Goal: Transaction & Acquisition: Purchase product/service

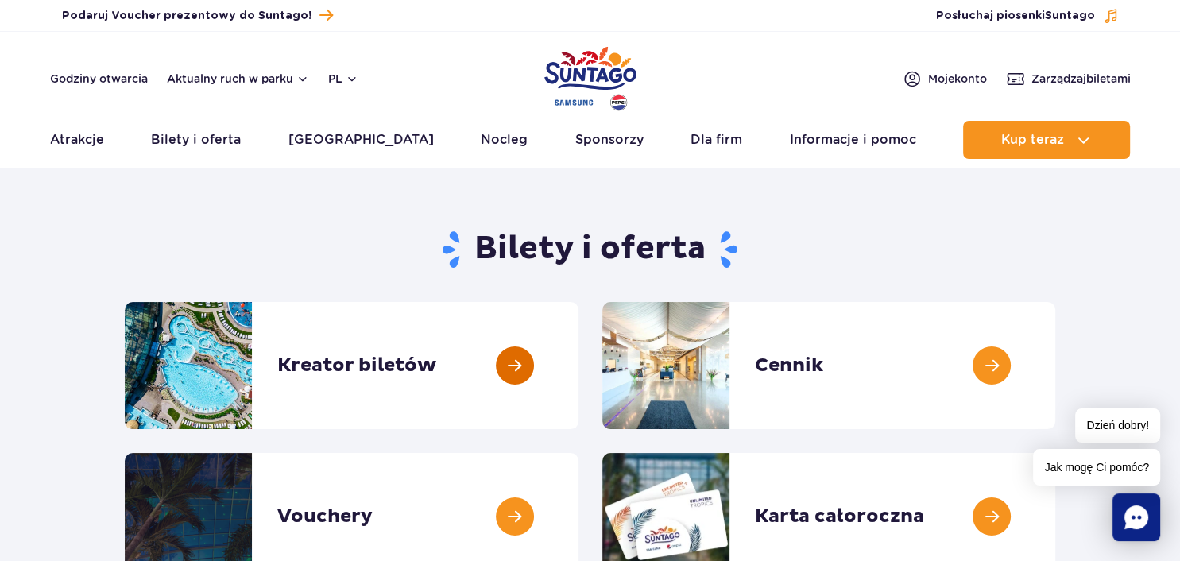
click at [579, 367] on link at bounding box center [579, 365] width 0 height 127
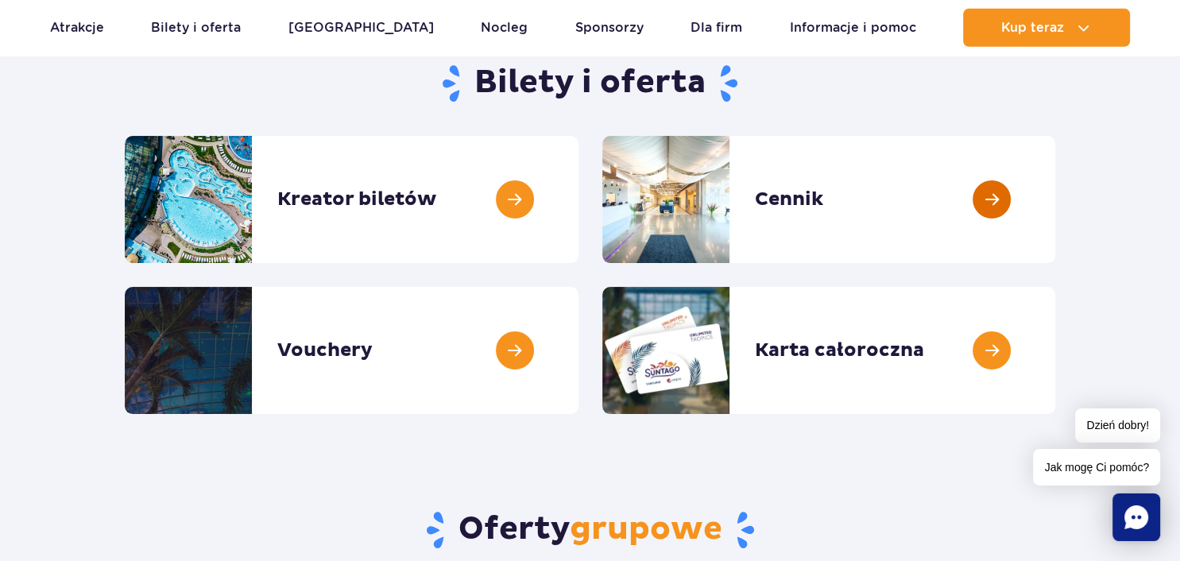
scroll to position [168, 0]
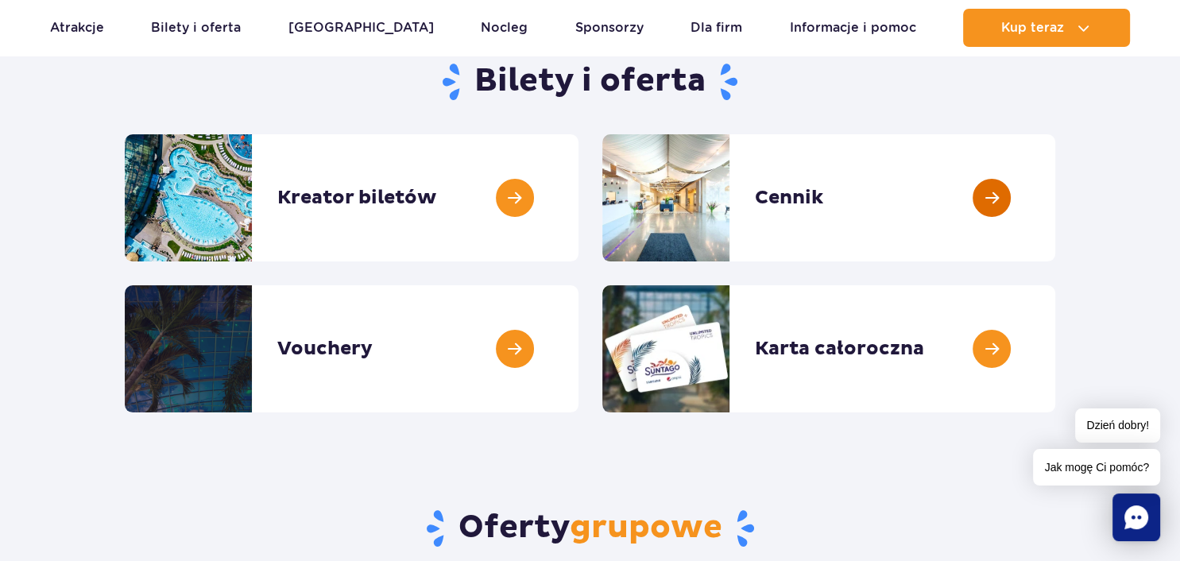
click at [1056, 195] on link at bounding box center [1056, 197] width 0 height 127
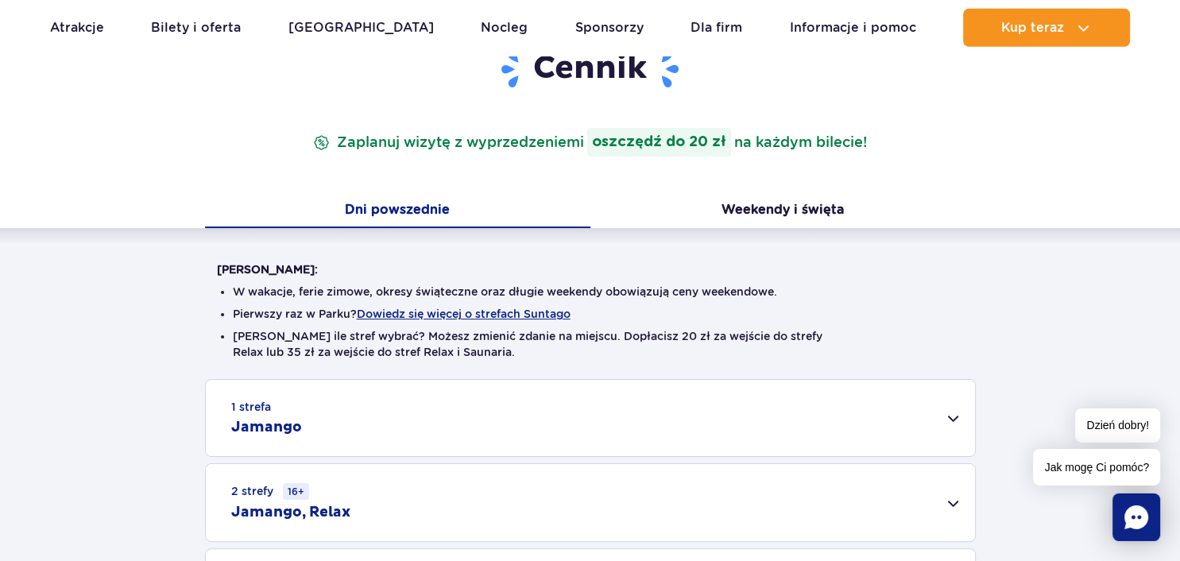
scroll to position [335, 0]
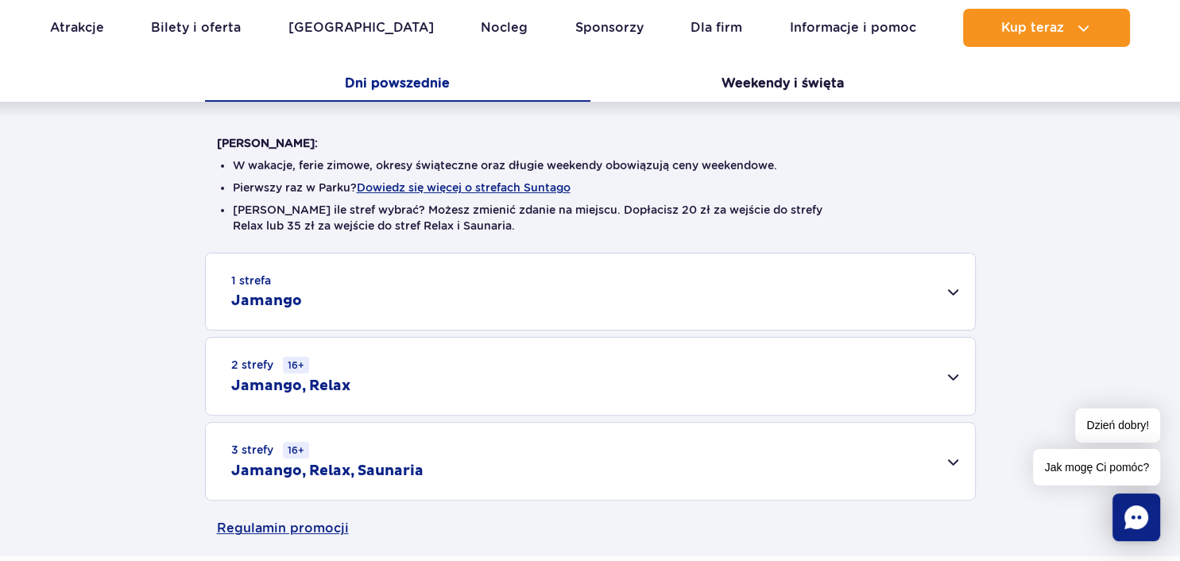
click at [955, 293] on div "1 strefa Jamango" at bounding box center [590, 292] width 769 height 76
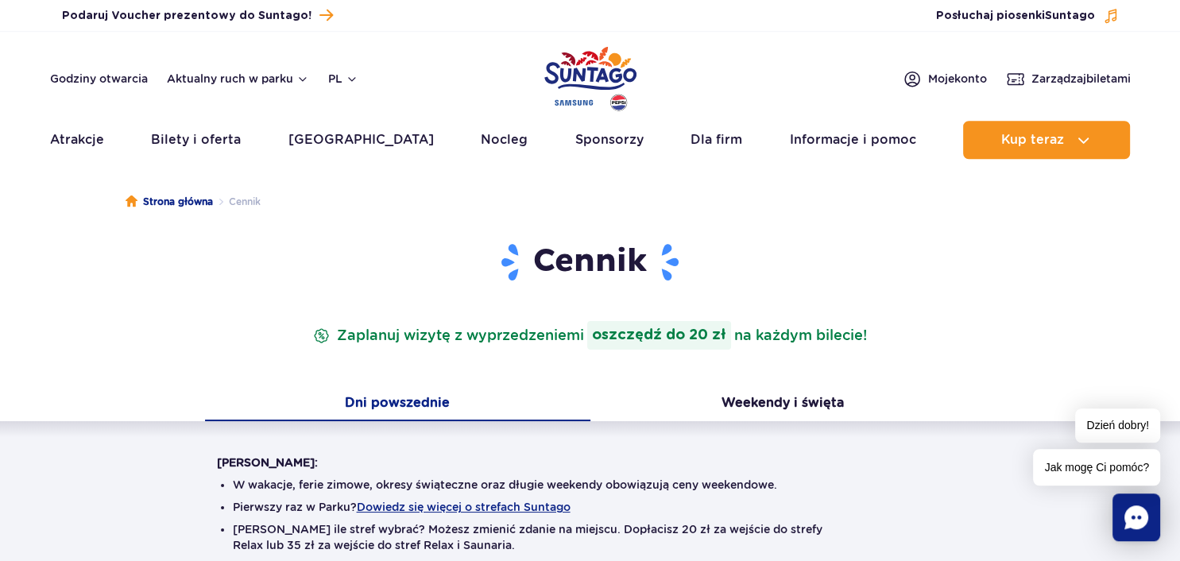
scroll to position [0, 0]
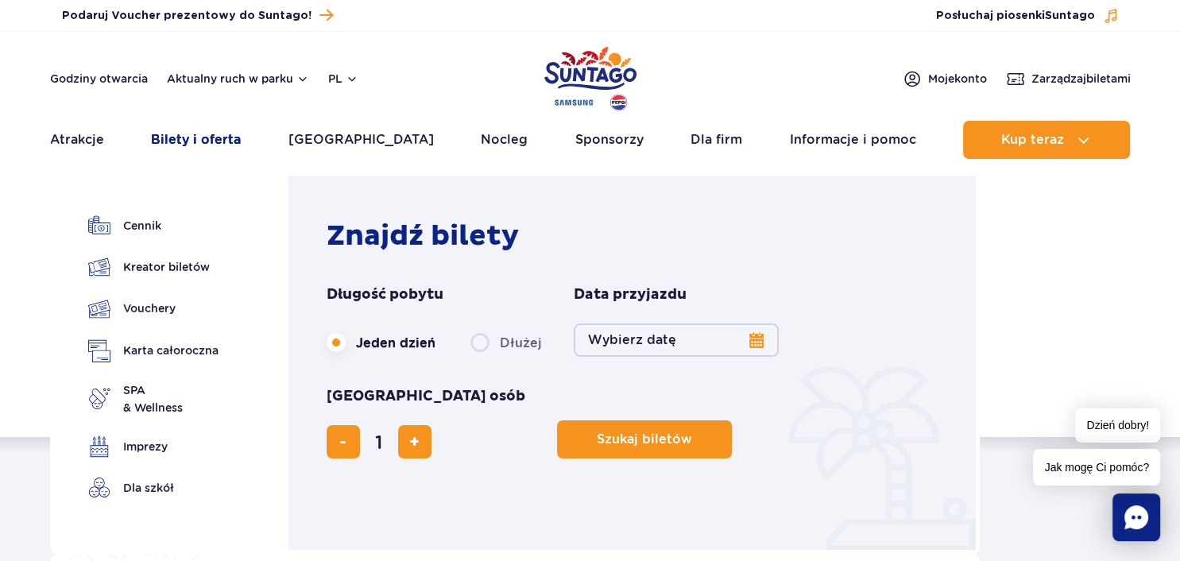
click at [189, 140] on link "Bilety i oferta" at bounding box center [196, 140] width 90 height 38
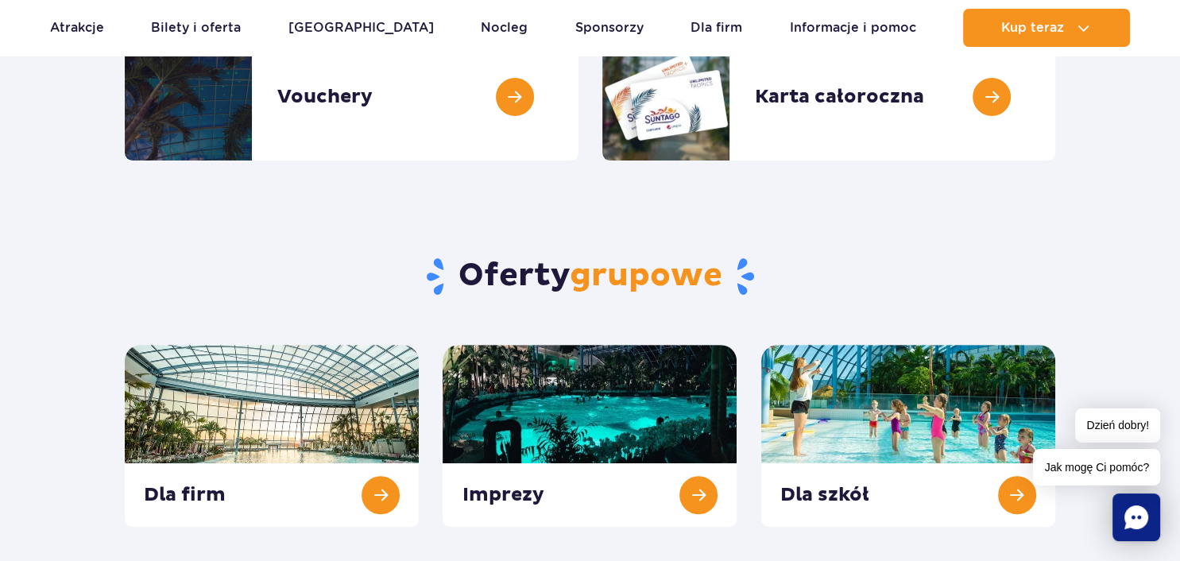
scroll to position [168, 0]
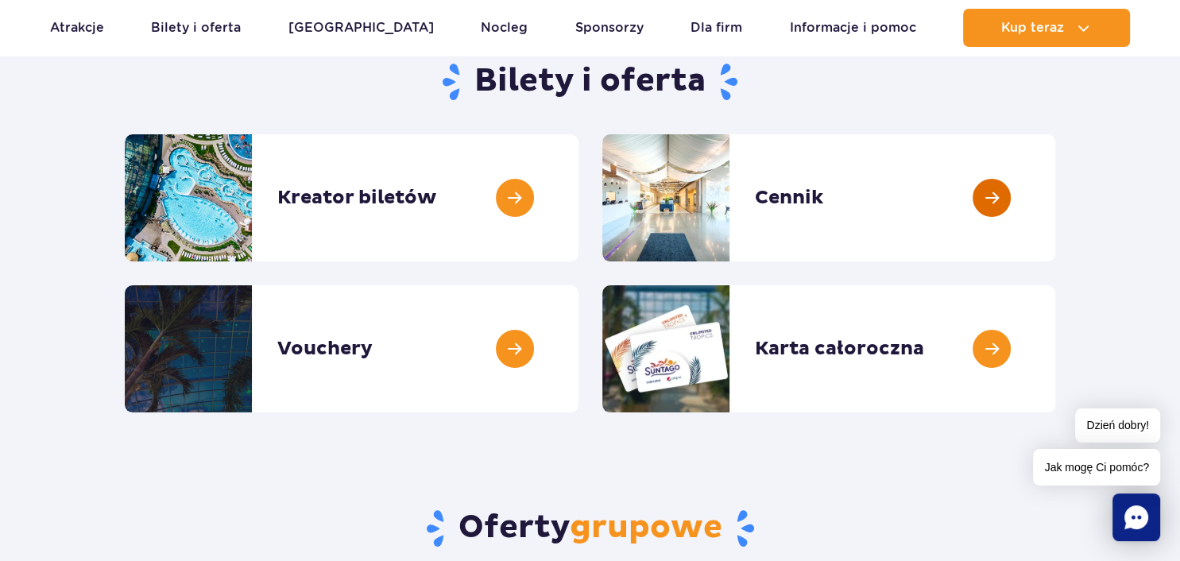
click at [1056, 196] on link at bounding box center [1056, 197] width 0 height 127
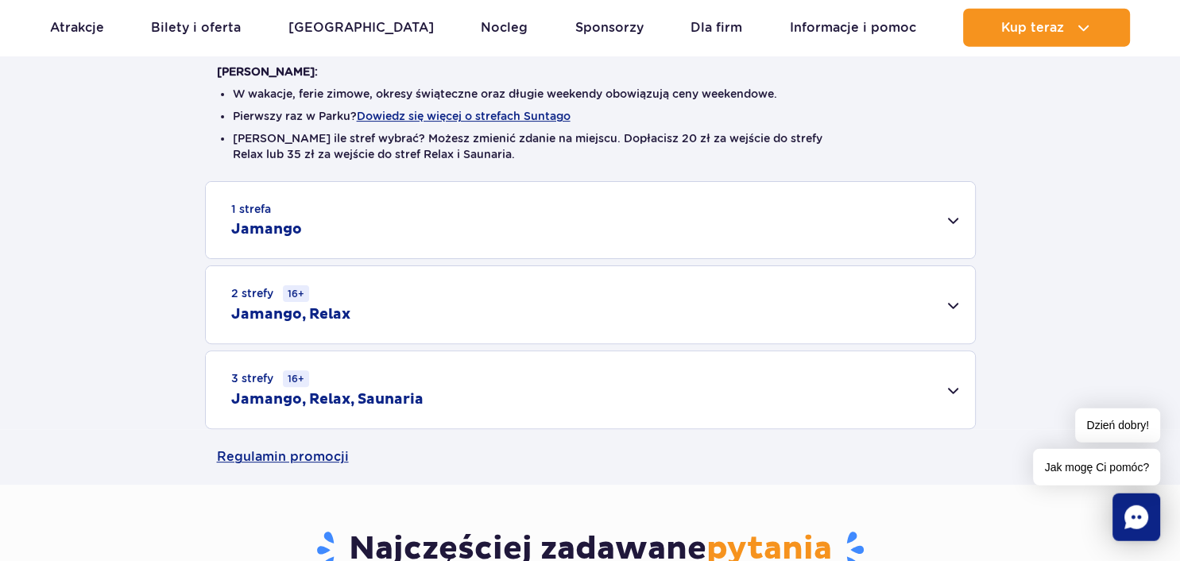
scroll to position [420, 0]
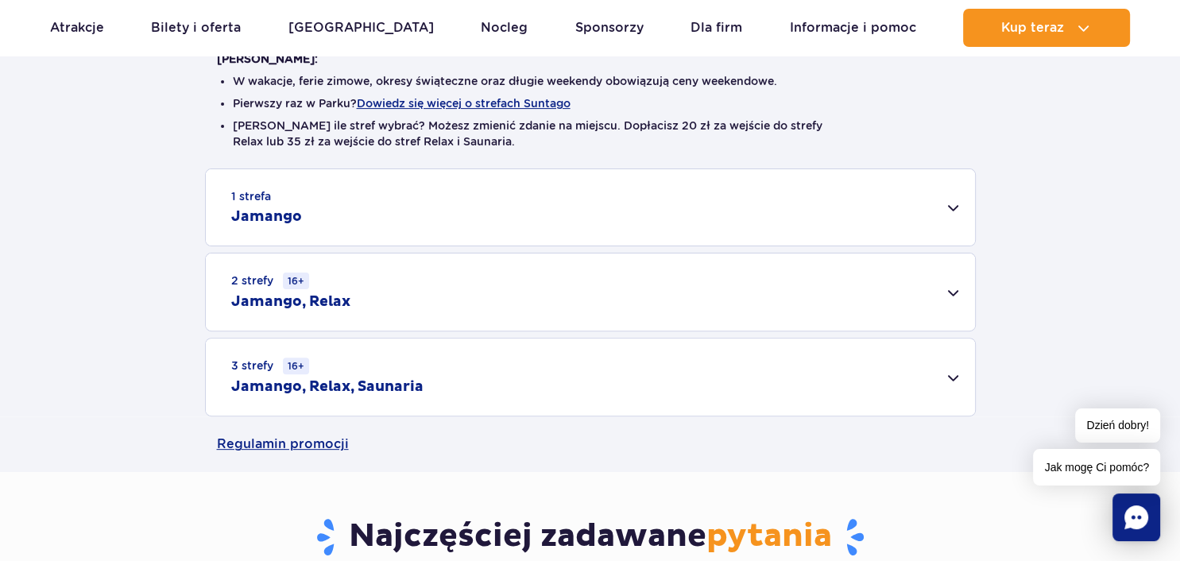
click at [957, 207] on div "1 strefa Jamango" at bounding box center [590, 207] width 769 height 76
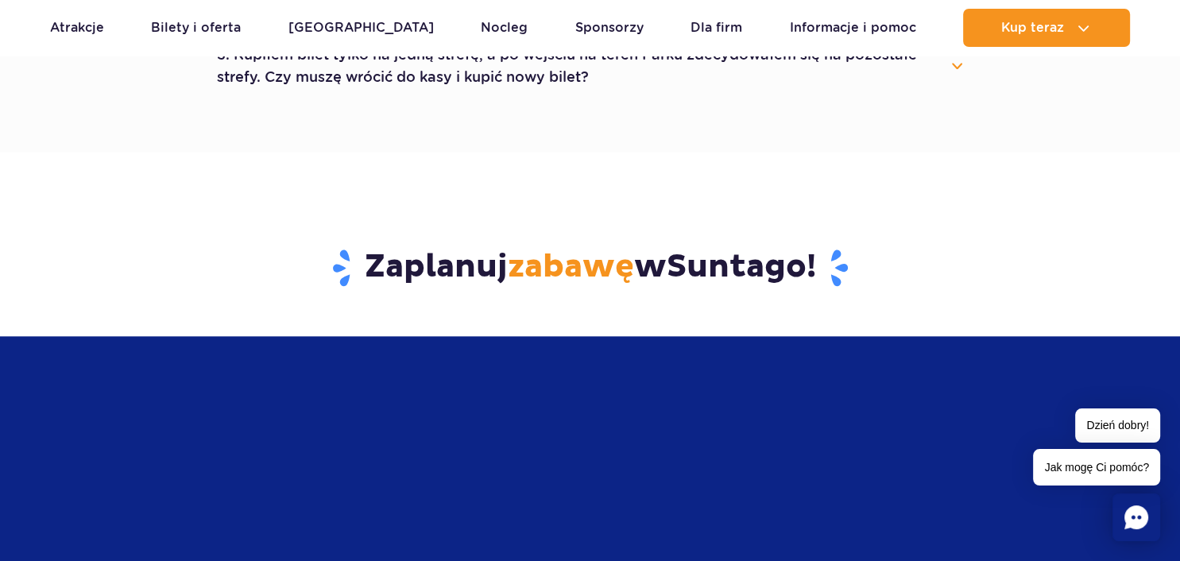
scroll to position [1259, 0]
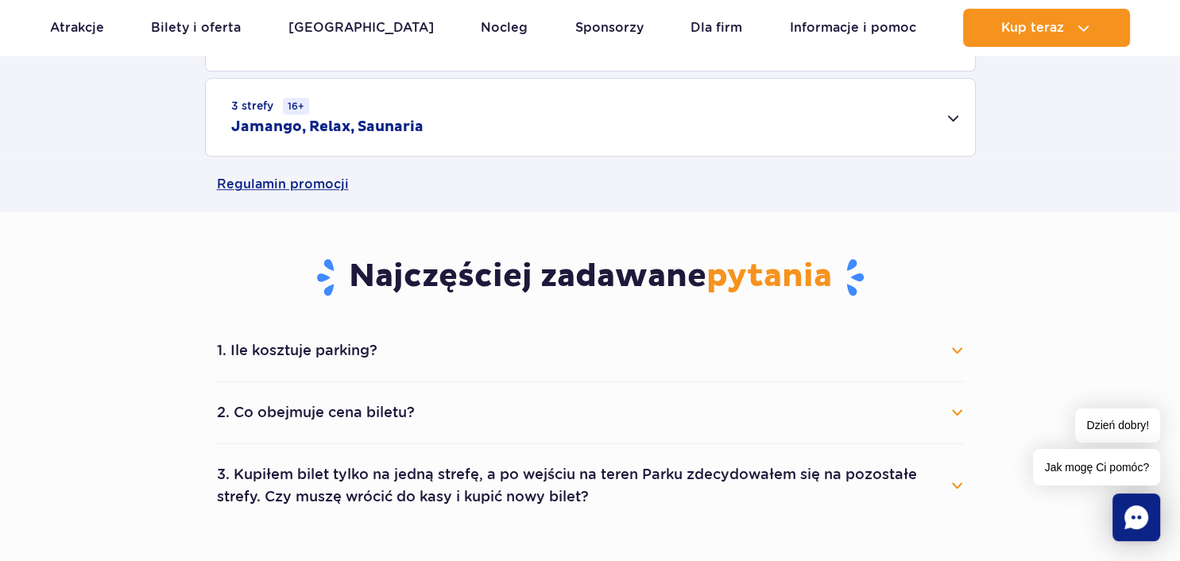
click at [952, 407] on button "2. Co obejmuje cena biletu?" at bounding box center [590, 412] width 747 height 35
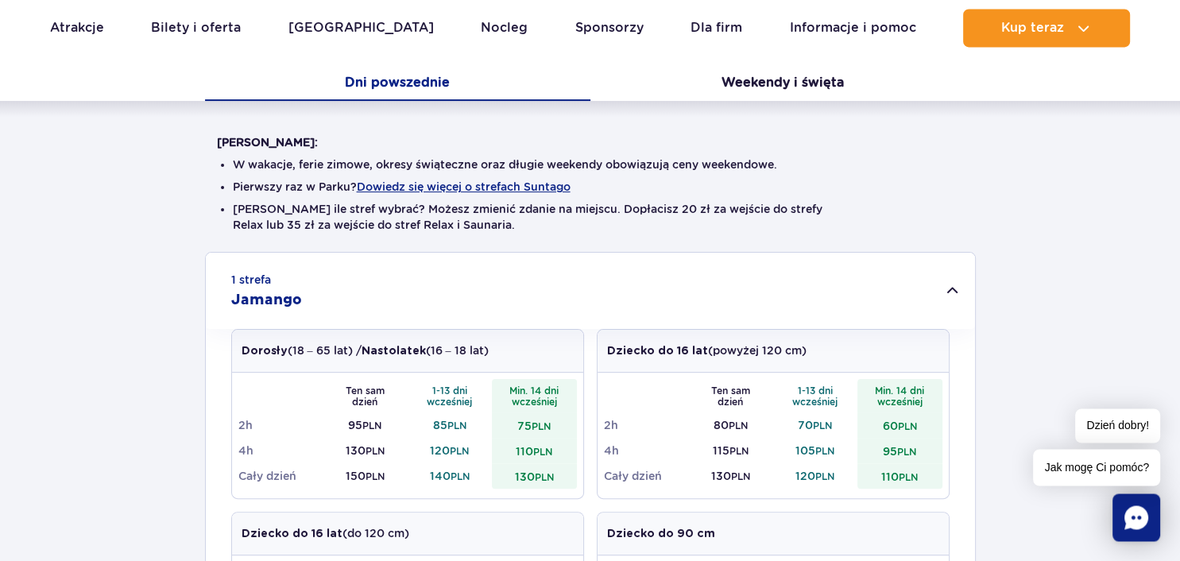
scroll to position [420, 0]
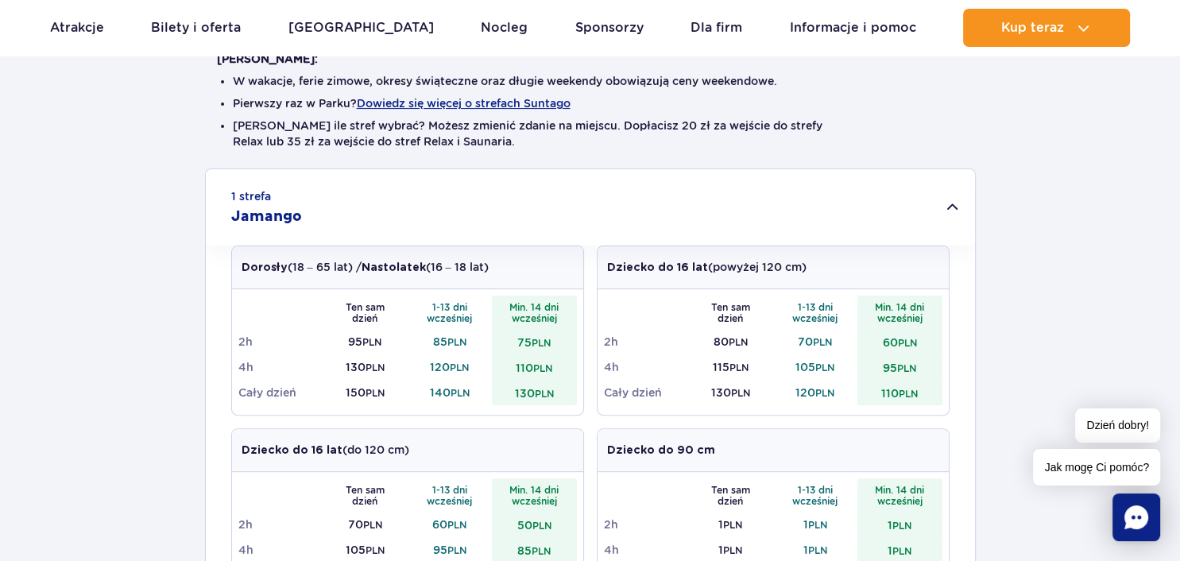
click at [507, 345] on td "75 PLN" at bounding box center [534, 341] width 85 height 25
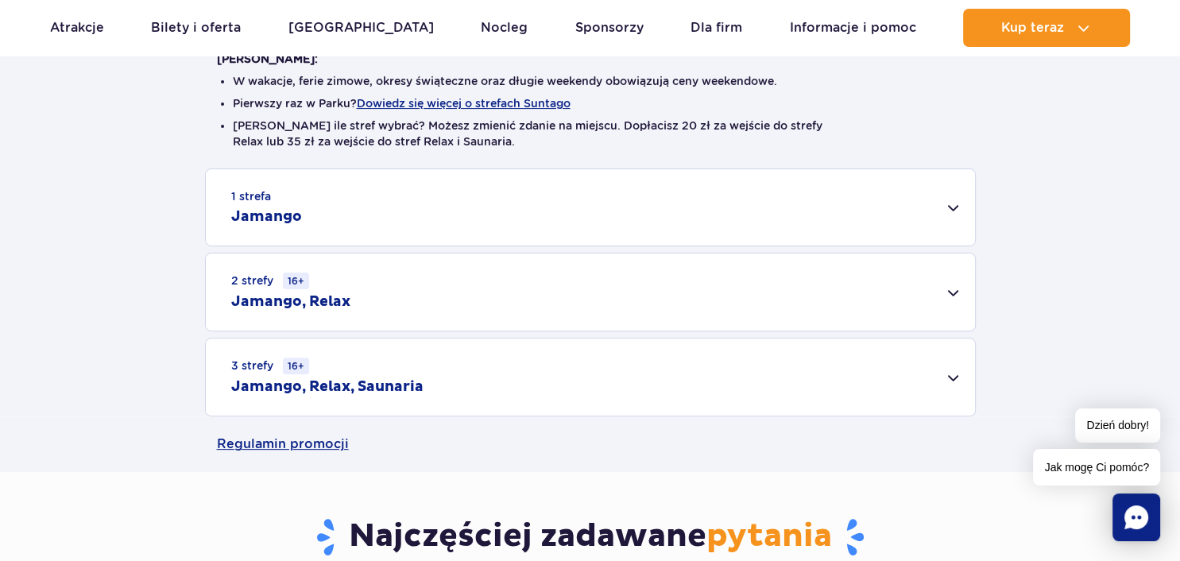
click at [389, 355] on td "130 PLN" at bounding box center [365, 367] width 85 height 25
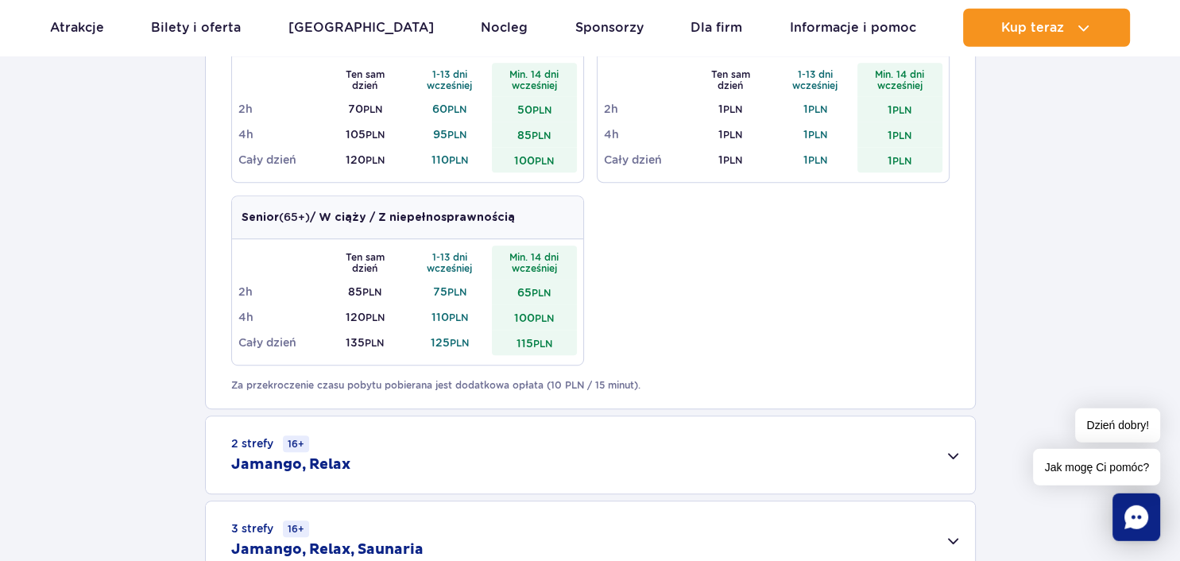
scroll to position [839, 0]
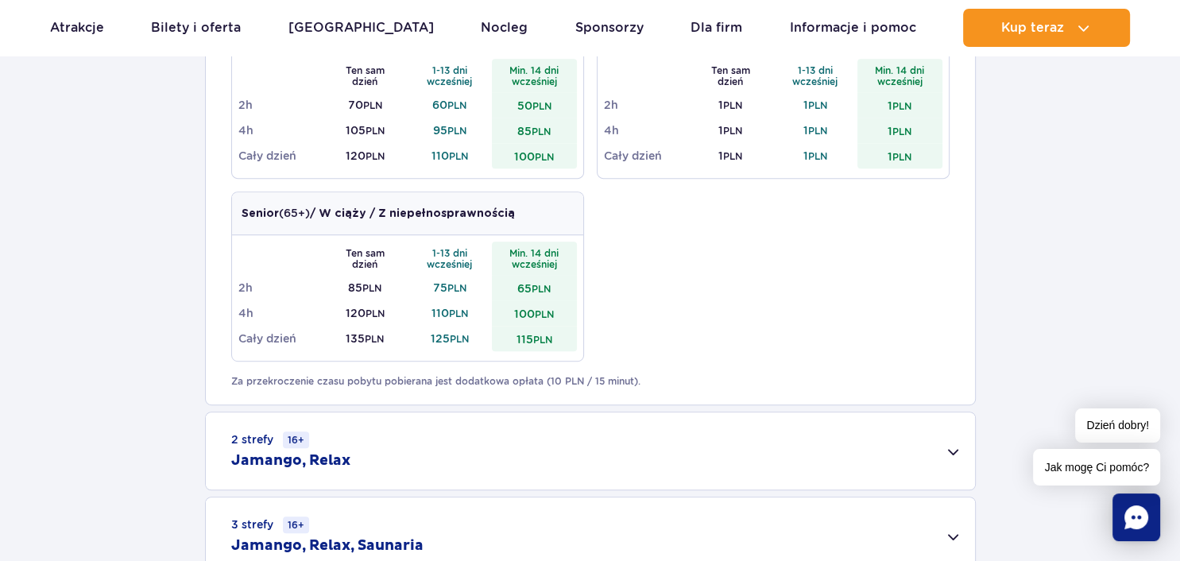
click at [948, 456] on div "2 strefy 16+ Jamango, Relax" at bounding box center [590, 451] width 769 height 77
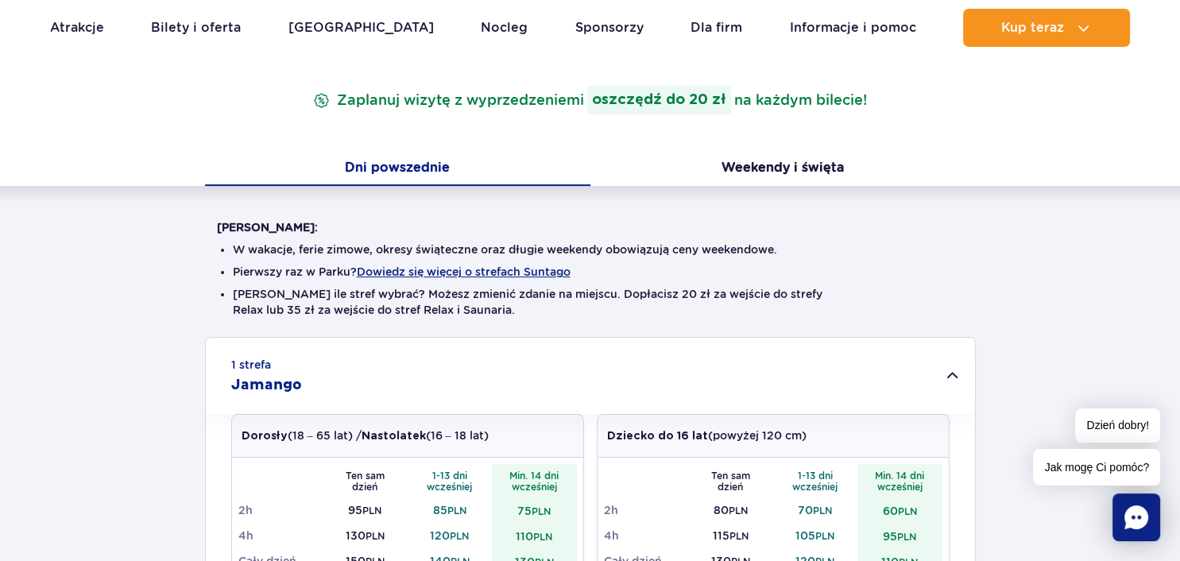
scroll to position [0, 0]
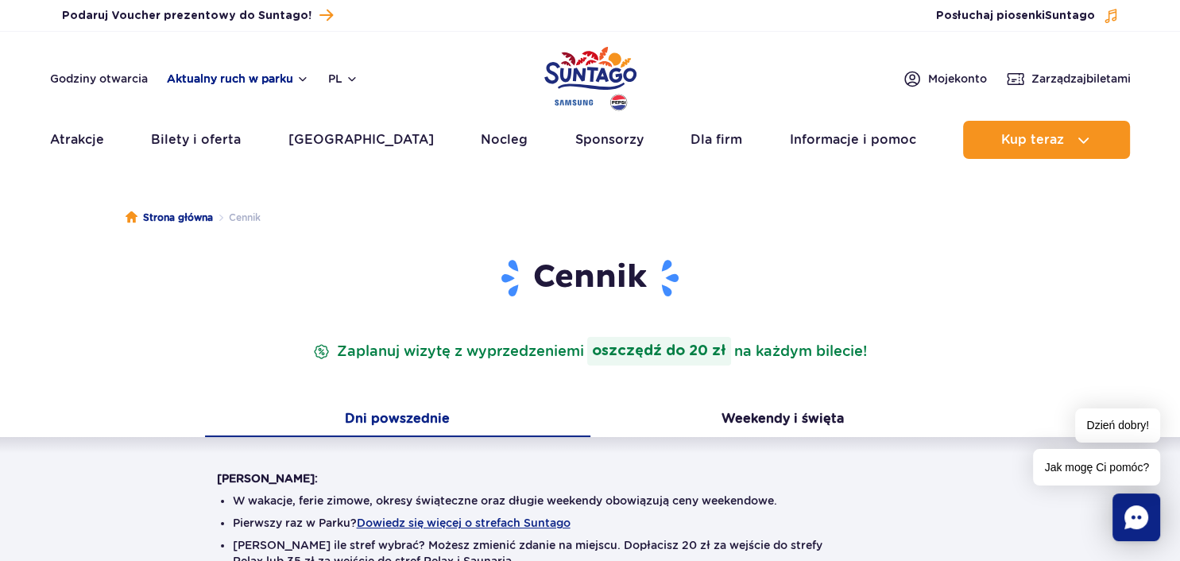
click at [240, 75] on button "Aktualny ruch w parku" at bounding box center [238, 78] width 142 height 13
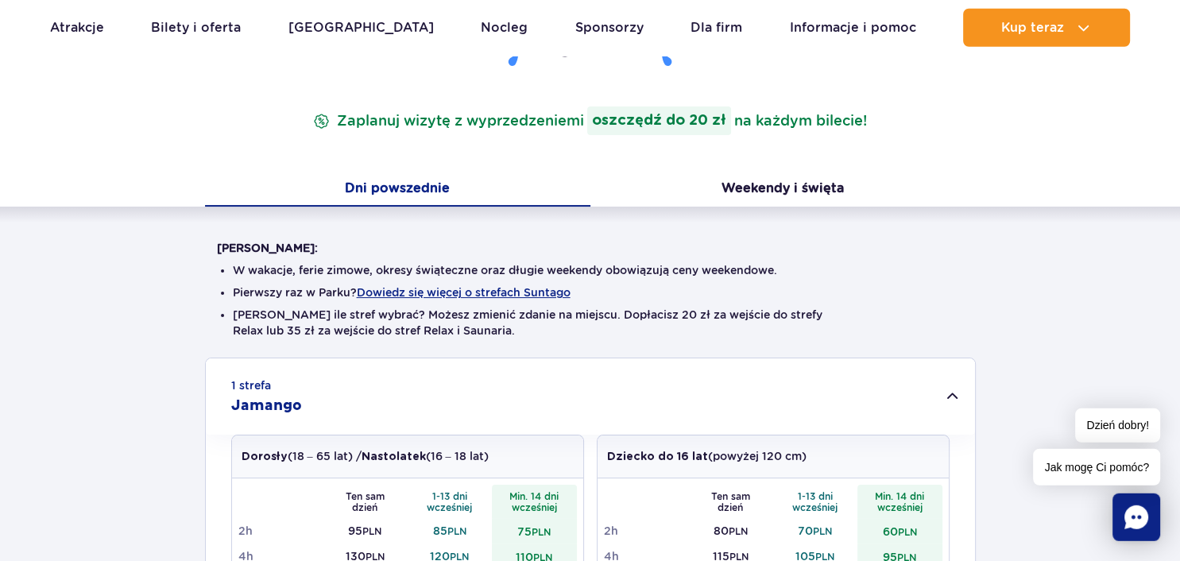
scroll to position [251, 0]
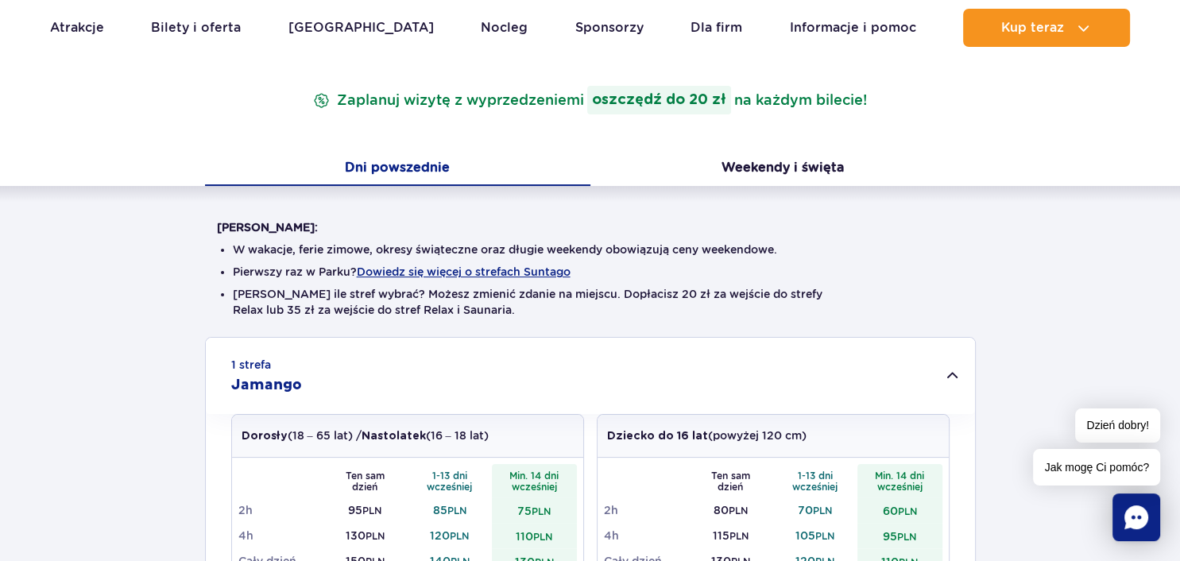
click at [787, 169] on button "Weekendy i święta" at bounding box center [784, 169] width 386 height 33
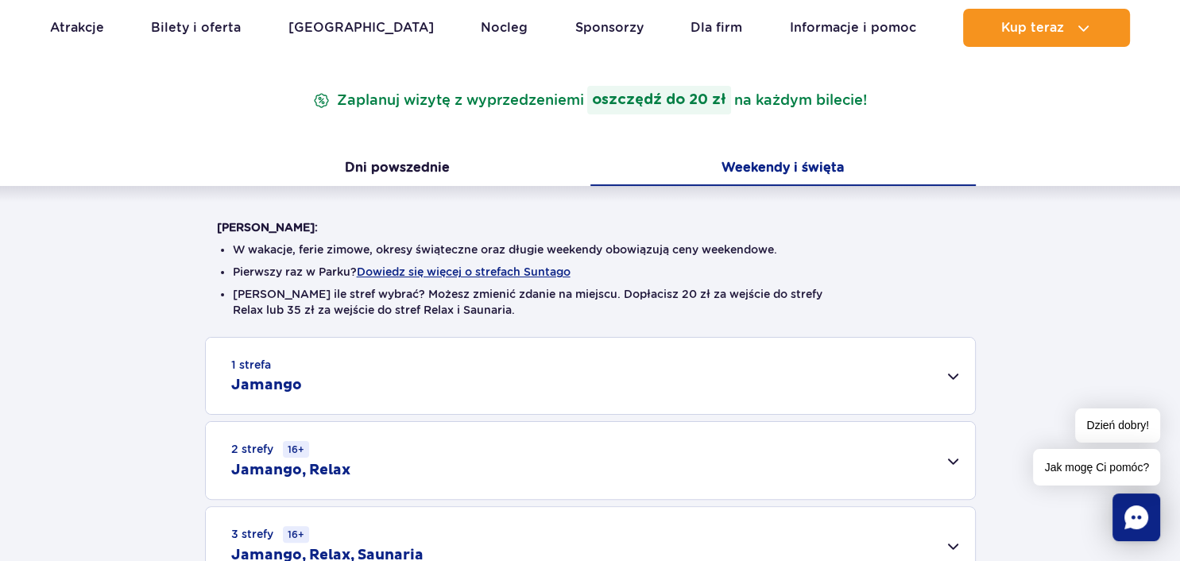
click at [952, 374] on div "1 strefa Jamango" at bounding box center [590, 376] width 769 height 76
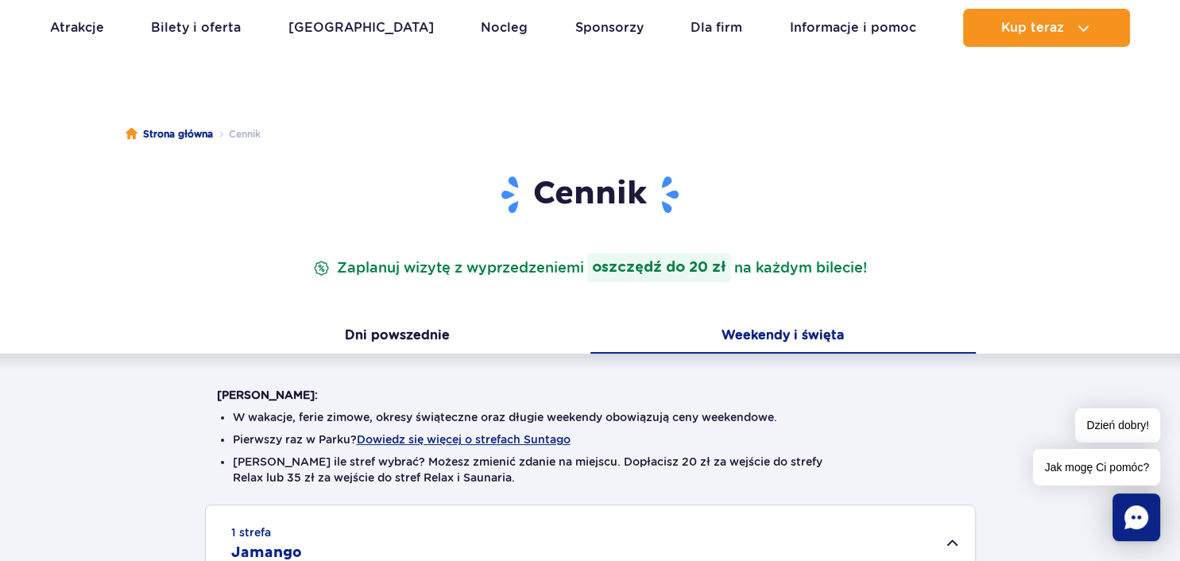
scroll to position [0, 0]
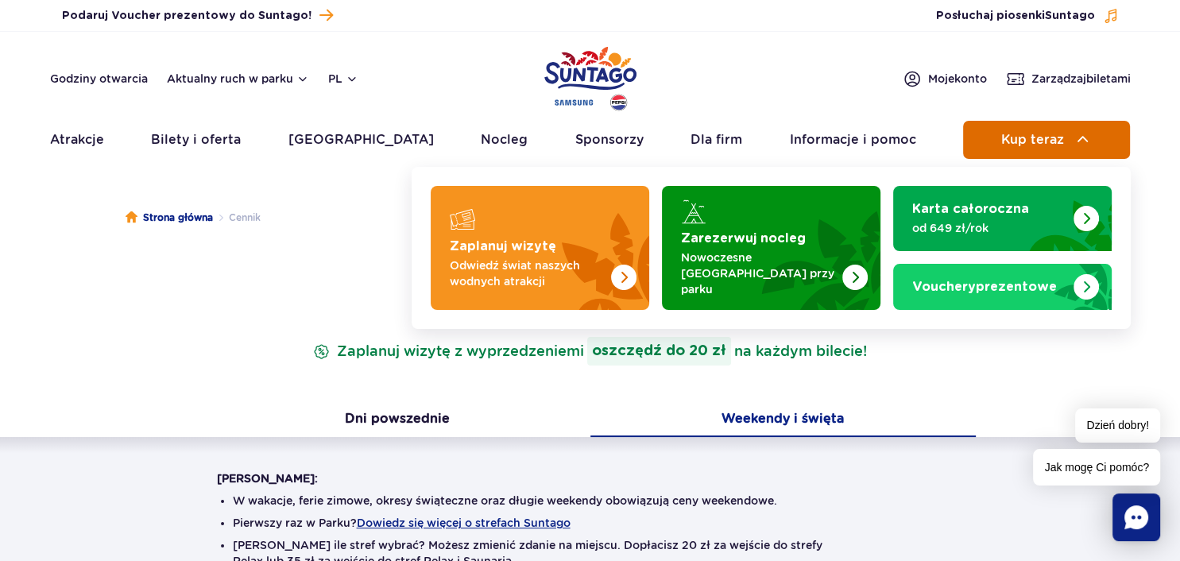
click at [1016, 144] on span "Kup teraz" at bounding box center [1033, 140] width 63 height 14
click at [1087, 134] on img at bounding box center [1083, 139] width 19 height 19
drag, startPoint x: 1083, startPoint y: 138, endPoint x: 1074, endPoint y: 138, distance: 9.6
click at [1083, 138] on img at bounding box center [1083, 139] width 19 height 19
click at [1050, 138] on span "Kup teraz" at bounding box center [1033, 140] width 63 height 14
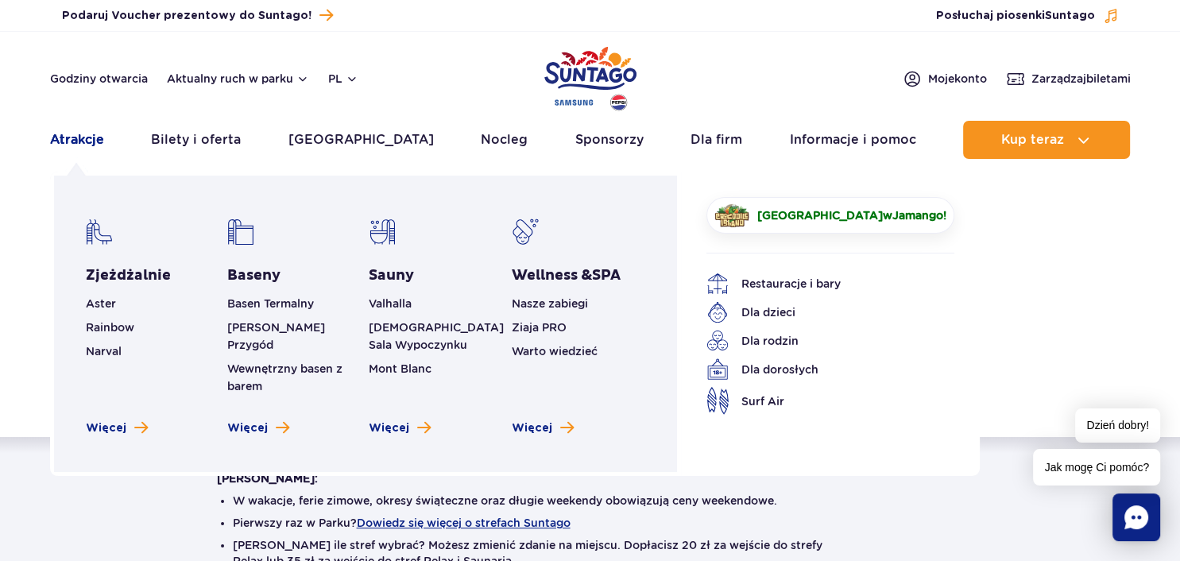
click at [62, 145] on link "Atrakcje" at bounding box center [77, 140] width 54 height 38
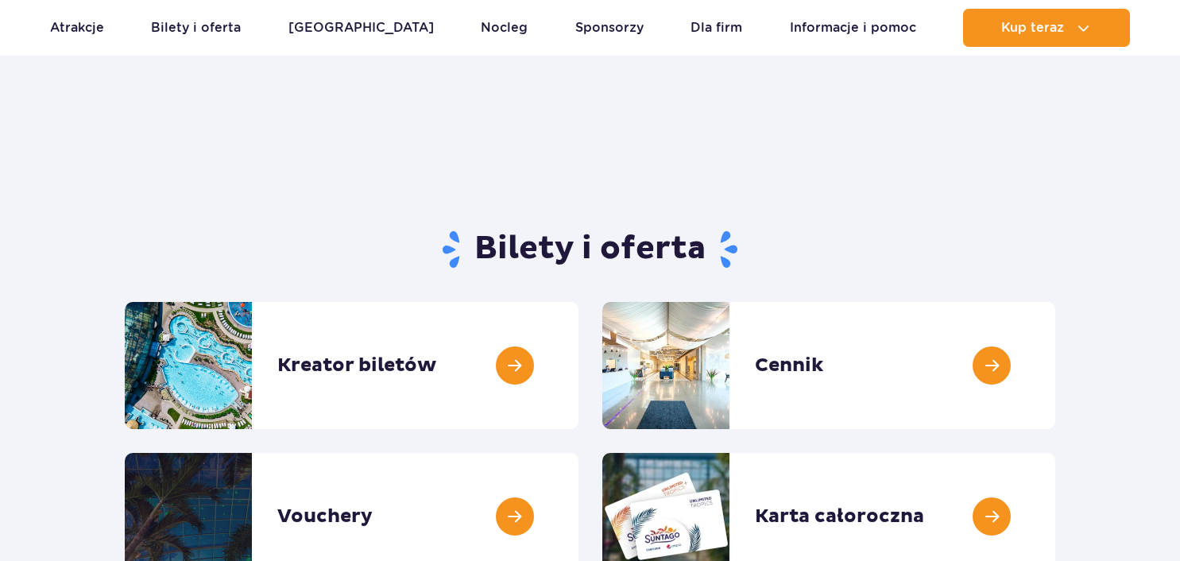
scroll to position [168, 0]
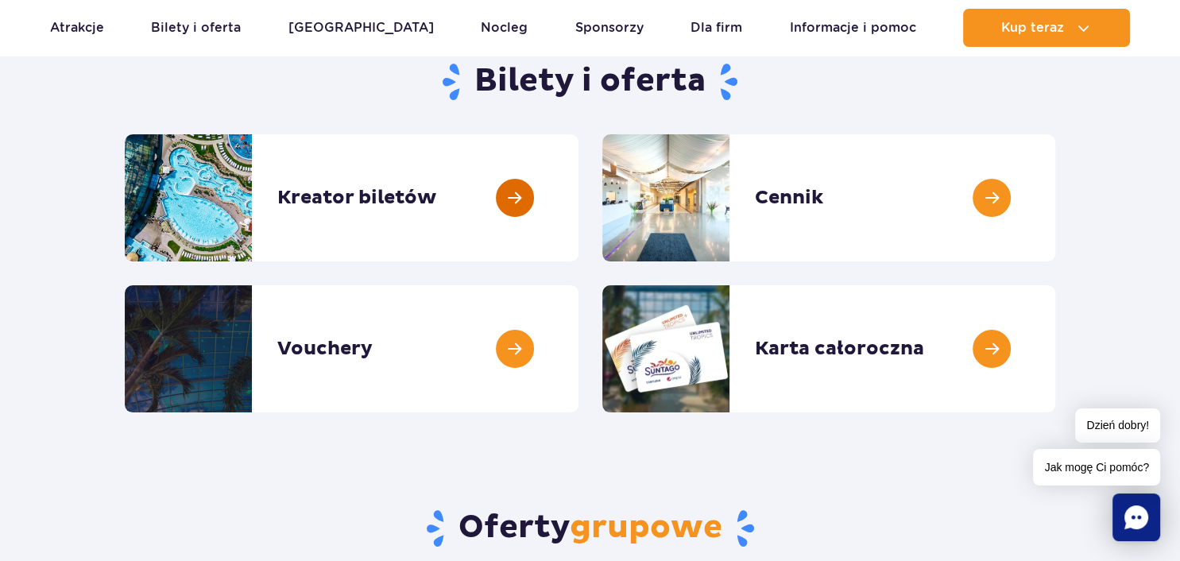
click at [579, 184] on link at bounding box center [579, 197] width 0 height 127
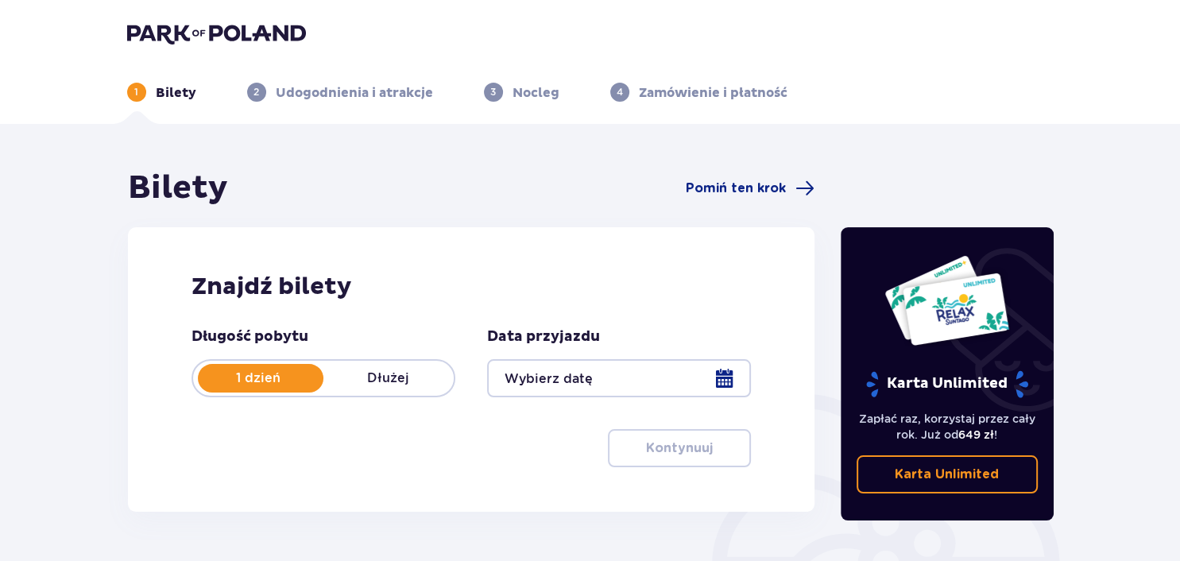
click at [393, 376] on p "Dłużej" at bounding box center [389, 378] width 130 height 17
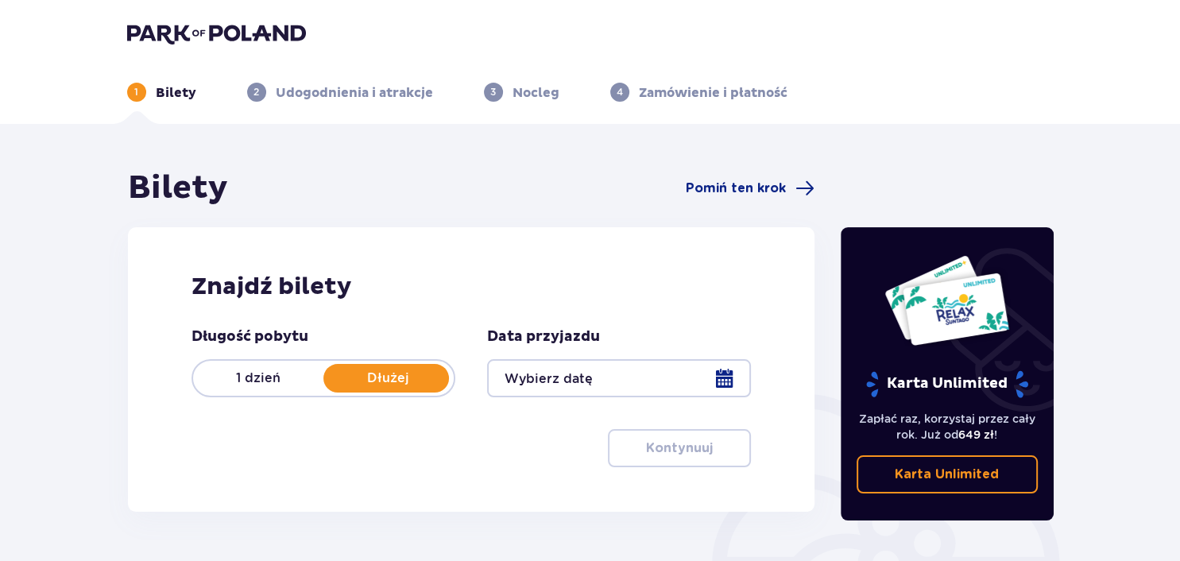
click at [269, 378] on p "1 dzień" at bounding box center [258, 378] width 130 height 17
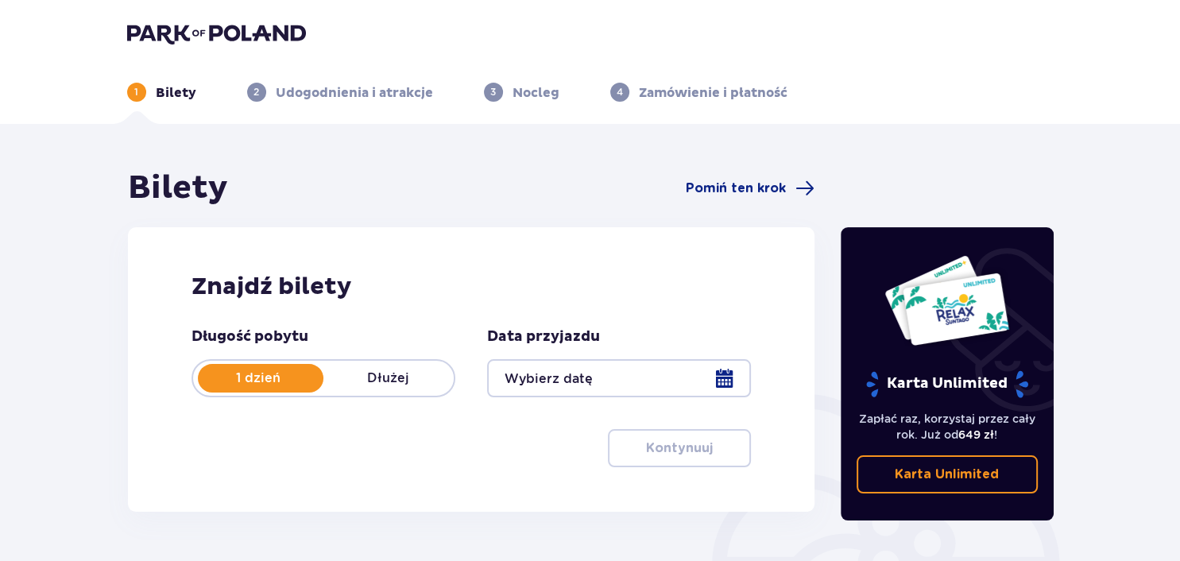
click at [727, 383] on div at bounding box center [619, 378] width 264 height 38
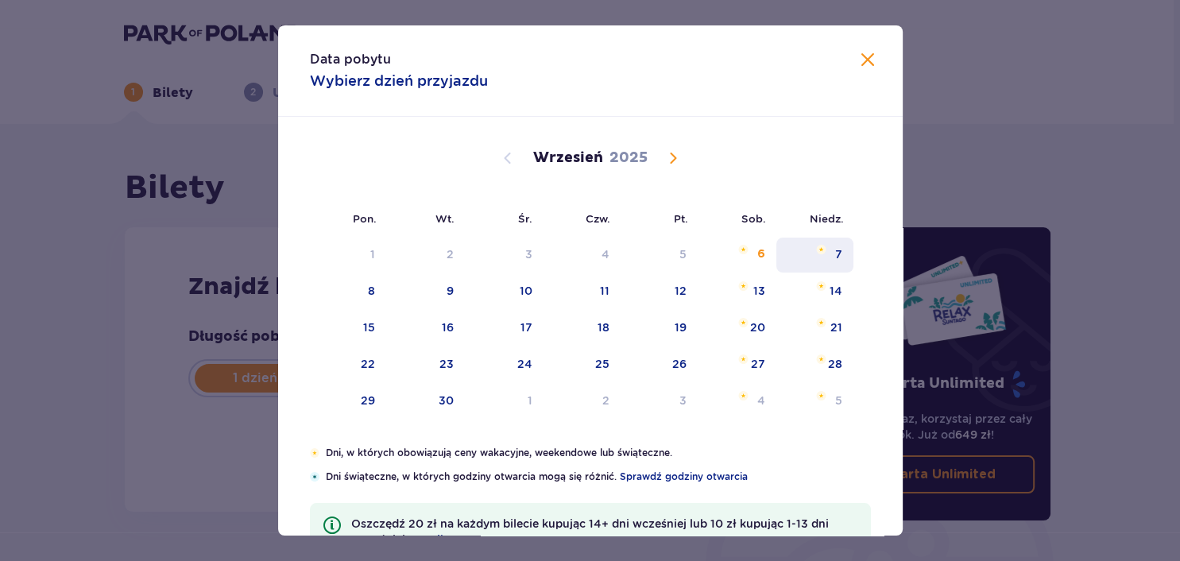
click at [842, 251] on div "7" at bounding box center [838, 254] width 7 height 16
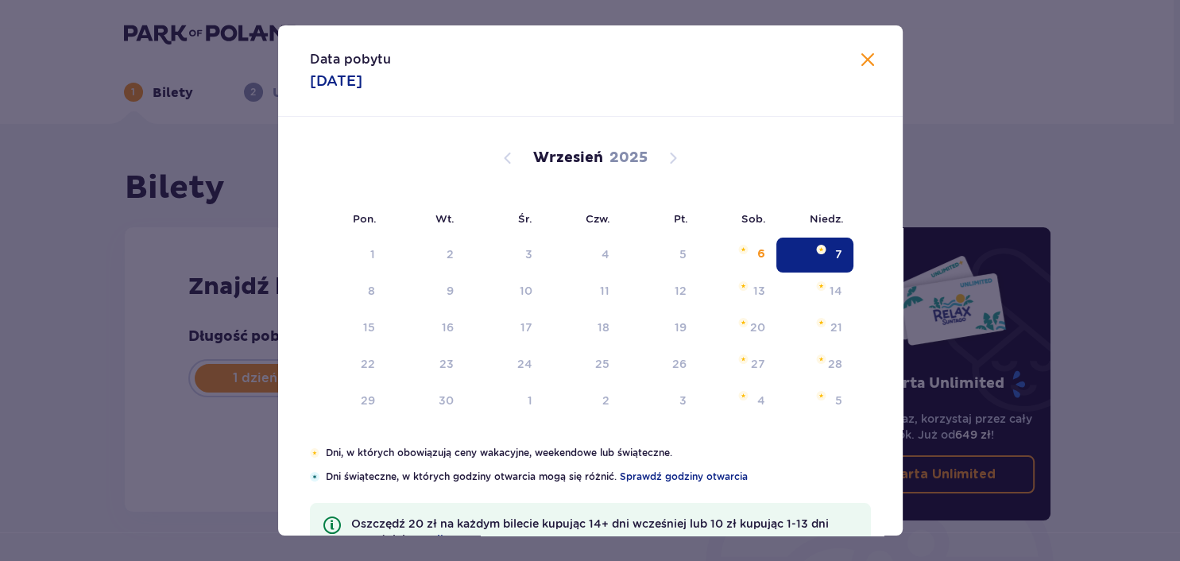
type input "07.09.25"
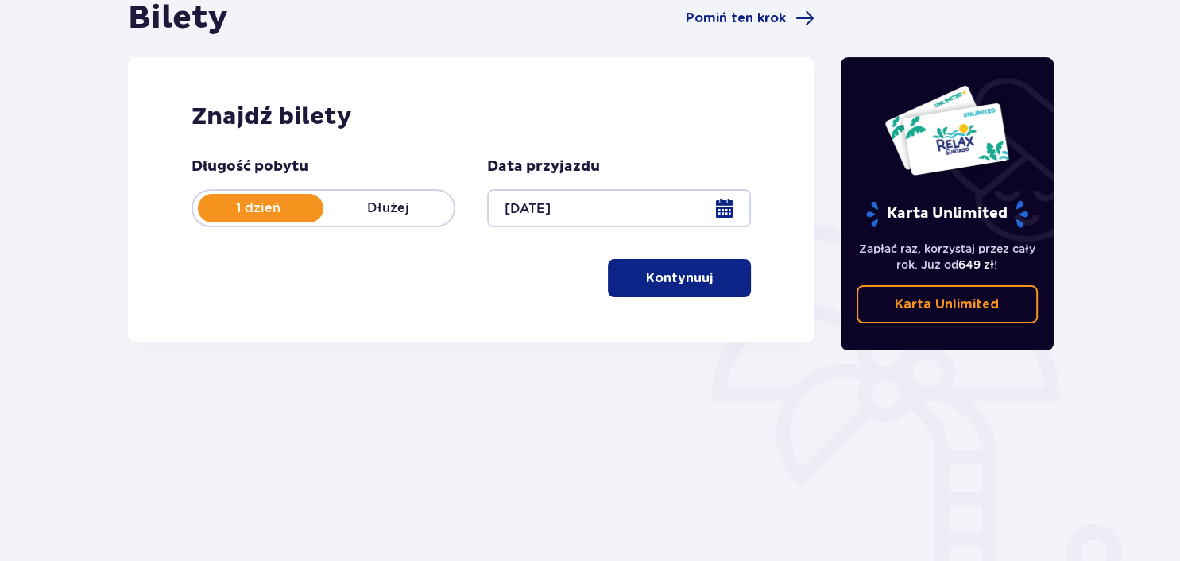
scroll to position [249, 0]
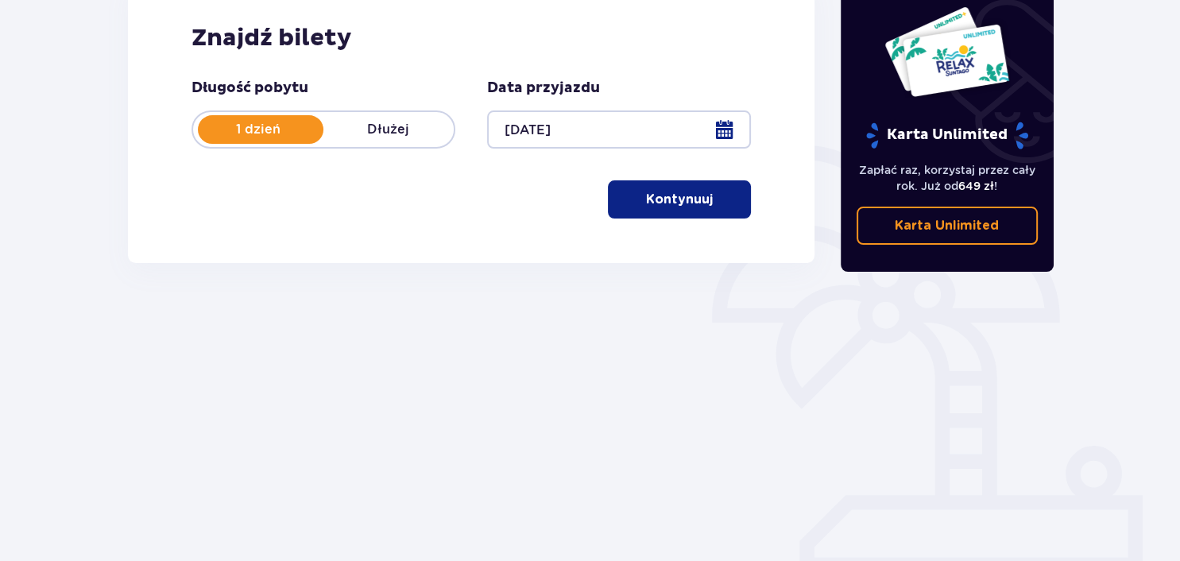
click at [682, 200] on p "Kontynuuj" at bounding box center [679, 199] width 67 height 17
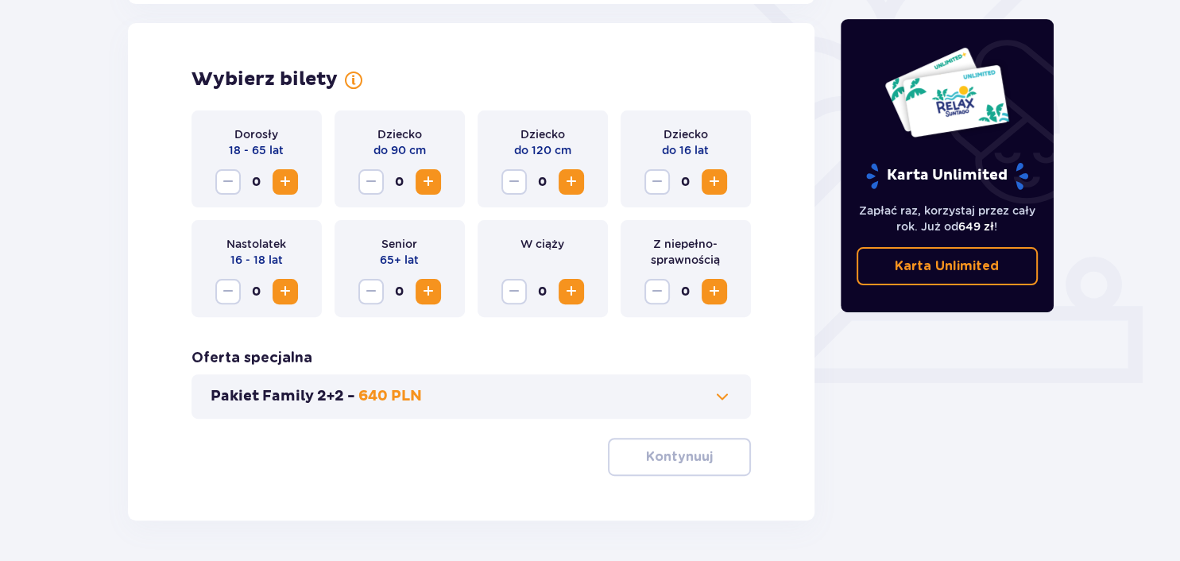
scroll to position [442, 0]
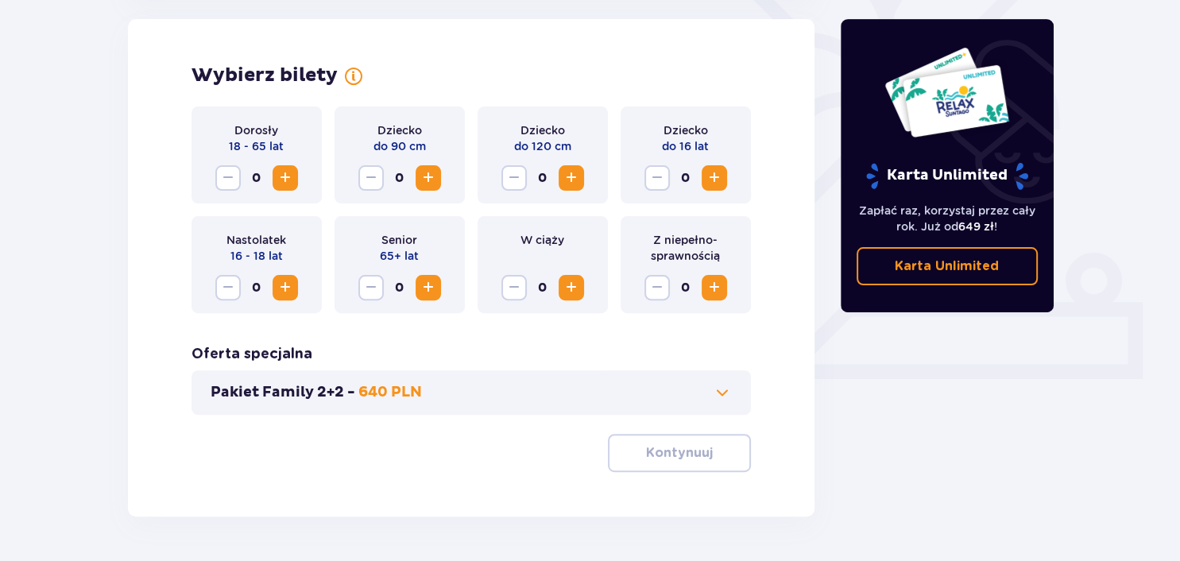
click at [279, 178] on span "Increase" at bounding box center [285, 178] width 19 height 19
click at [575, 179] on span "Increase" at bounding box center [571, 178] width 19 height 19
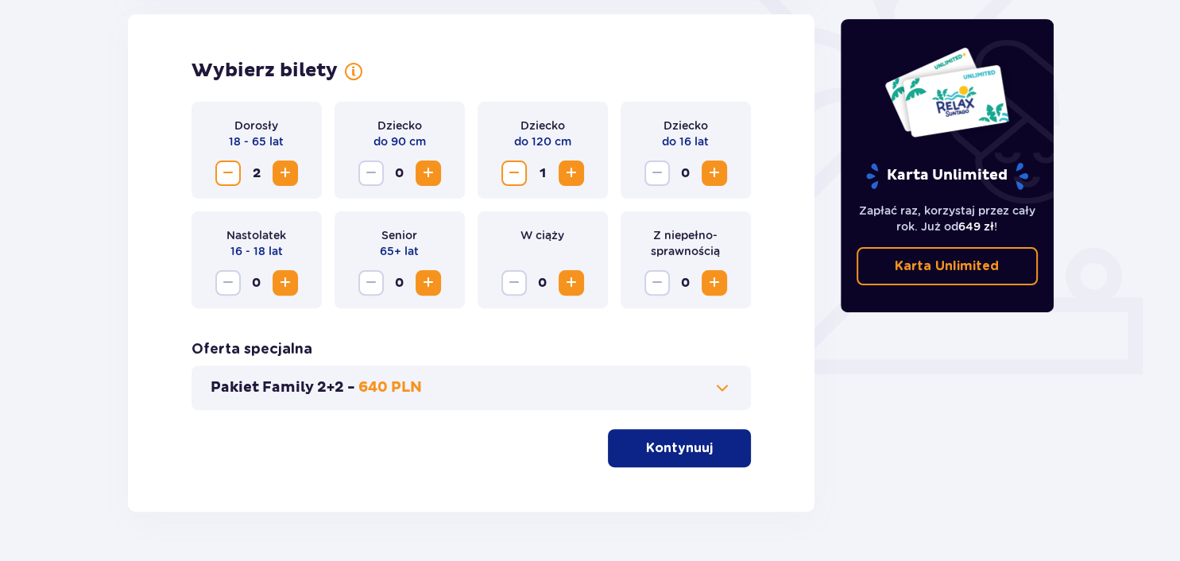
scroll to position [493, 0]
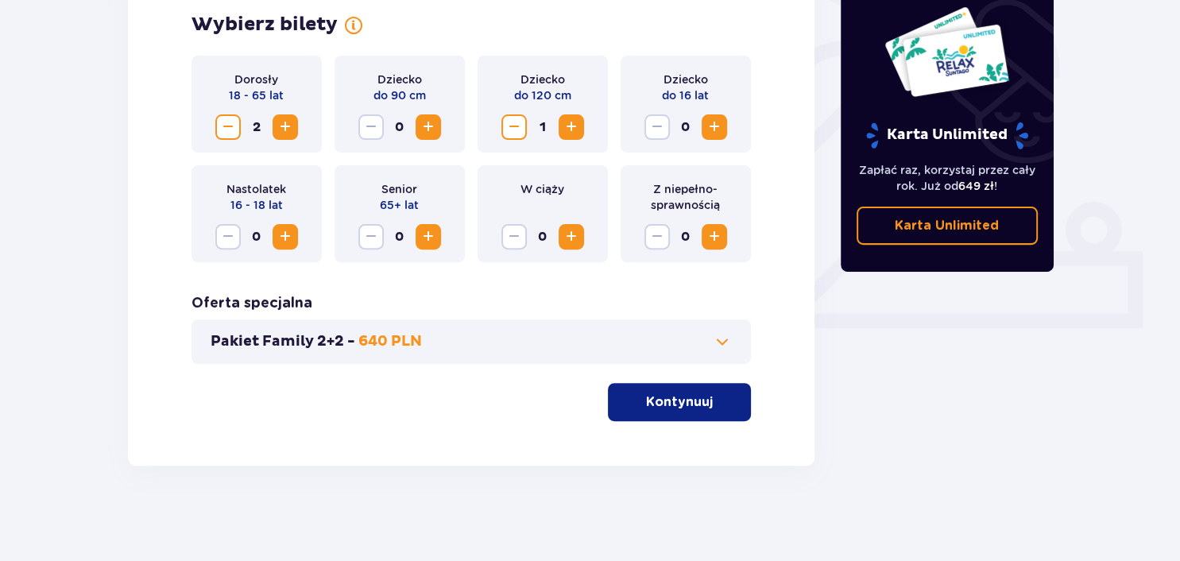
click at [668, 409] on p "Kontynuuj" at bounding box center [679, 401] width 67 height 17
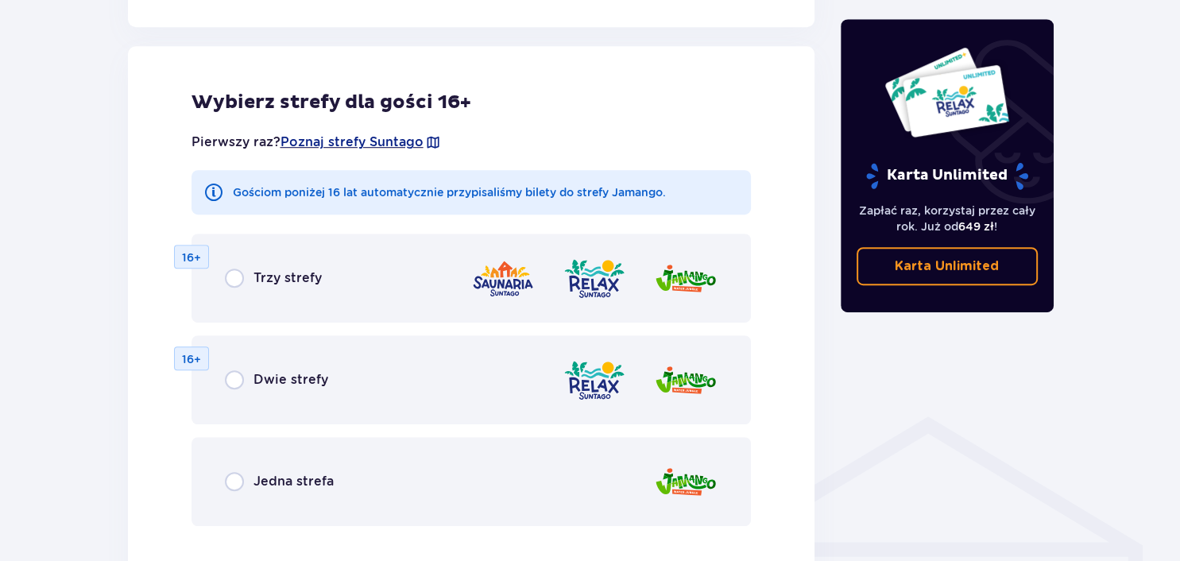
scroll to position [882, 0]
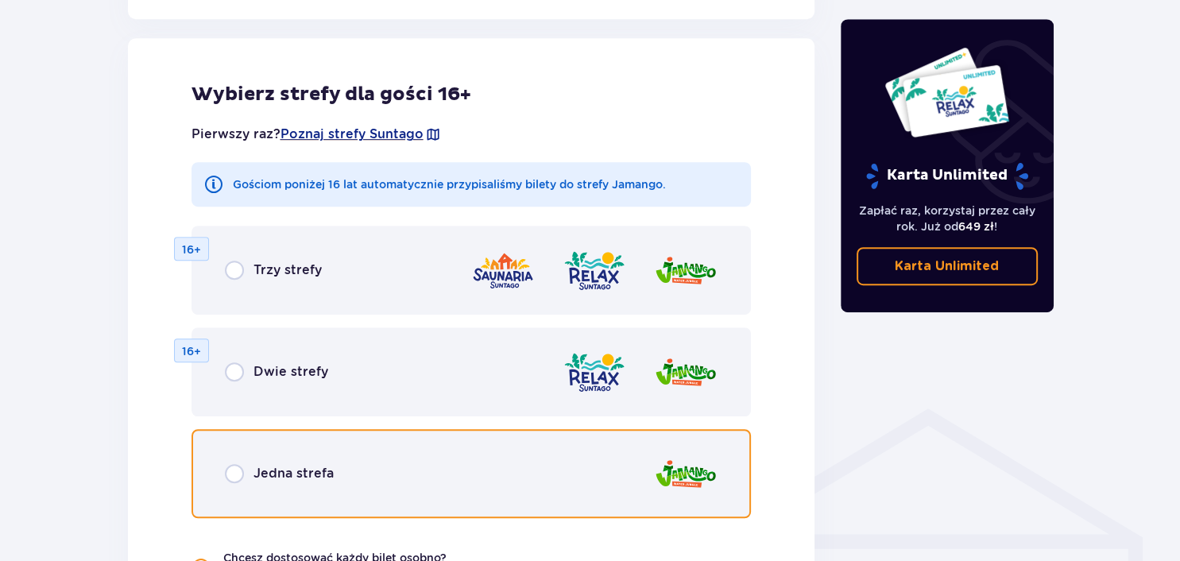
click at [236, 475] on input "radio" at bounding box center [234, 473] width 19 height 19
radio input "true"
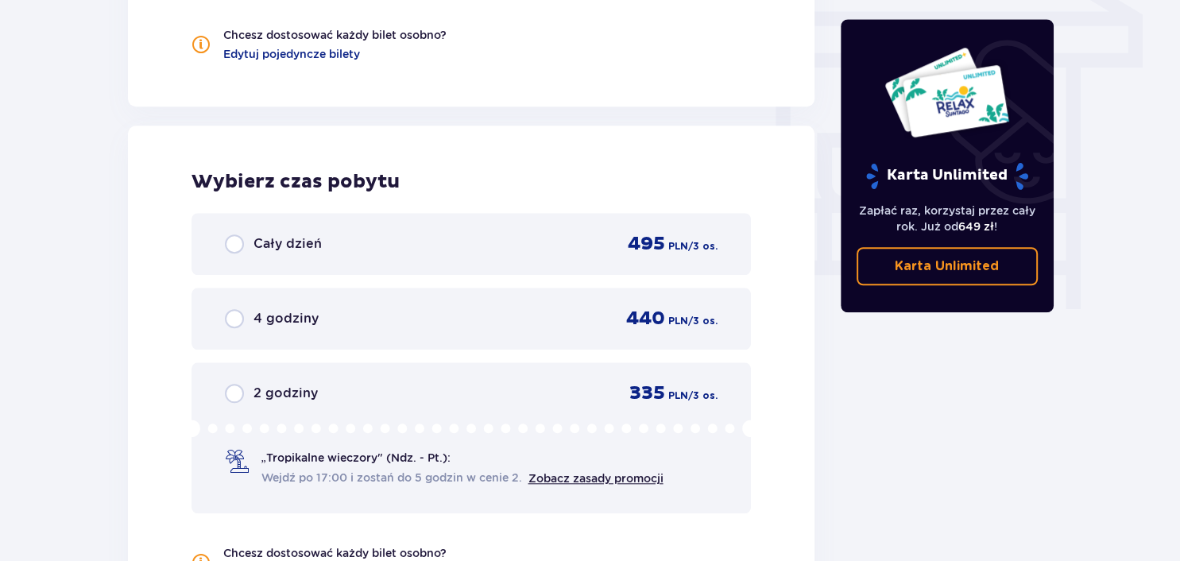
scroll to position [1409, 0]
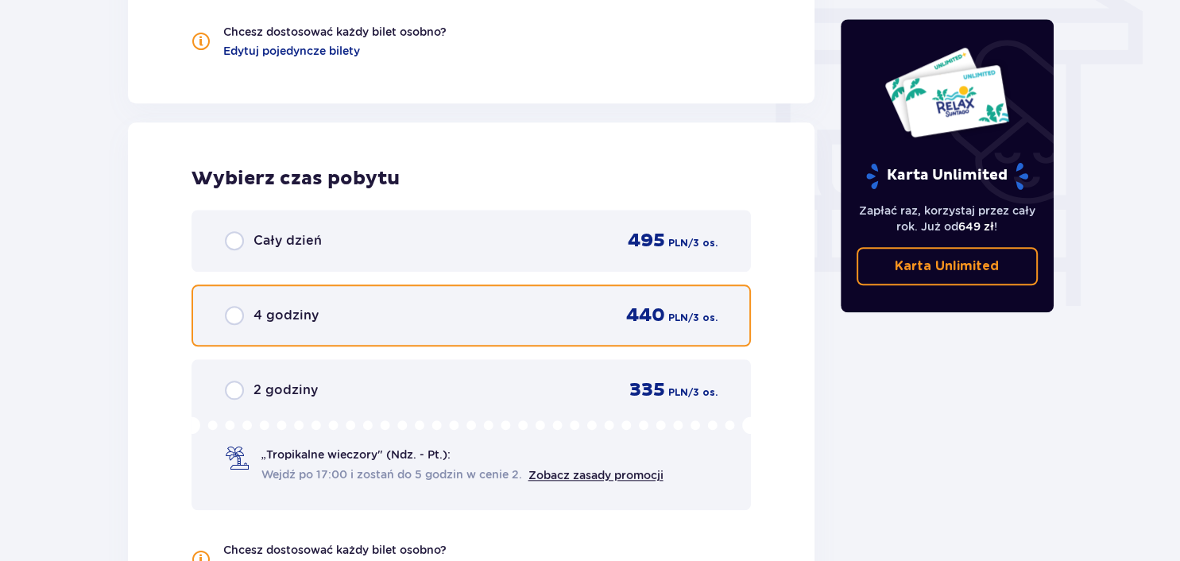
click at [238, 312] on input "radio" at bounding box center [234, 315] width 19 height 19
radio input "true"
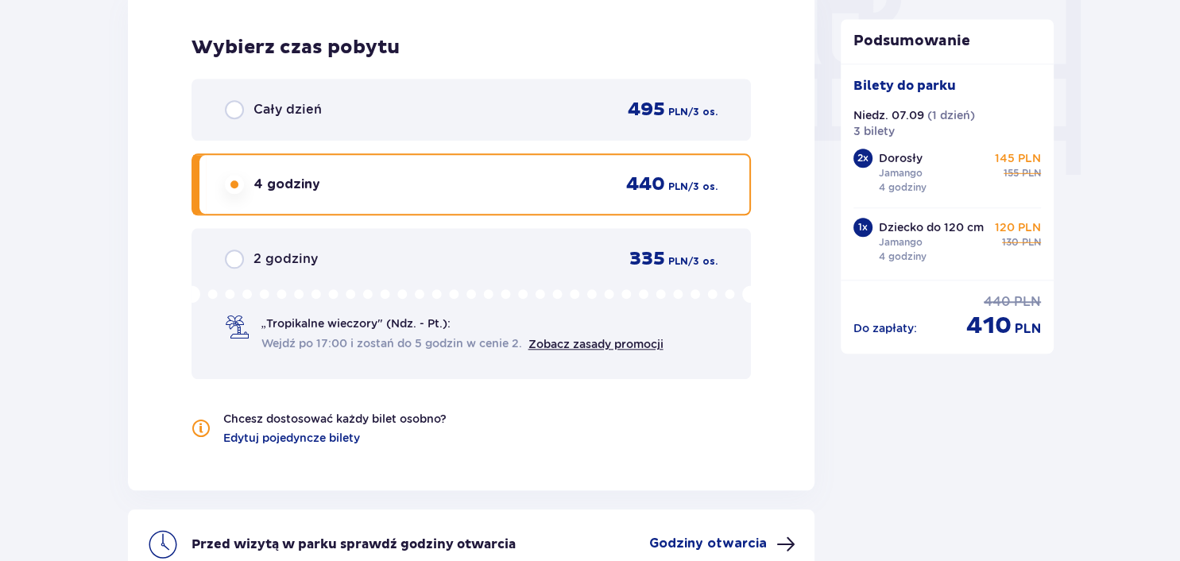
scroll to position [1708, 0]
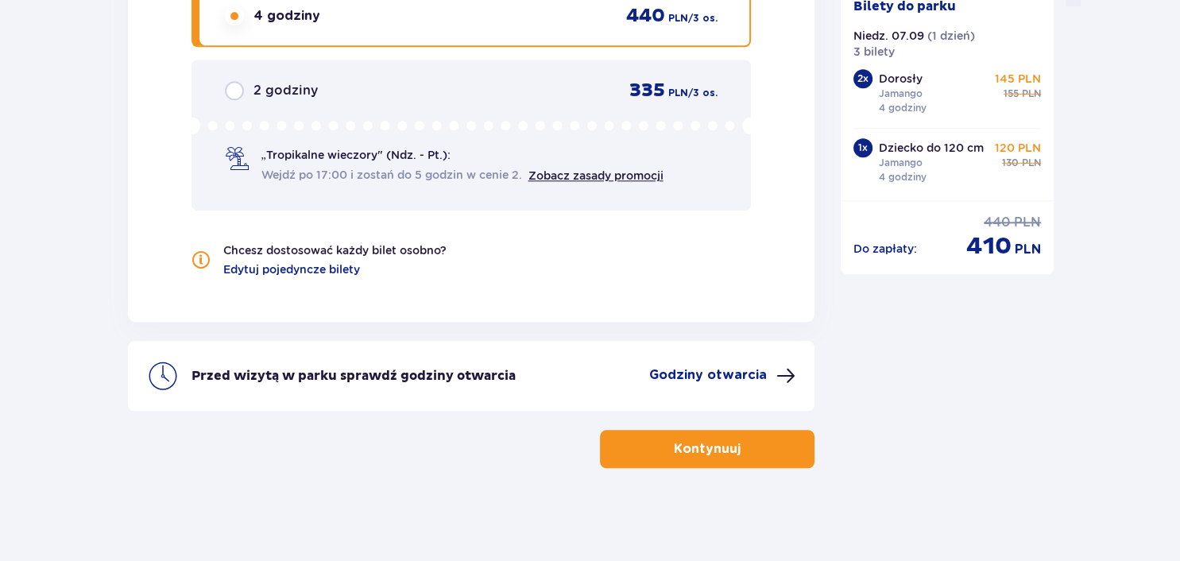
click at [719, 446] on p "Kontynuuj" at bounding box center [707, 448] width 67 height 17
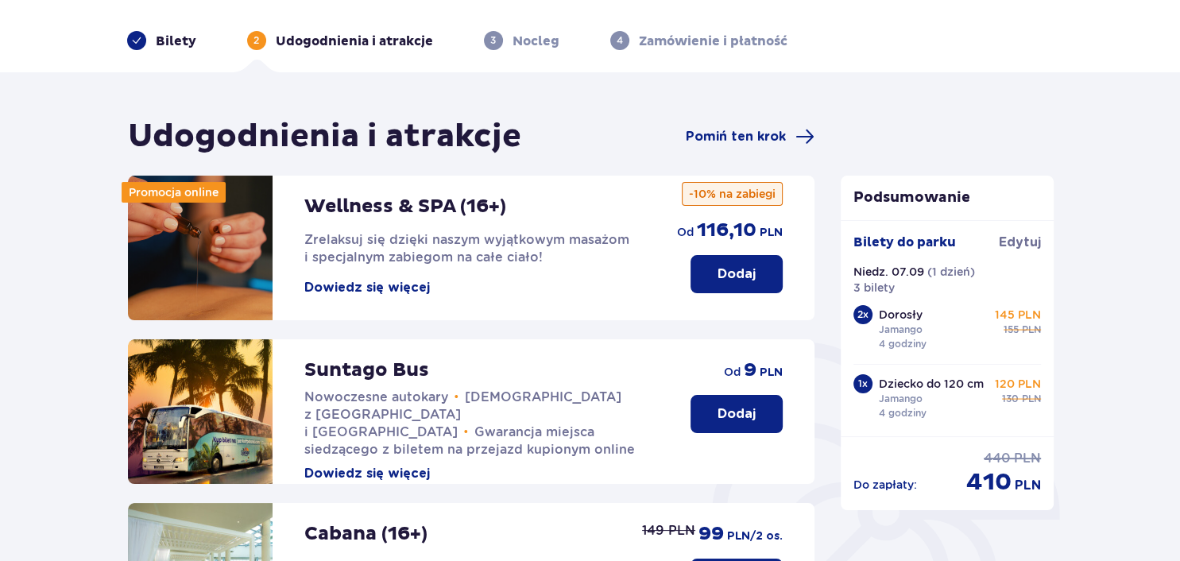
scroll to position [83, 0]
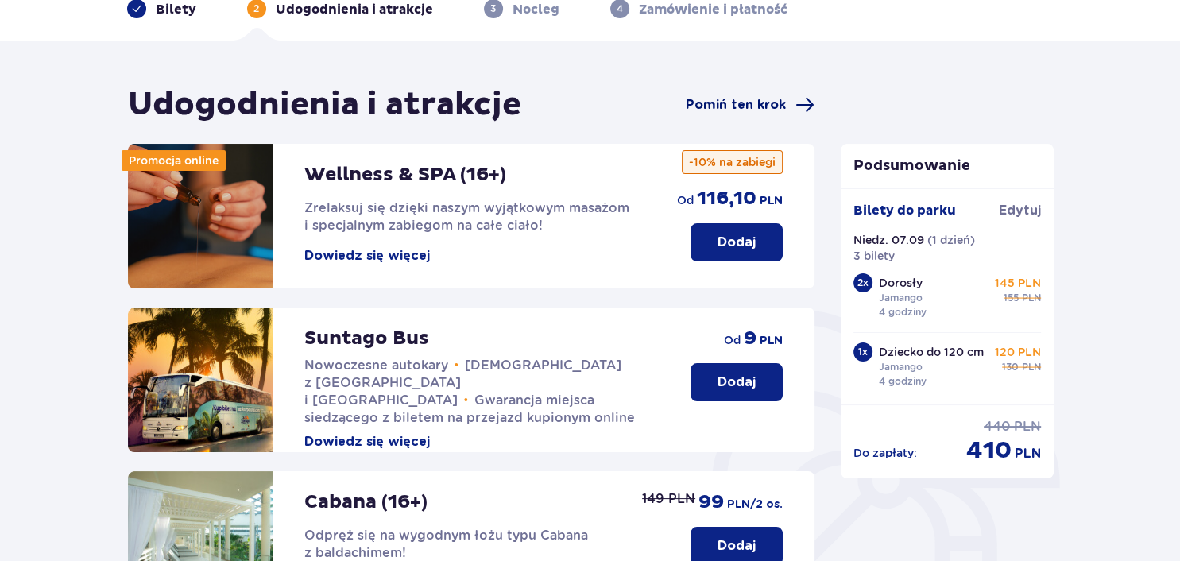
click at [725, 103] on span "Pomiń ten krok" at bounding box center [736, 104] width 100 height 17
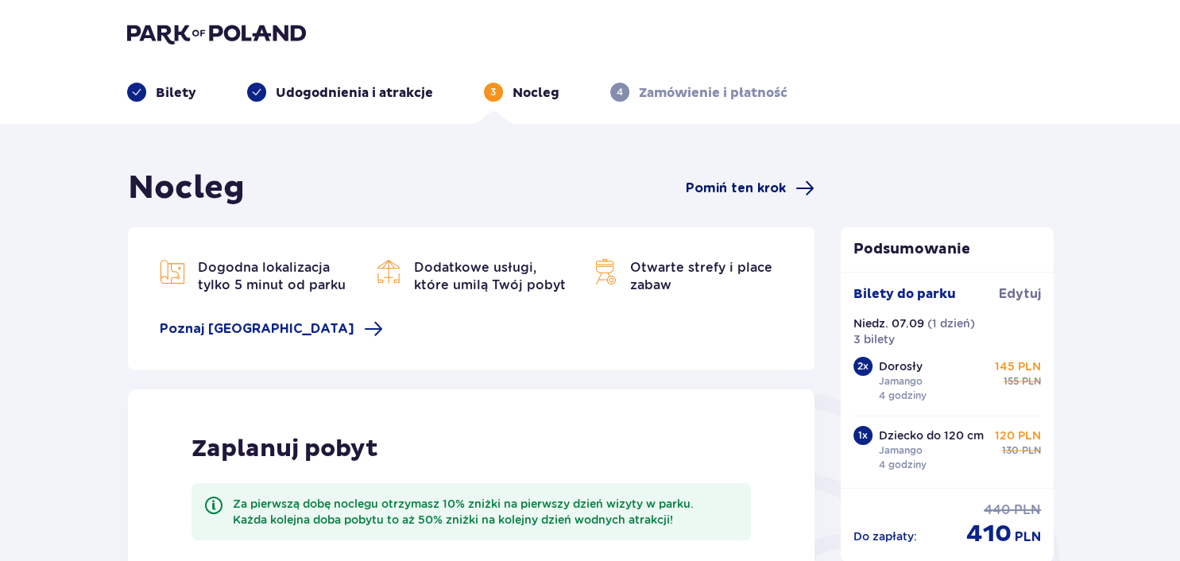
click at [751, 183] on span "Pomiń ten krok" at bounding box center [736, 188] width 100 height 17
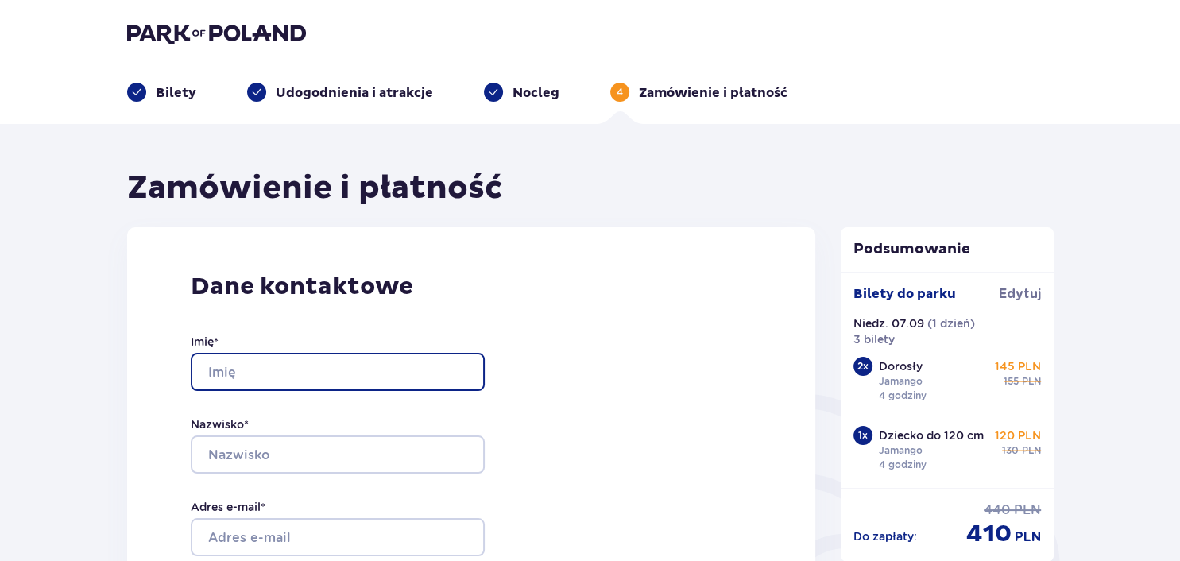
click at [287, 378] on input "Imię *" at bounding box center [338, 372] width 294 height 38
type input "Dariusz"
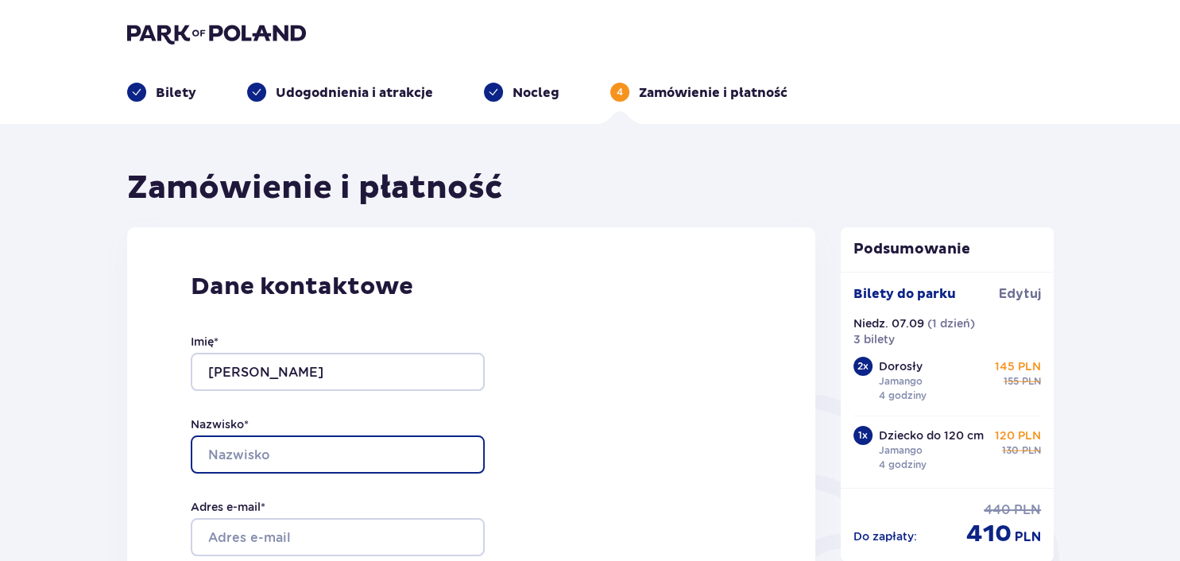
click at [318, 451] on input "Nazwisko *" at bounding box center [338, 455] width 294 height 38
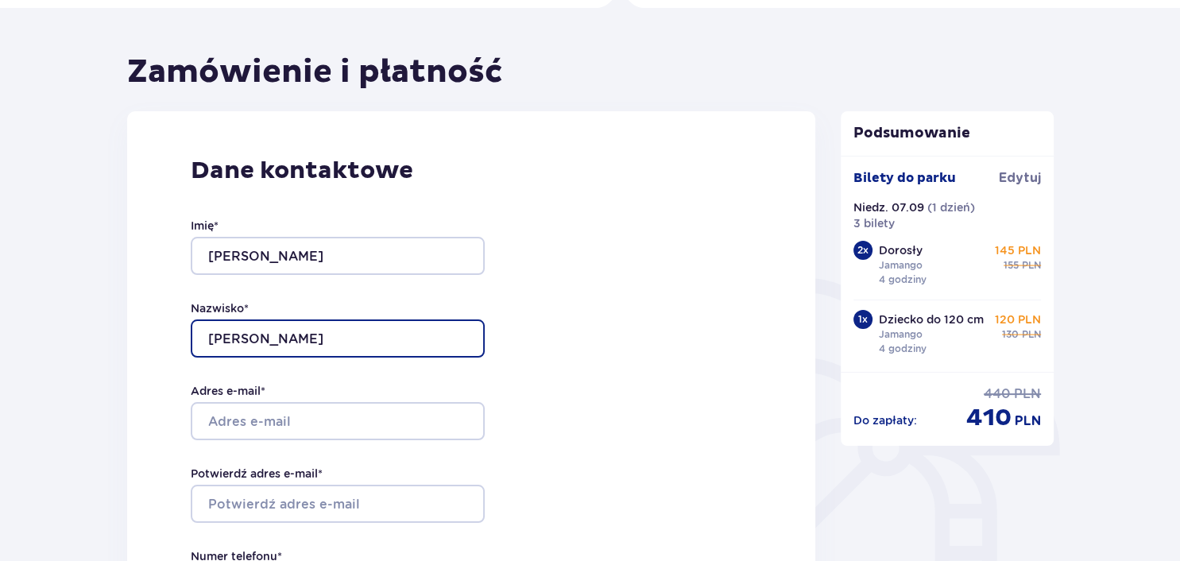
scroll to position [168, 0]
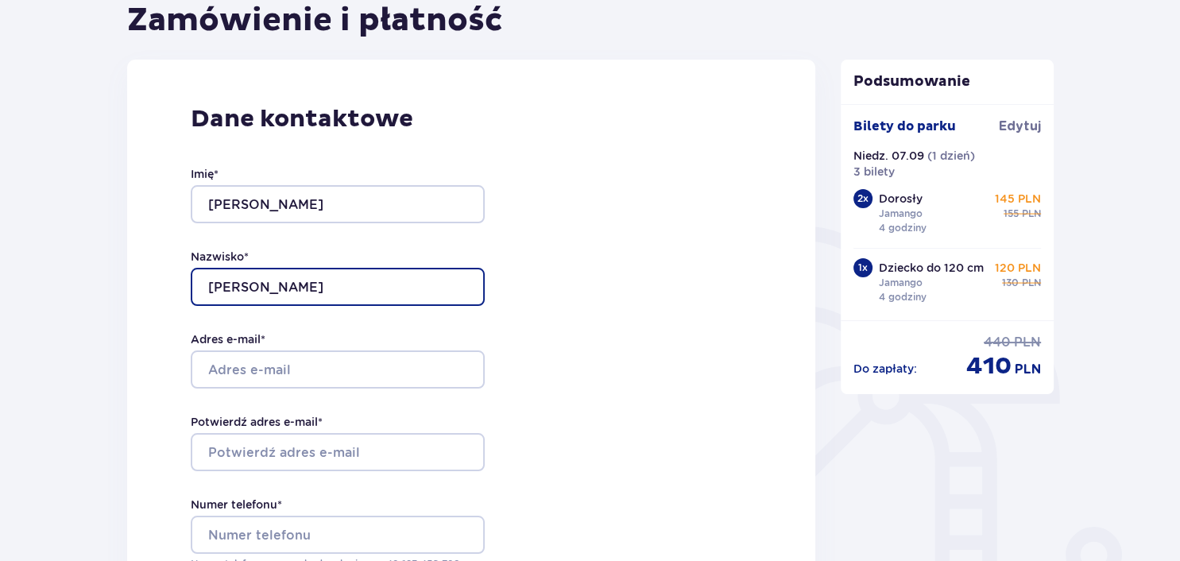
type input "Pietkun"
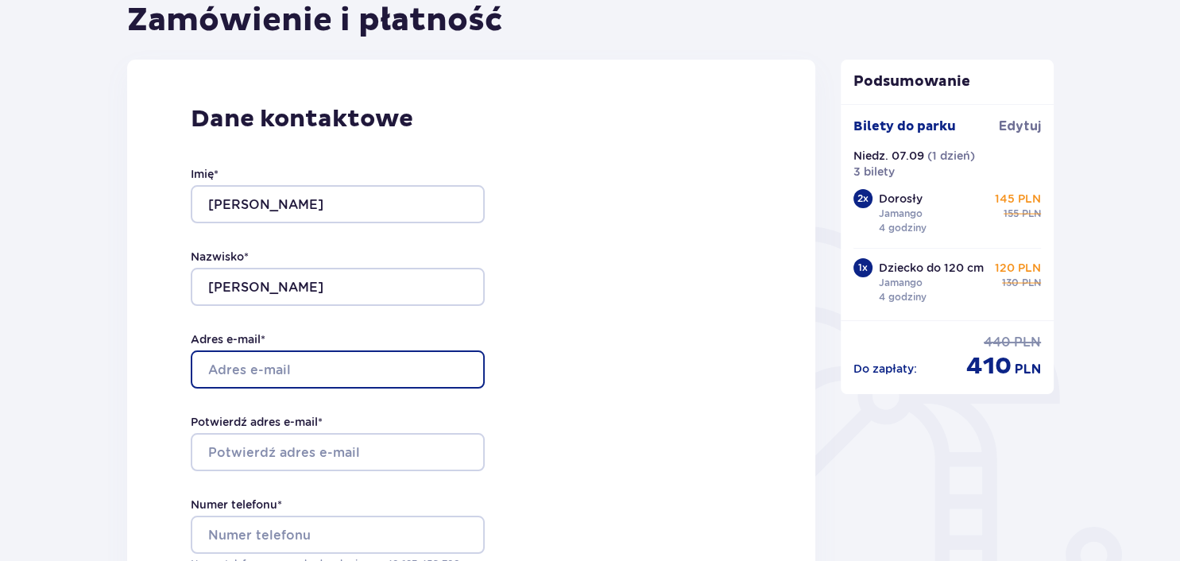
click at [311, 374] on input "Adres e-mail *" at bounding box center [338, 370] width 294 height 38
type input "[PERSON_NAME][EMAIL_ADDRESS][PERSON_NAME][DOMAIN_NAME]"
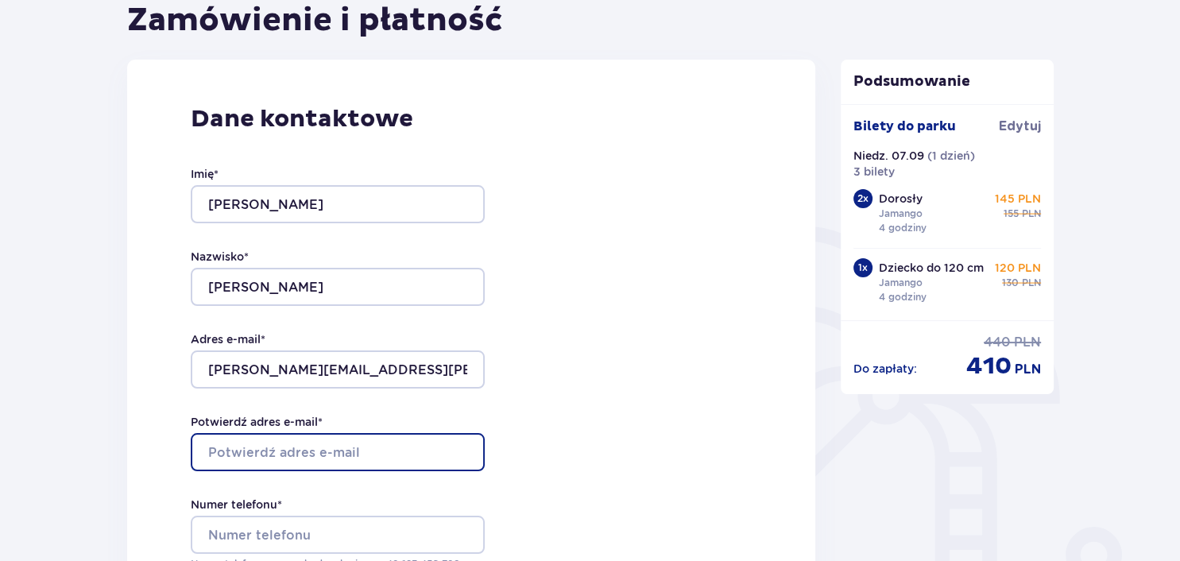
click at [294, 448] on input "Potwierdź adres e-mail *" at bounding box center [338, 452] width 294 height 38
type input "[PERSON_NAME][EMAIL_ADDRESS][PERSON_NAME][DOMAIN_NAME]"
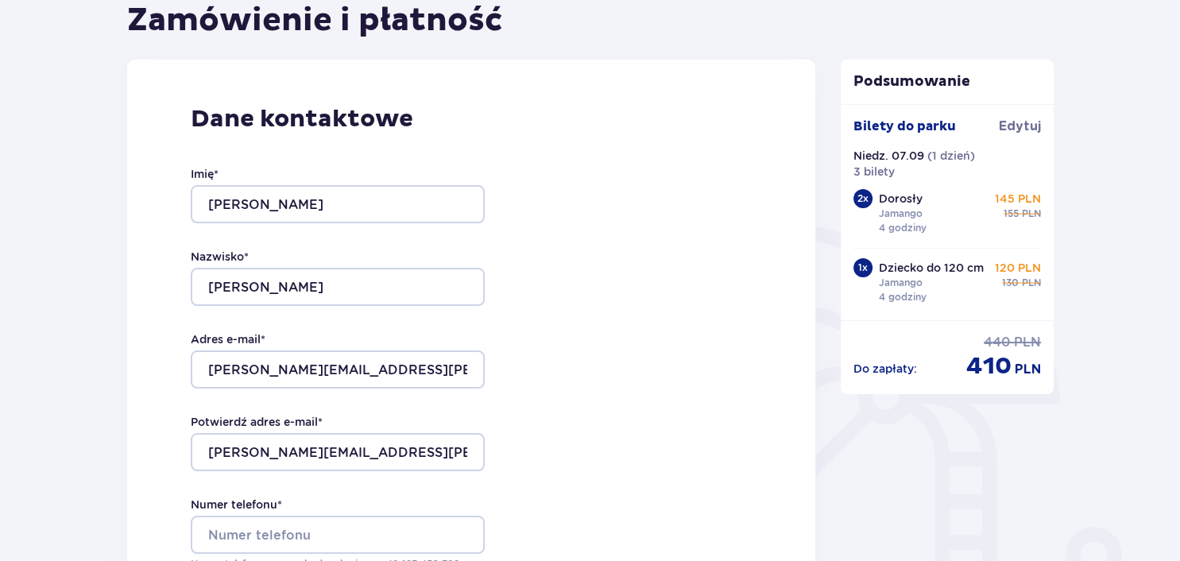
click at [603, 294] on div "Dane kontaktowe Imię * Dariusz Nazwisko * Pietkun Adres e-mail * dariusz.pietku…" at bounding box center [471, 394] width 689 height 668
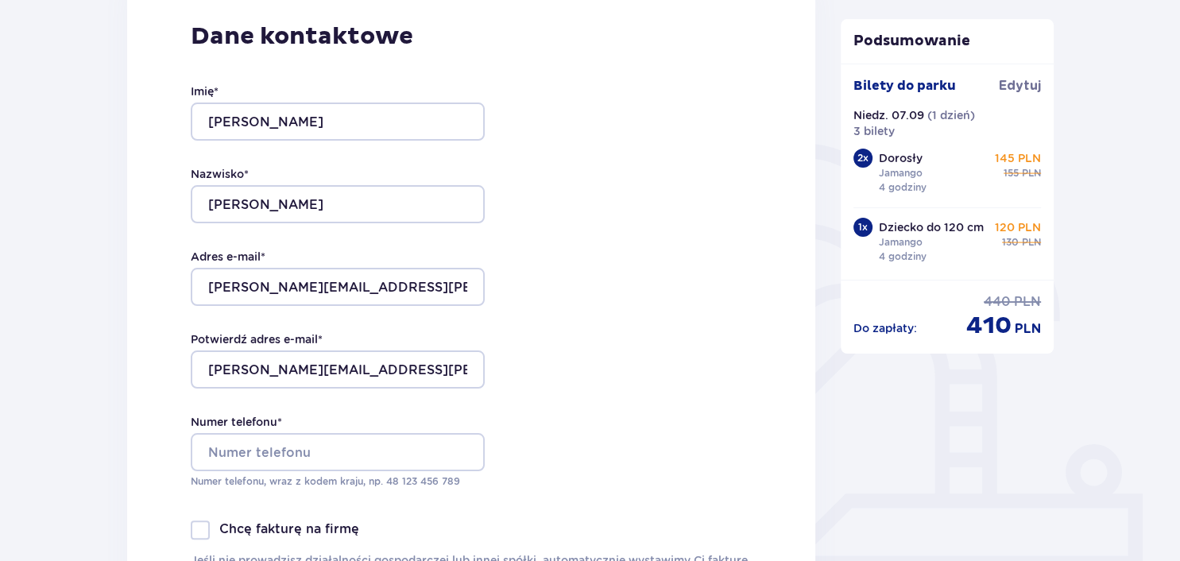
scroll to position [335, 0]
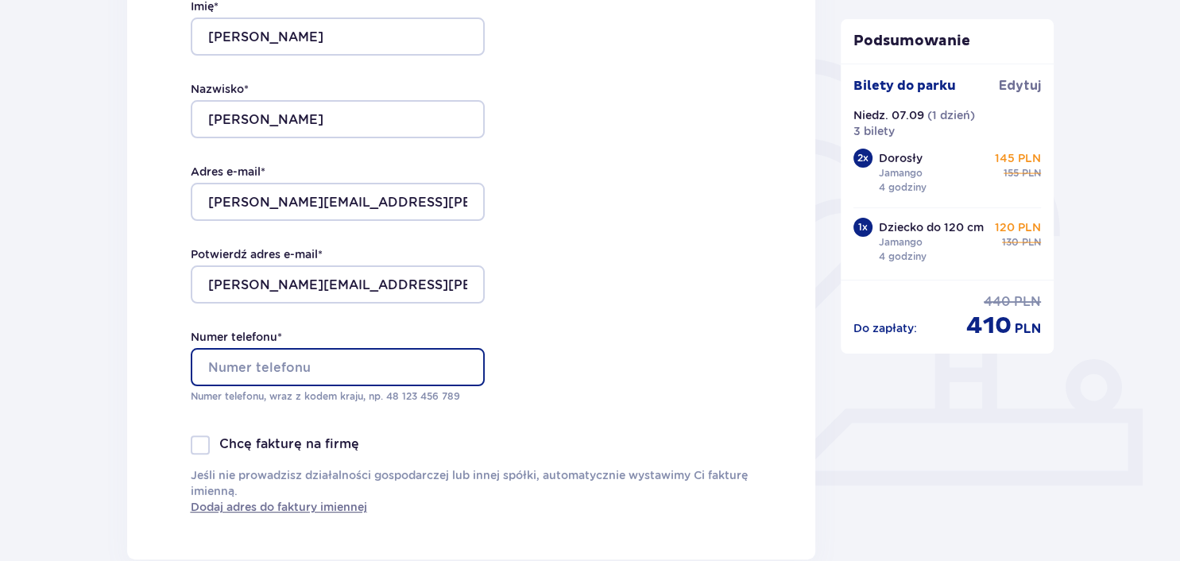
click at [358, 374] on input "Numer telefonu *" at bounding box center [338, 367] width 294 height 38
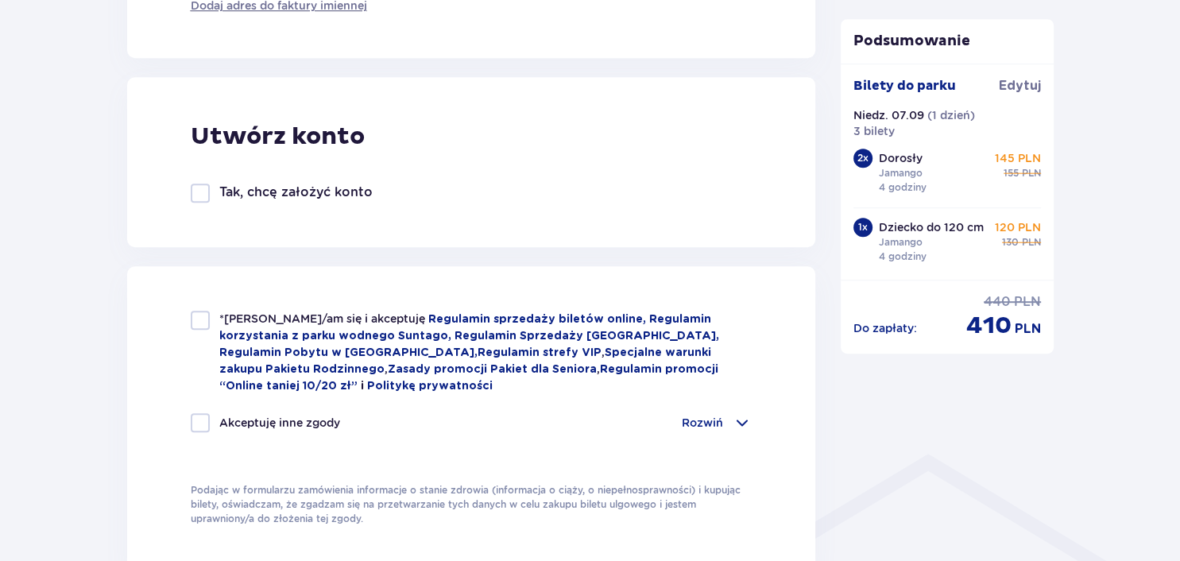
scroll to position [839, 0]
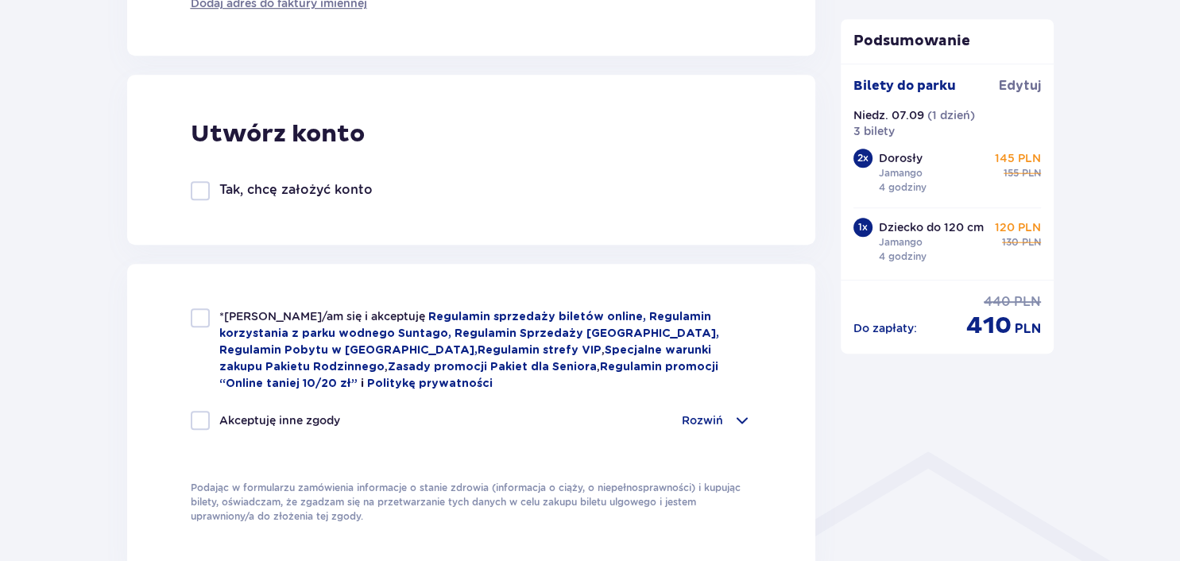
type input "696224339"
click at [194, 321] on div at bounding box center [200, 317] width 19 height 19
checkbox input "true"
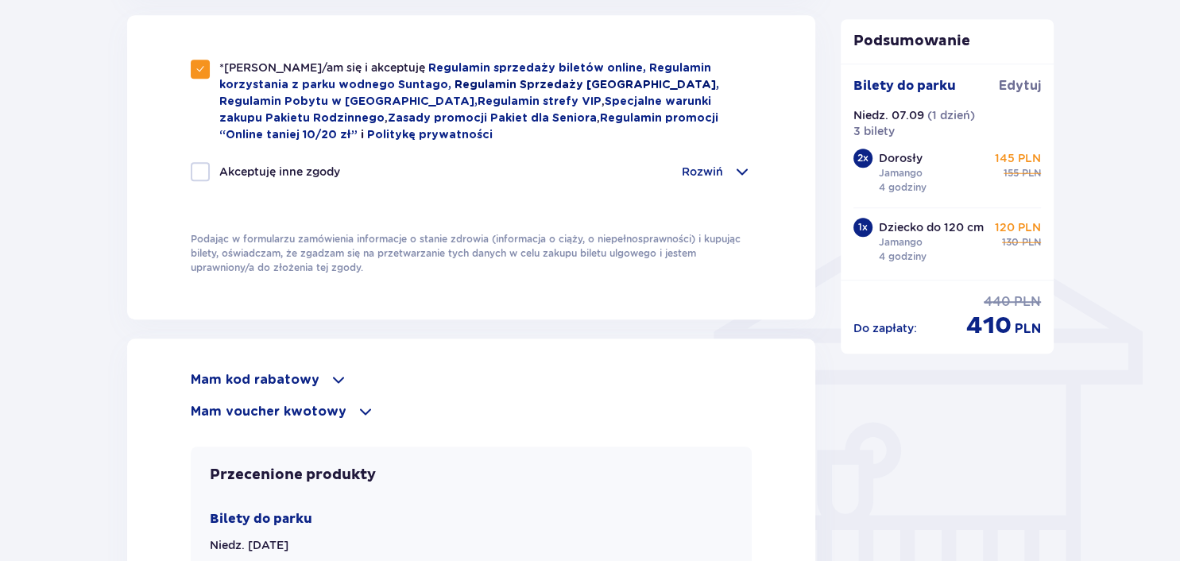
scroll to position [1091, 0]
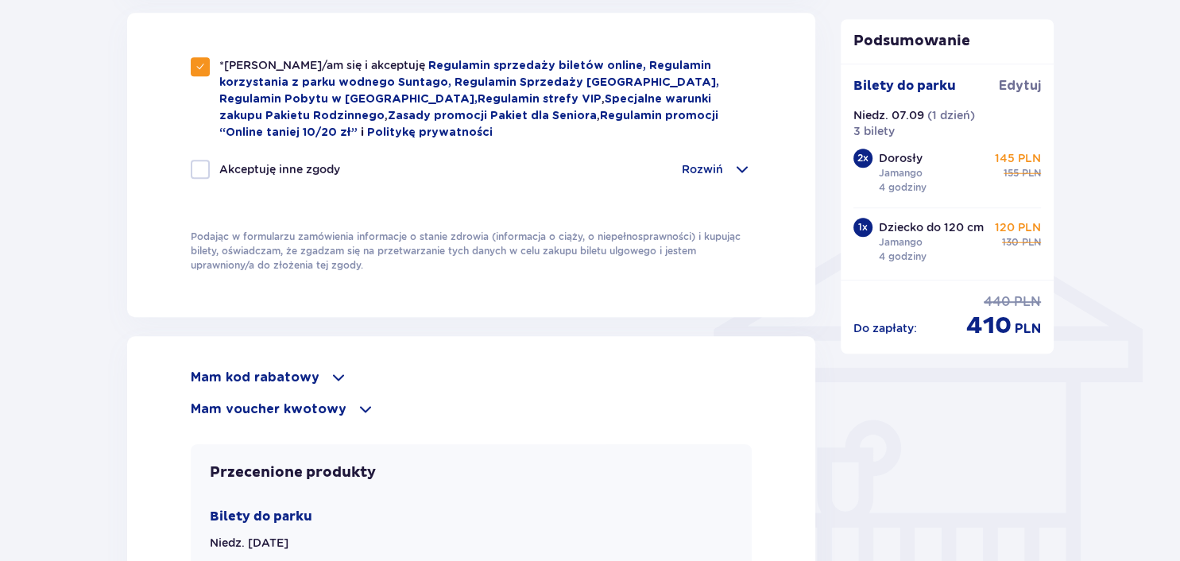
click at [699, 167] on p "Rozwiń" at bounding box center [702, 169] width 41 height 16
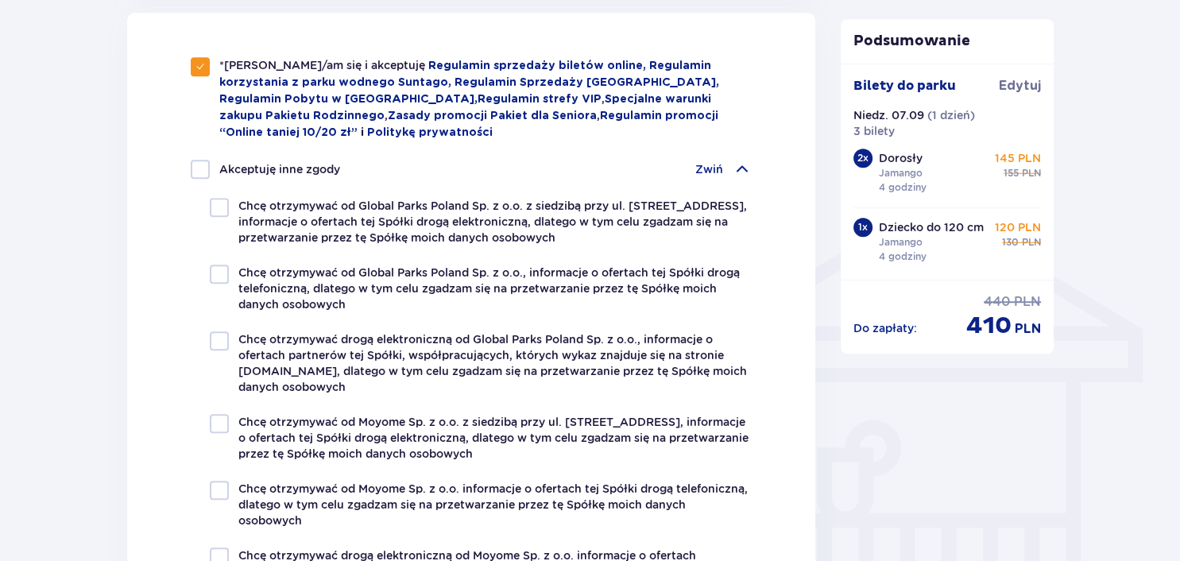
click at [703, 165] on p "Zwiń" at bounding box center [710, 169] width 28 height 16
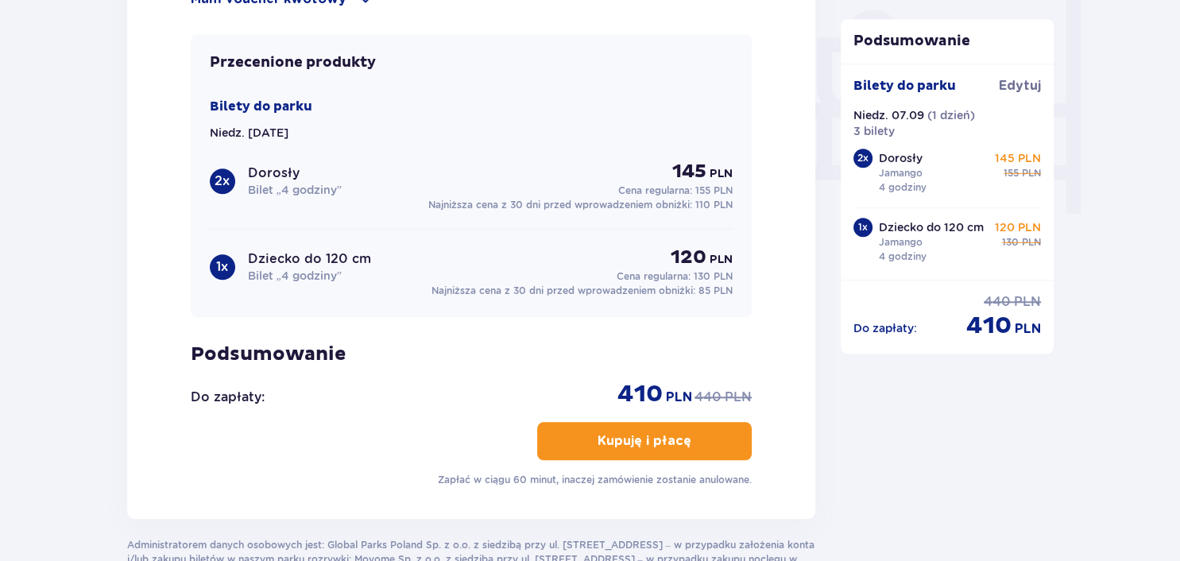
scroll to position [1510, 0]
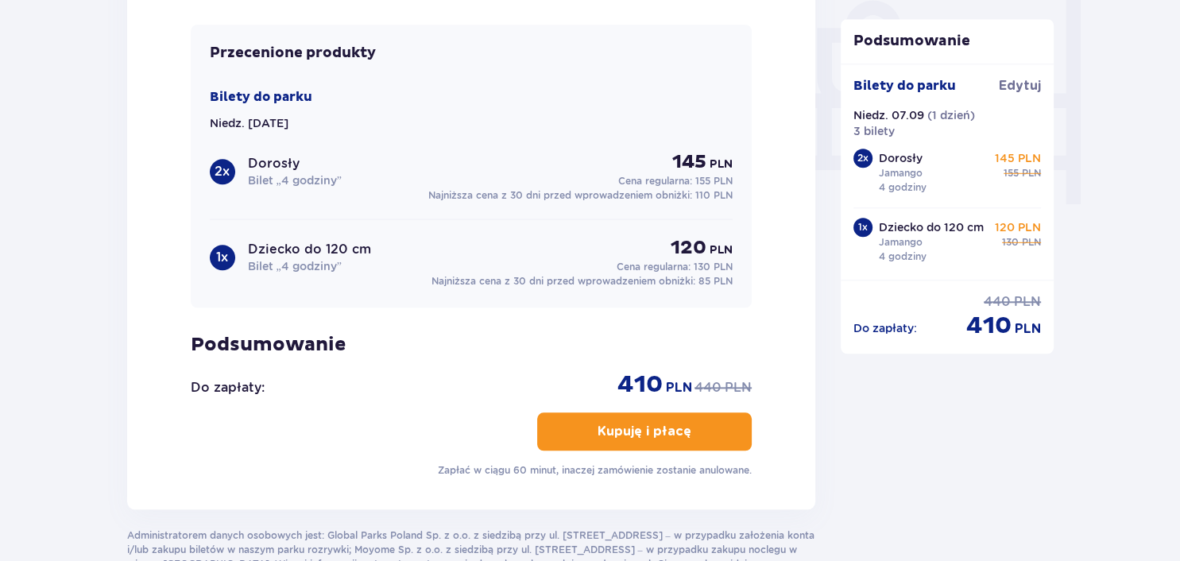
click at [646, 428] on p "Kupuję i płacę" at bounding box center [645, 431] width 94 height 17
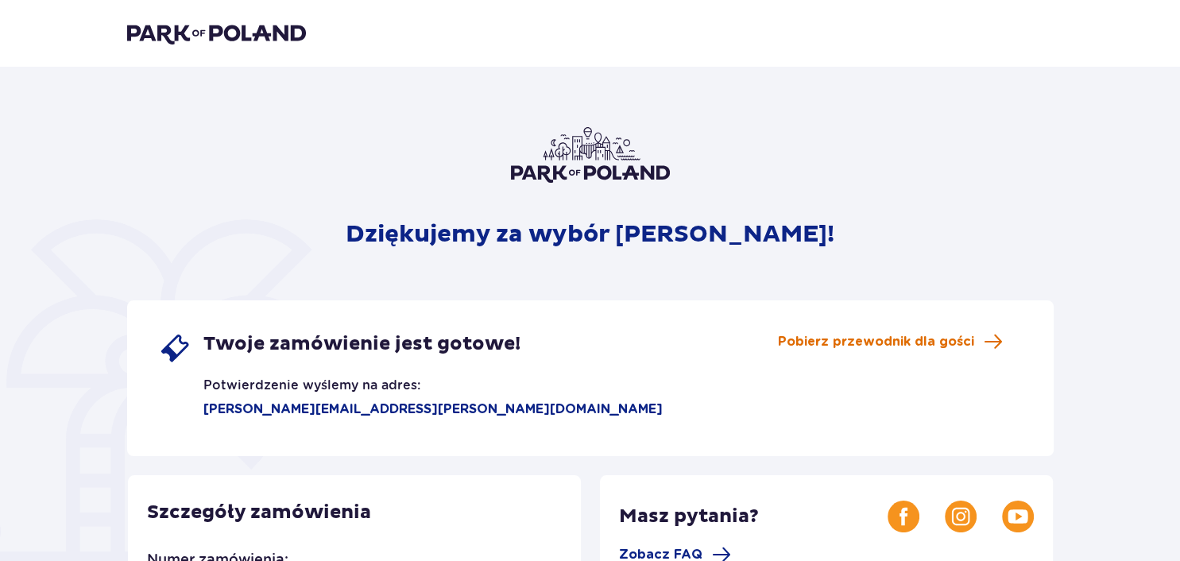
click at [859, 346] on span "Pobierz przewodnik dla gości" at bounding box center [876, 341] width 196 height 17
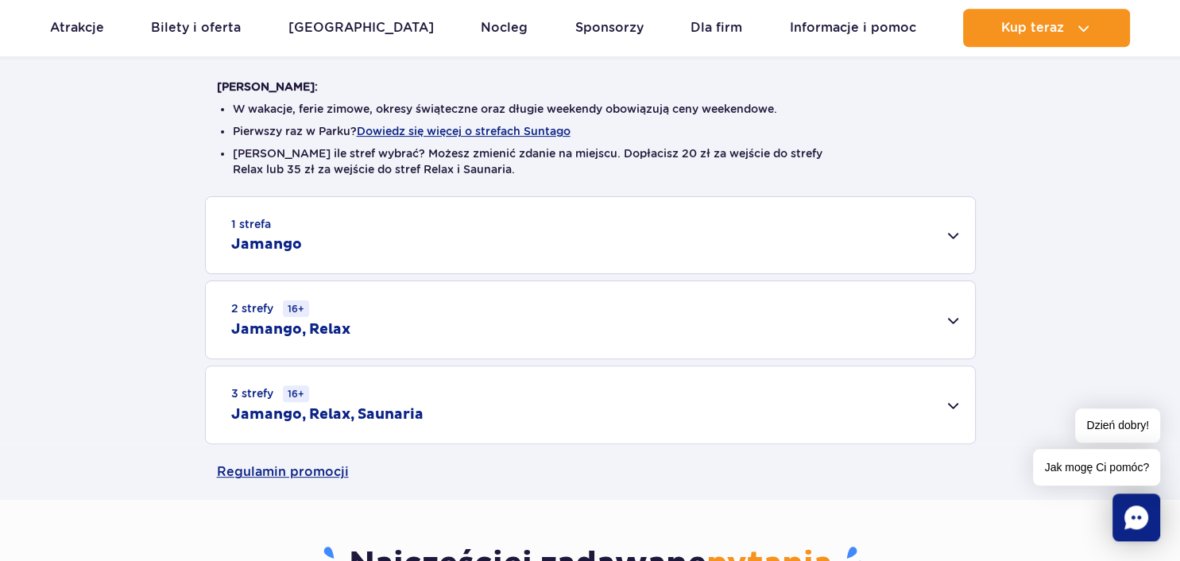
scroll to position [420, 0]
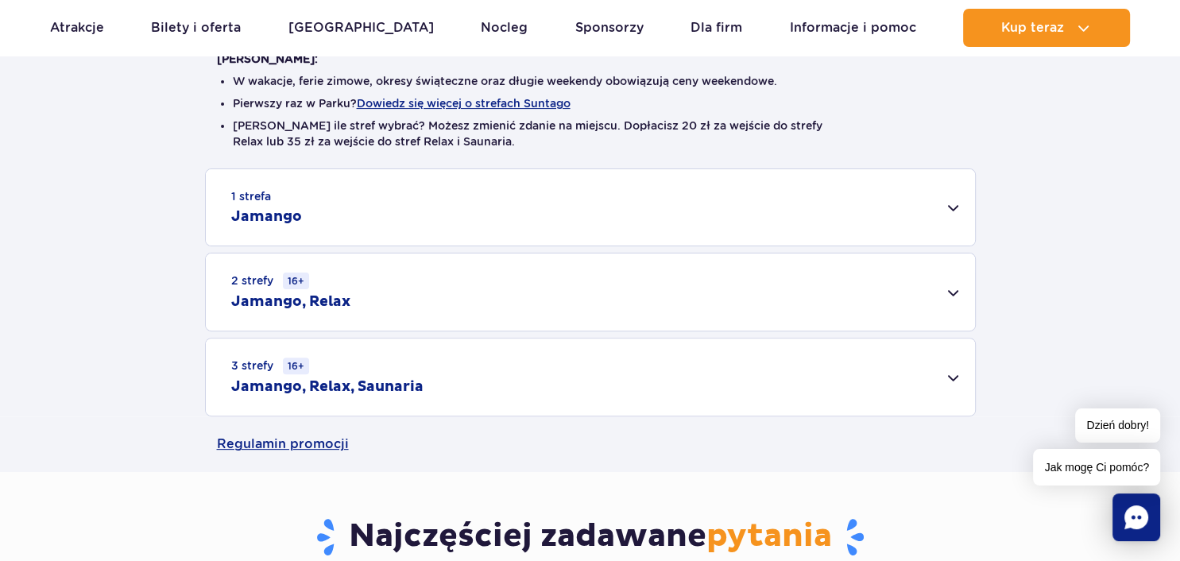
click at [955, 208] on div "1 strefa Jamango" at bounding box center [590, 207] width 769 height 76
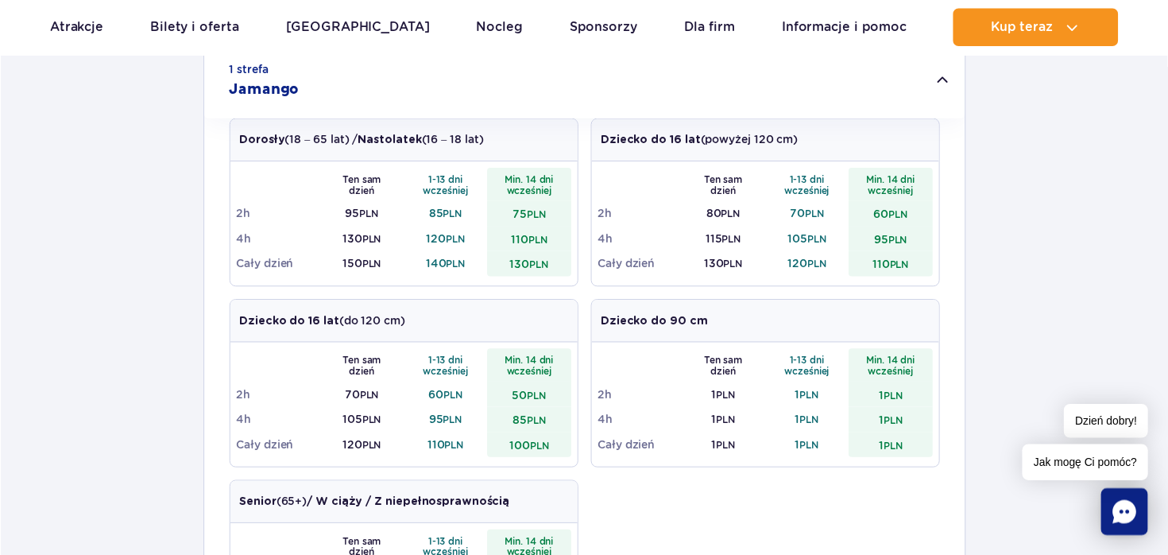
scroll to position [503, 0]
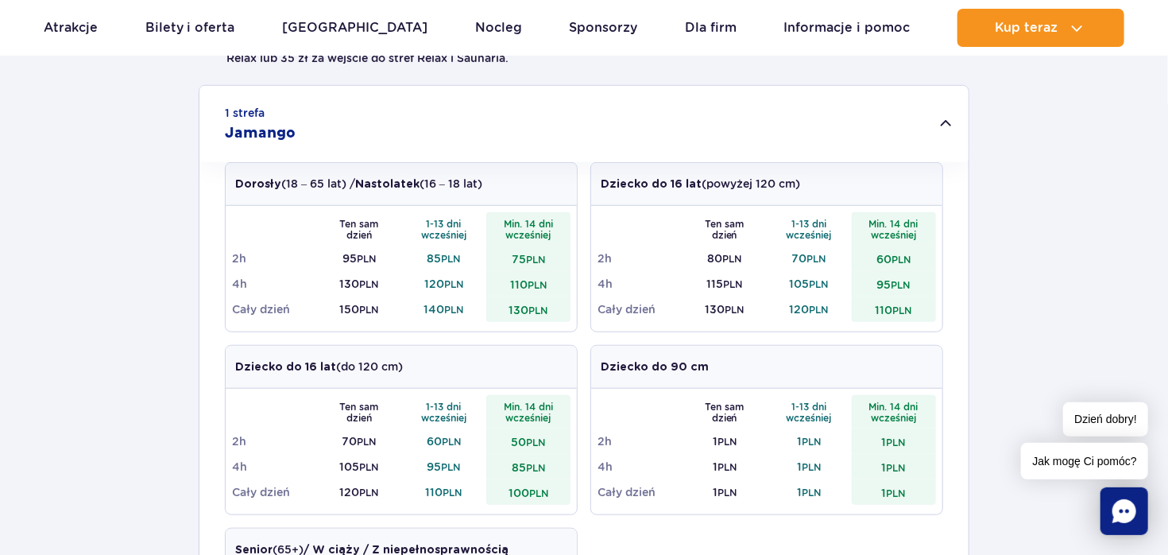
click at [1106, 119] on div "1 strefa Jamango Dorosły (18 – 65 lat) / Nastolatek (16 – 18 lat) Ten sam dzień…" at bounding box center [584, 498] width 1168 height 827
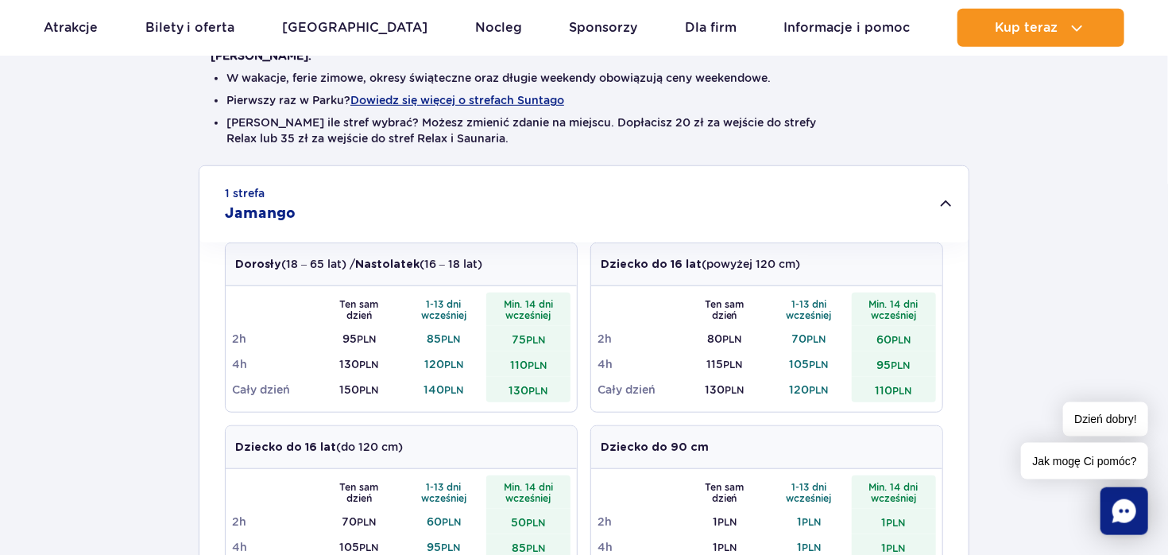
scroll to position [168, 0]
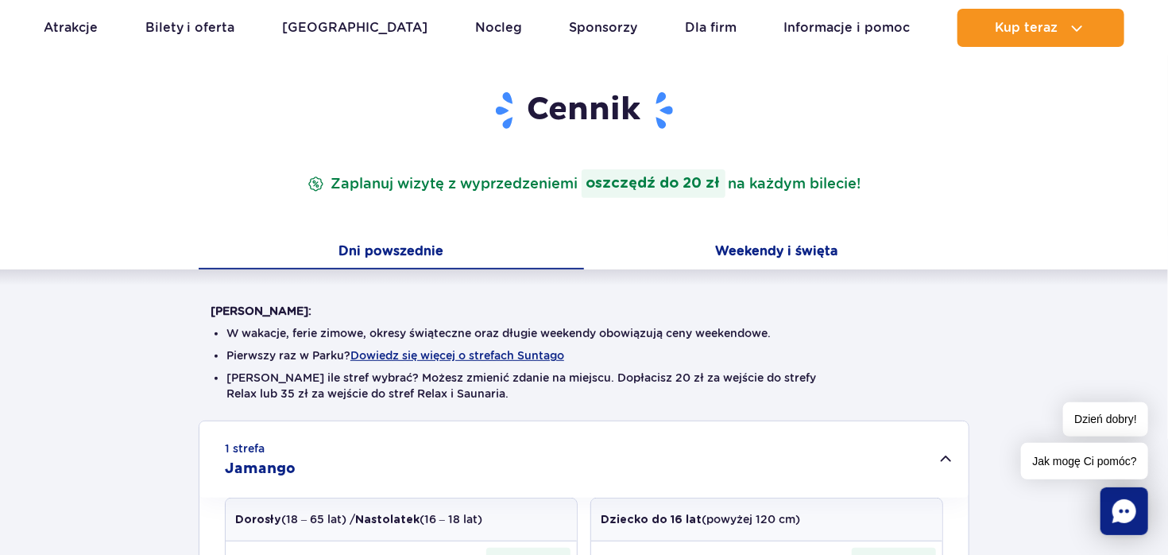
click at [744, 250] on button "Weekendy i święta" at bounding box center [777, 252] width 386 height 33
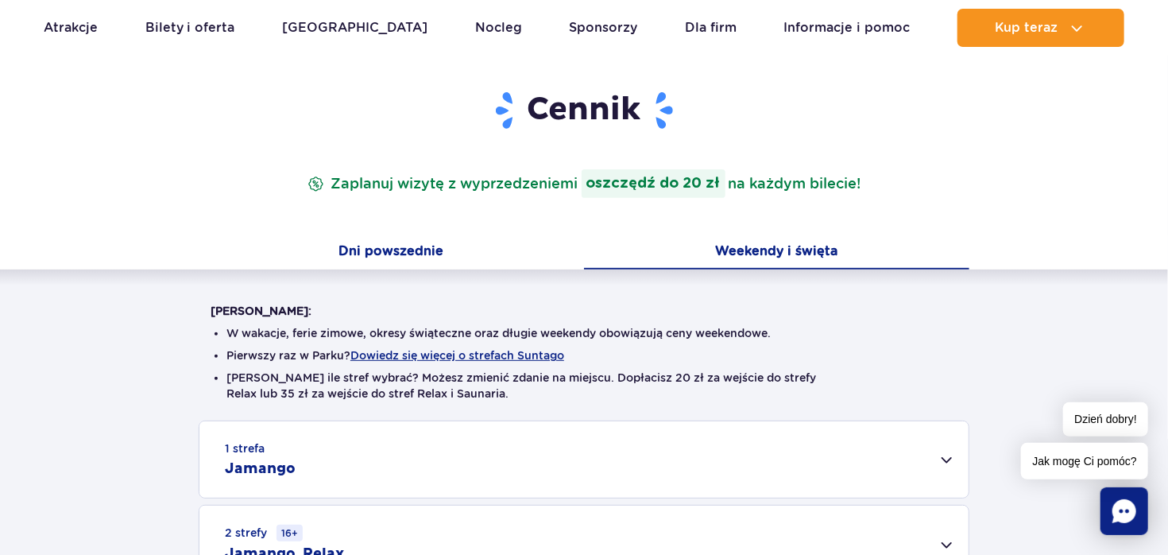
click at [407, 252] on button "Dni powszednie" at bounding box center [392, 252] width 386 height 33
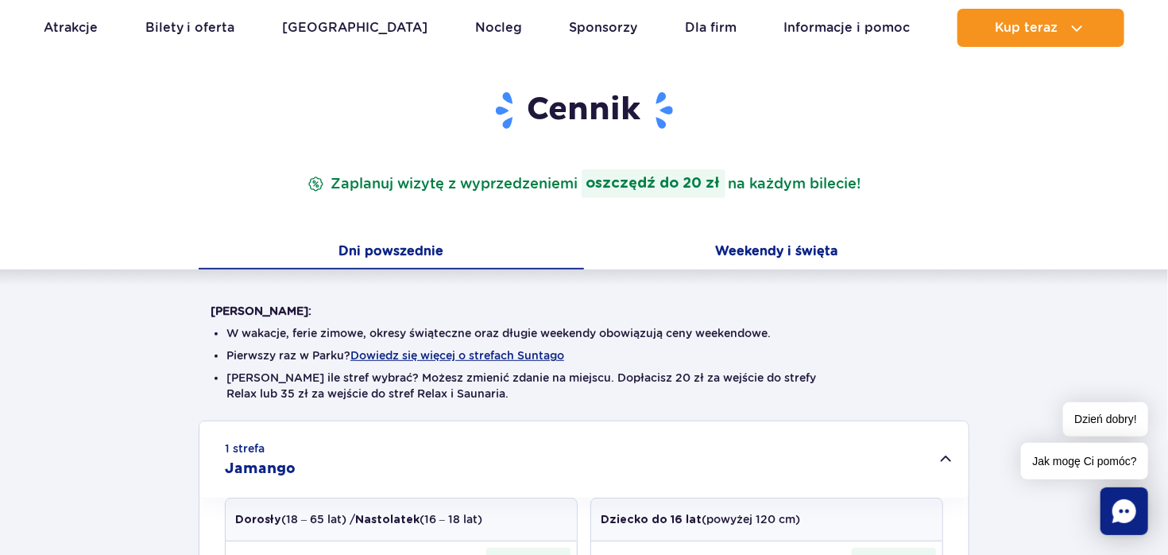
click at [754, 250] on button "Weekendy i święta" at bounding box center [777, 252] width 386 height 33
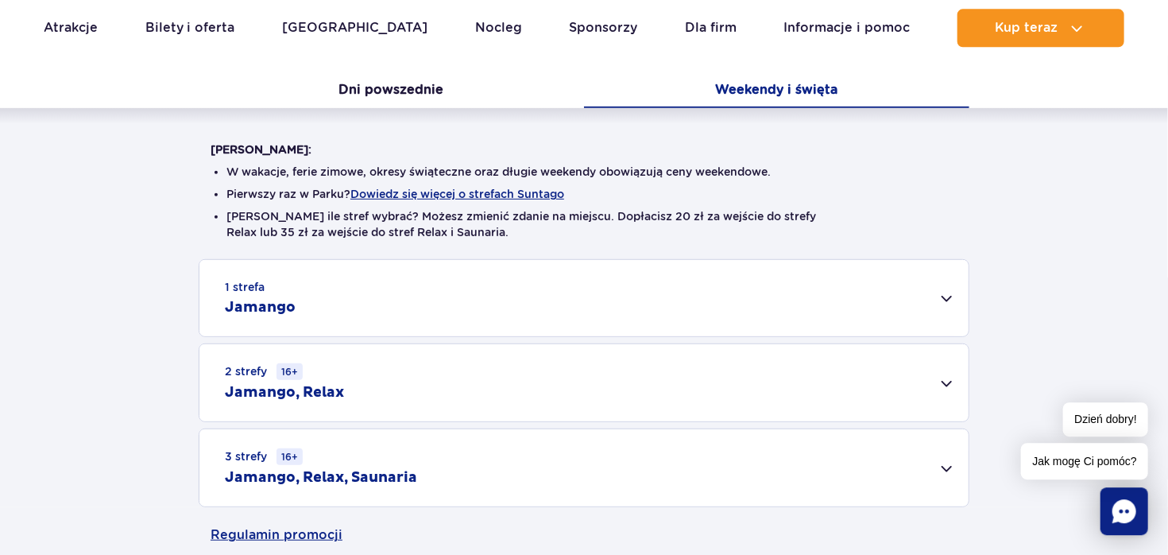
scroll to position [420, 0]
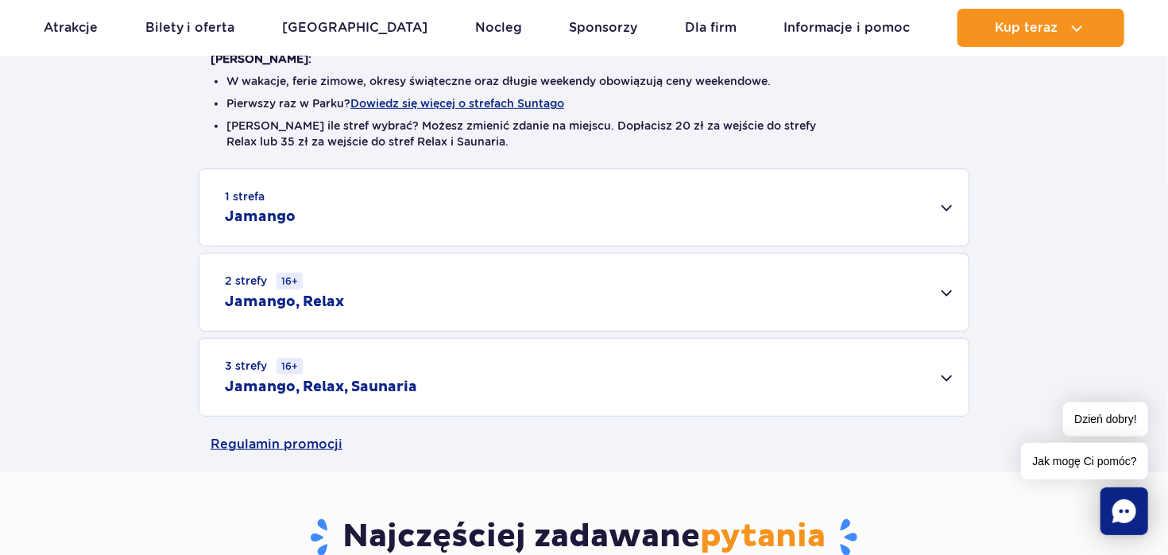
click at [946, 202] on div "1 strefa Jamango" at bounding box center [584, 207] width 769 height 76
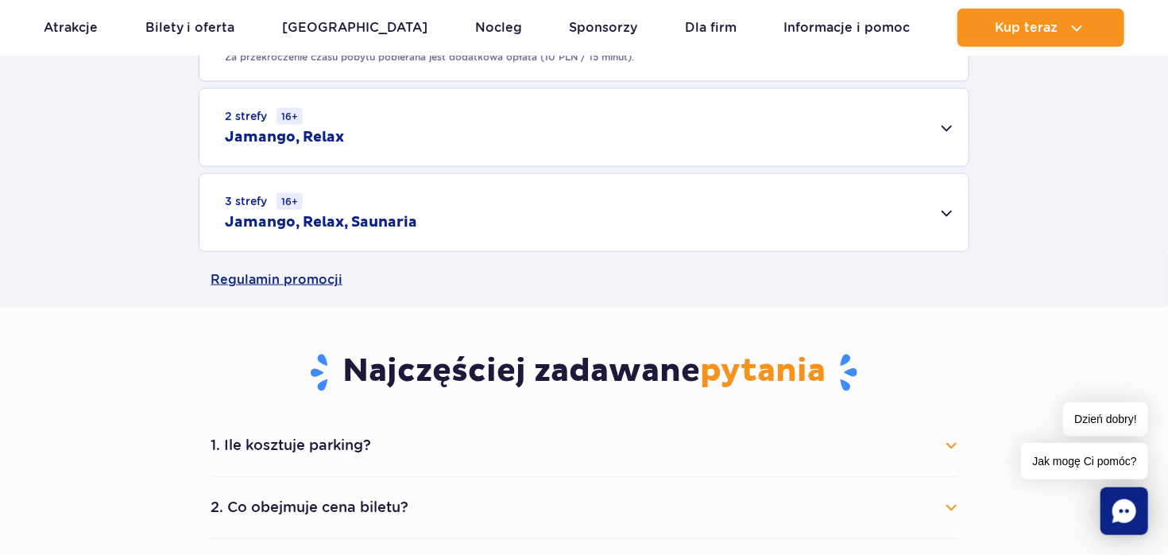
scroll to position [1175, 0]
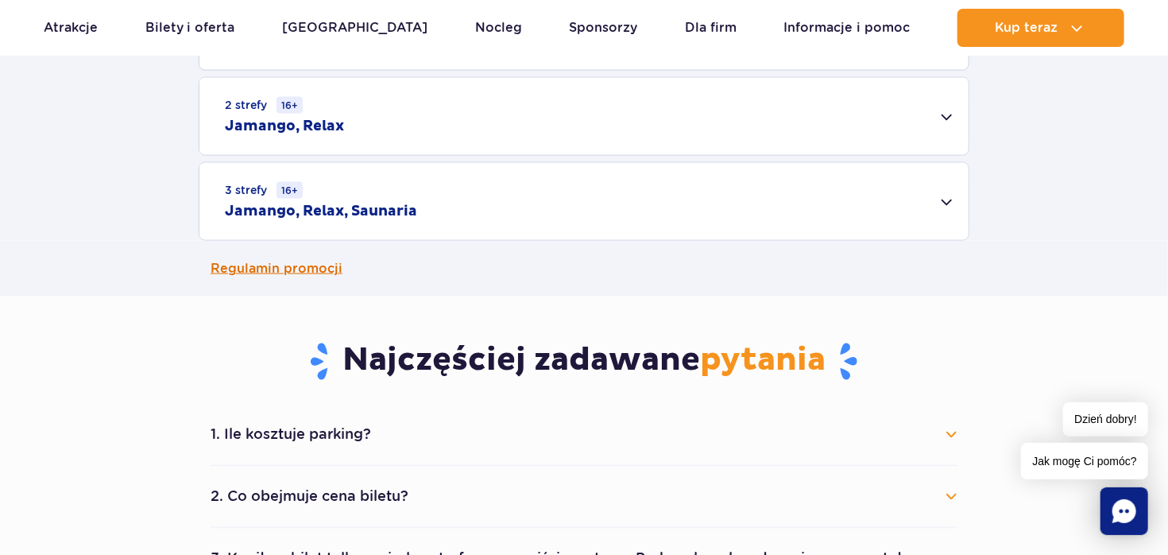
click at [308, 268] on link "Regulamin promocji" at bounding box center [584, 269] width 747 height 56
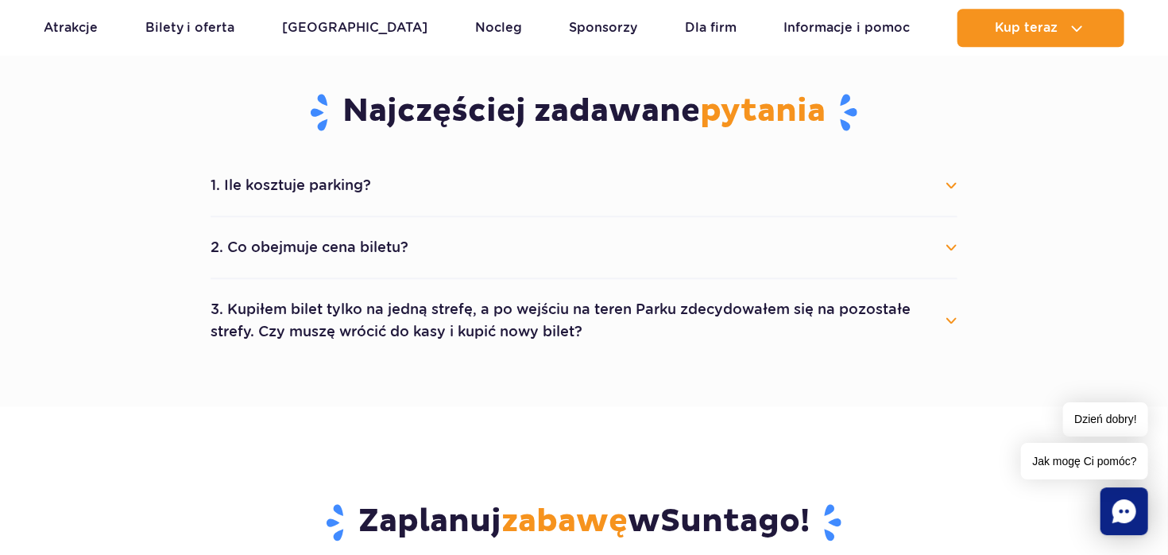
scroll to position [1427, 0]
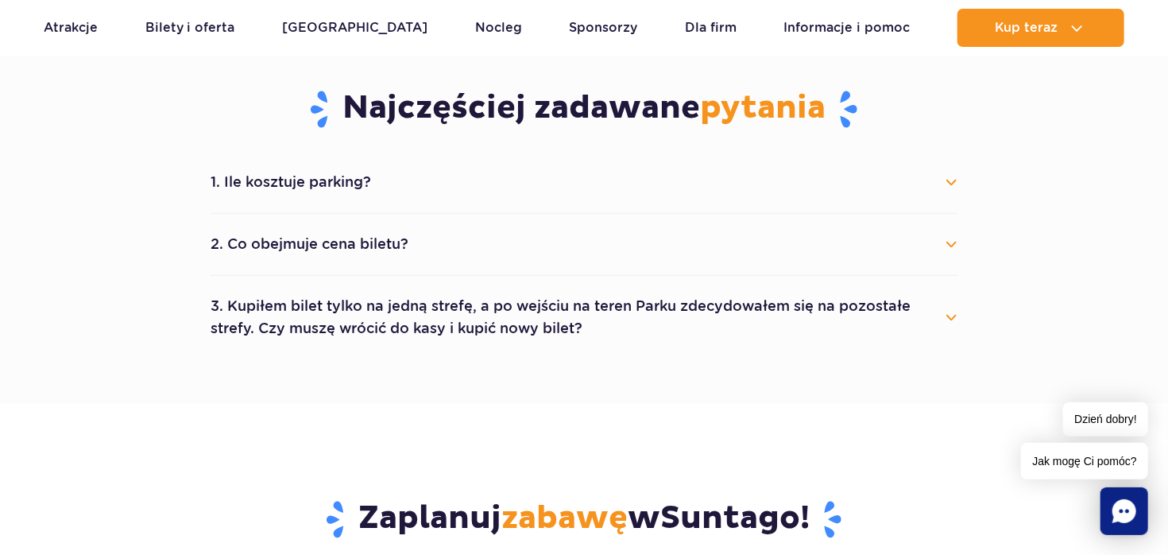
click at [953, 183] on button "1. Ile kosztuje parking?" at bounding box center [584, 182] width 747 height 35
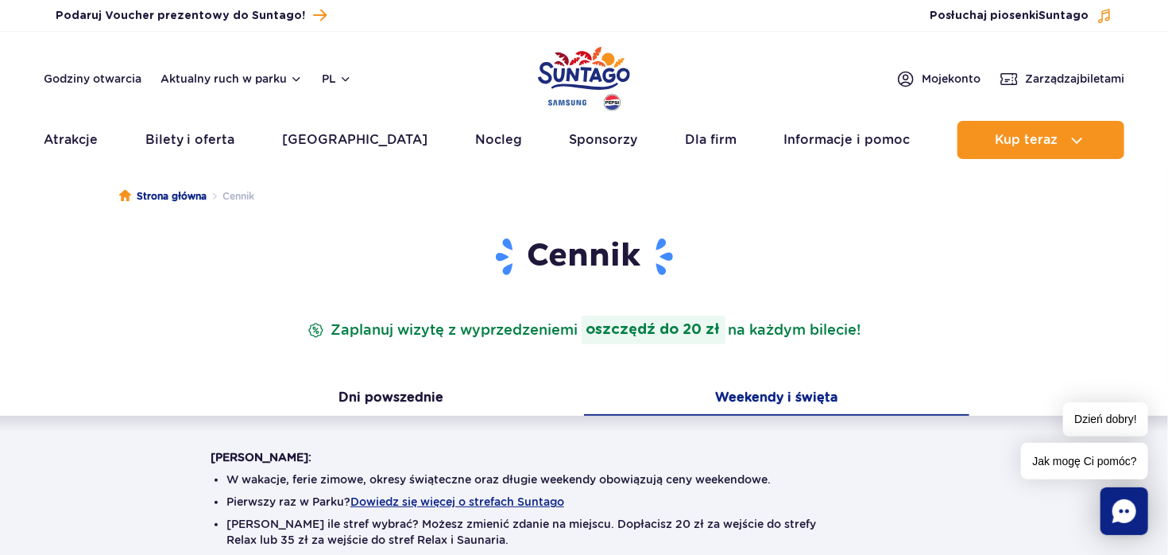
scroll to position [0, 0]
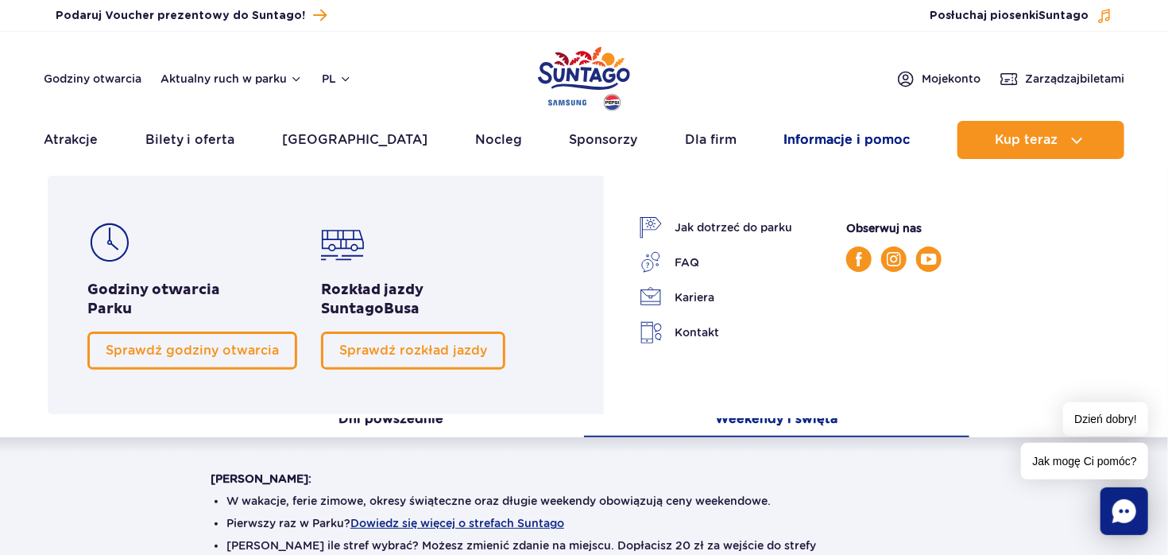
click at [821, 135] on link "Informacje i pomoc" at bounding box center [847, 140] width 126 height 38
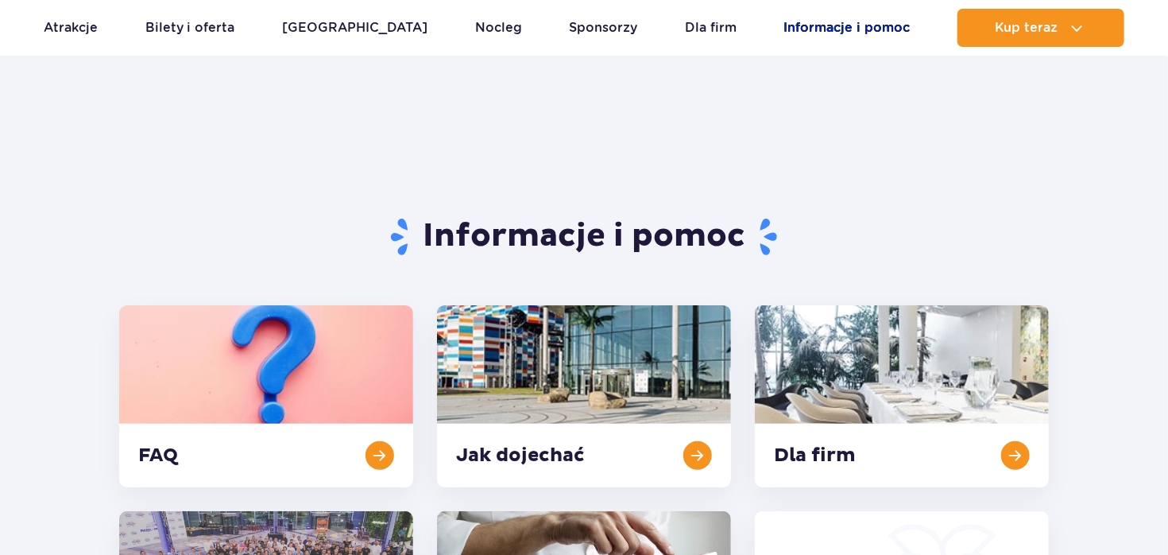
scroll to position [168, 0]
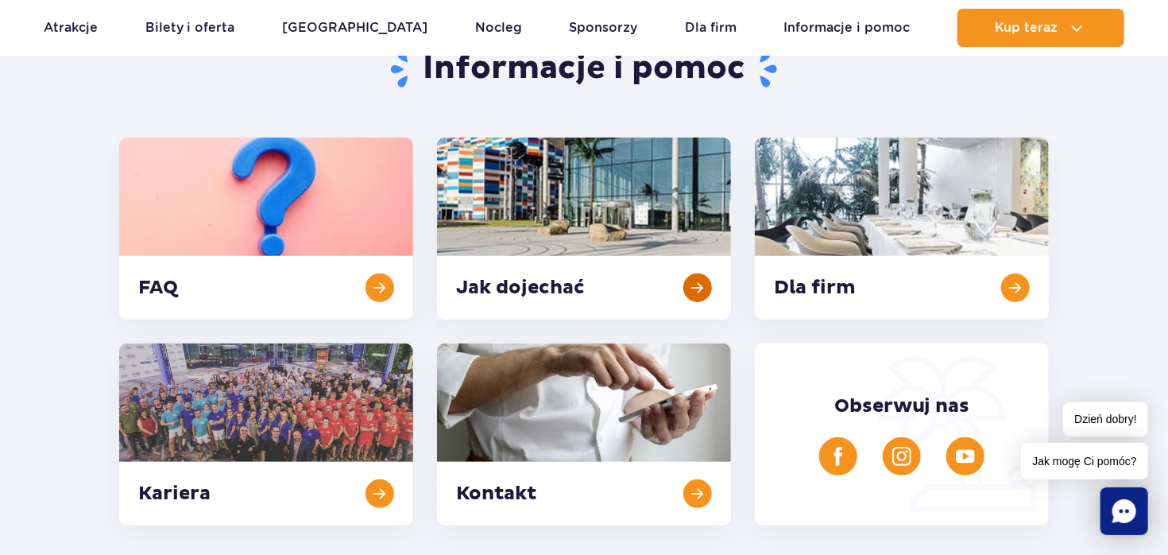
click at [583, 202] on link at bounding box center [584, 229] width 294 height 182
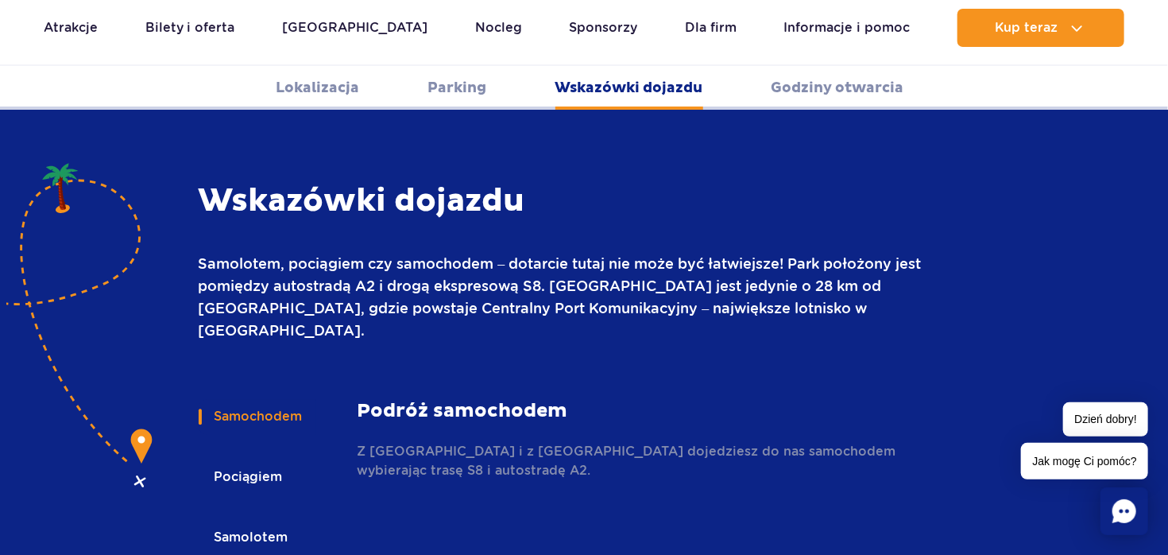
scroll to position [2283, 0]
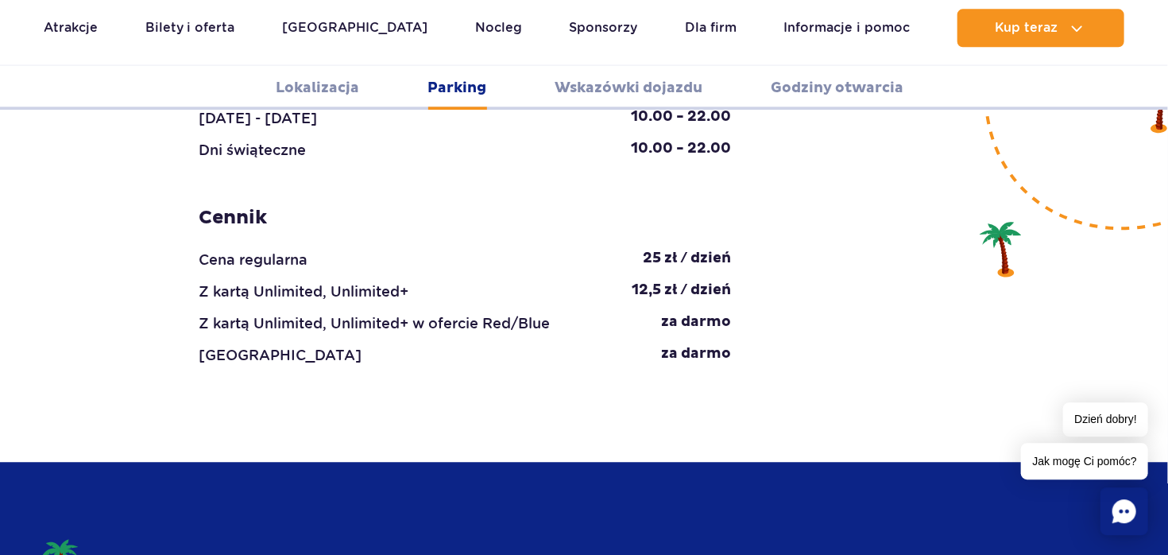
scroll to position [1527, 0]
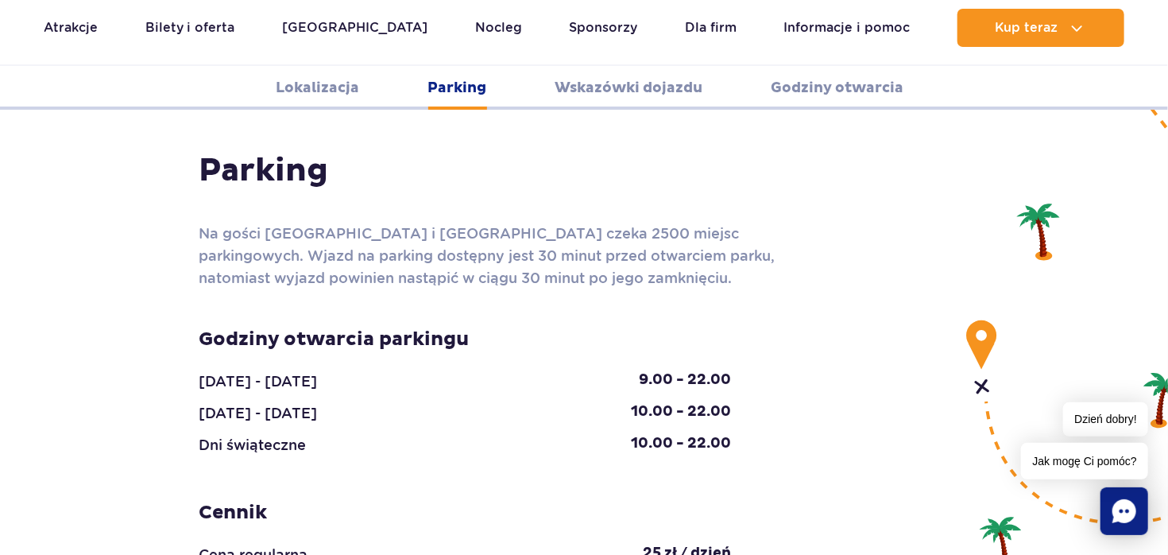
scroll to position [1024, 0]
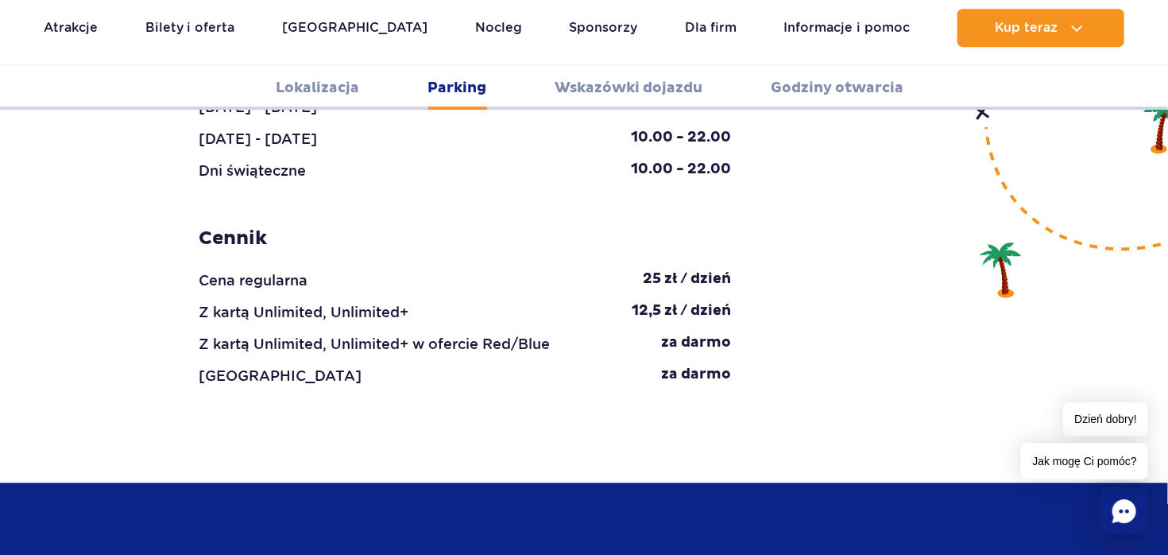
scroll to position [1527, 0]
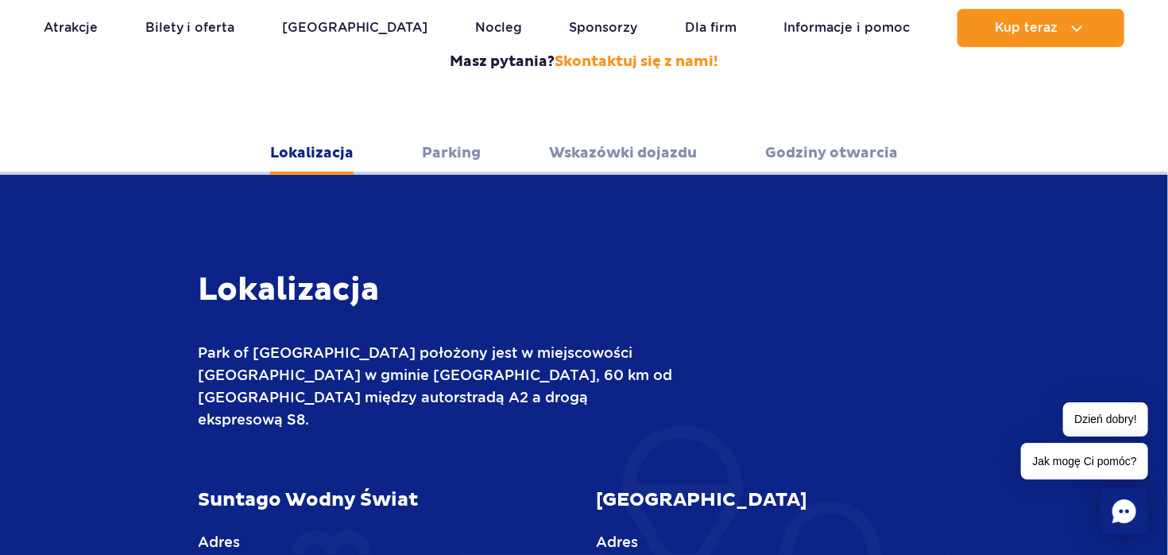
scroll to position [436, 0]
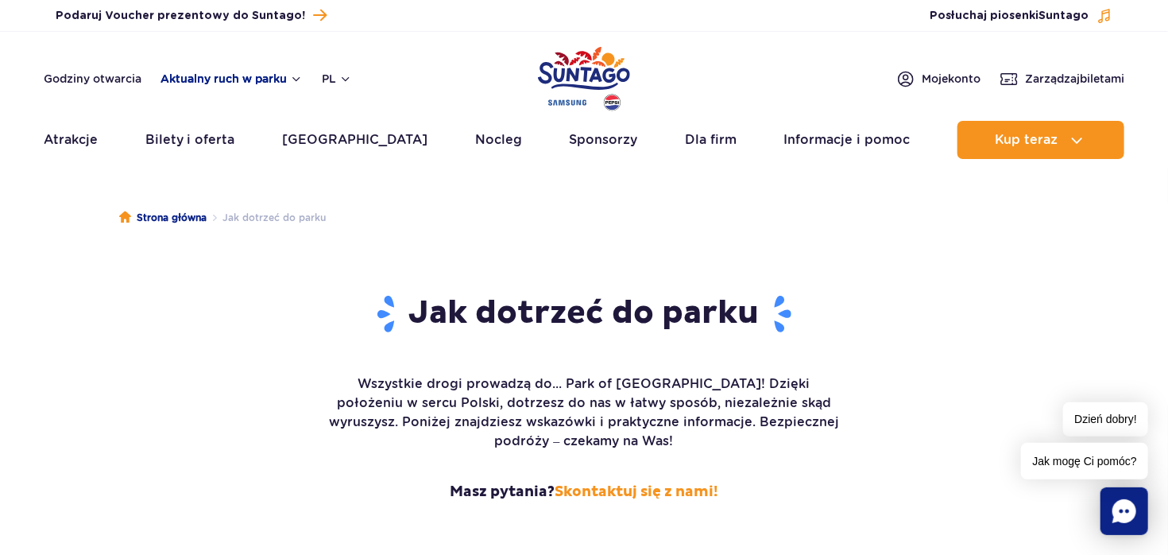
click at [230, 78] on button "Aktualny ruch w parku" at bounding box center [232, 78] width 142 height 13
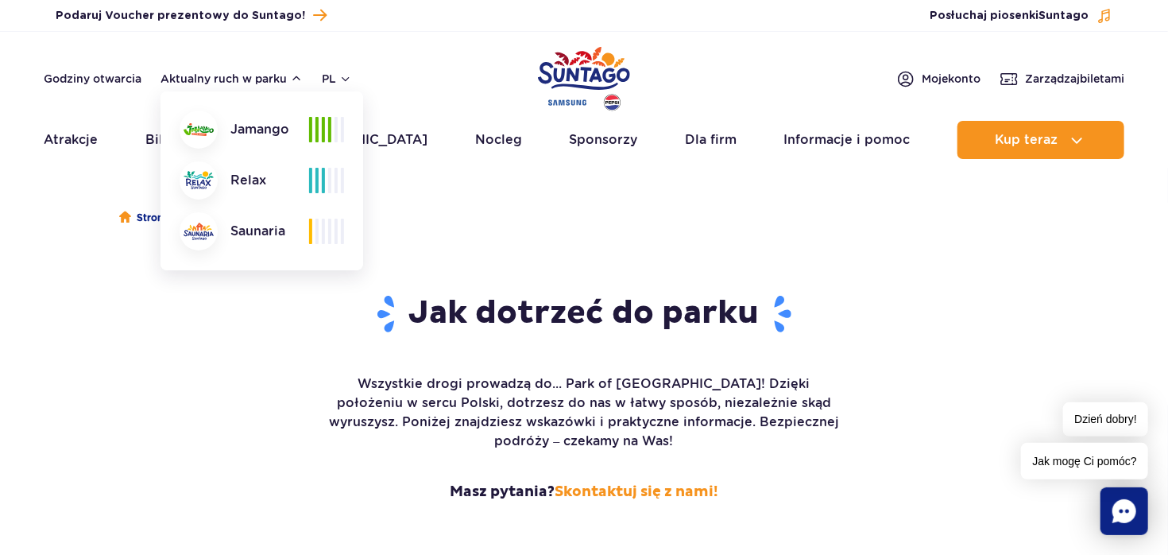
click at [217, 128] on div at bounding box center [199, 129] width 38 height 38
click at [419, 56] on header "Godziny otwarcia Aktualny ruch w parku Aktualny ruch w parku Jamango Relax Saun…" at bounding box center [584, 100] width 1168 height 136
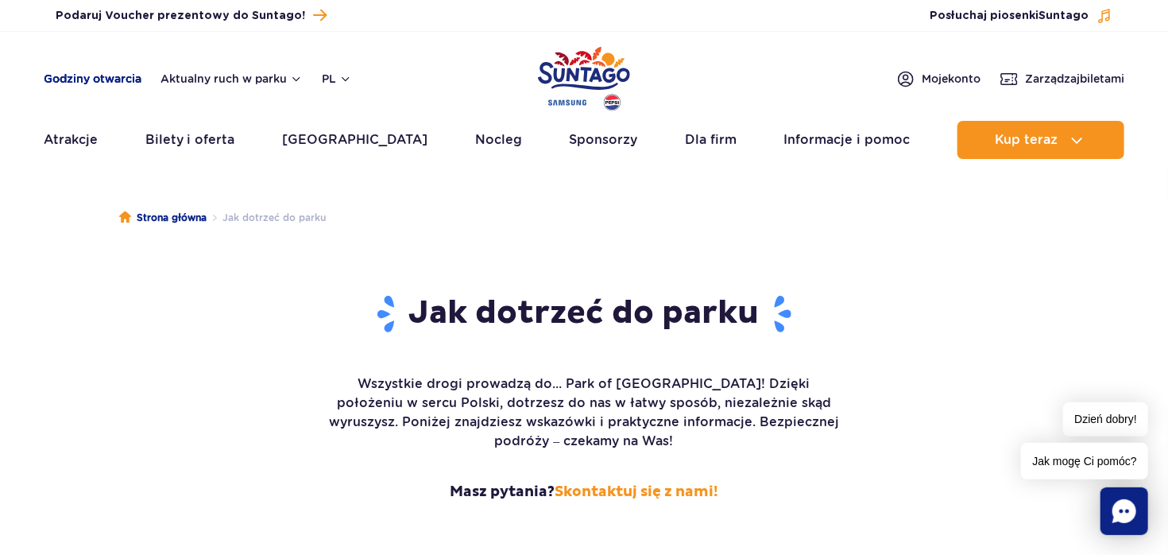
click at [81, 78] on link "Godziny otwarcia" at bounding box center [93, 79] width 98 height 16
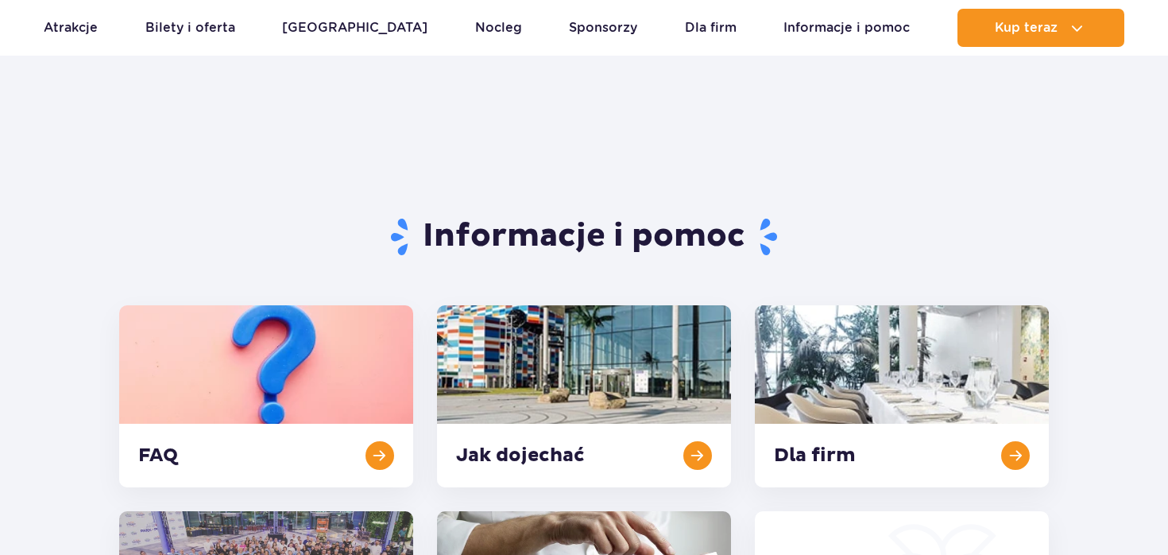
scroll to position [657, 0]
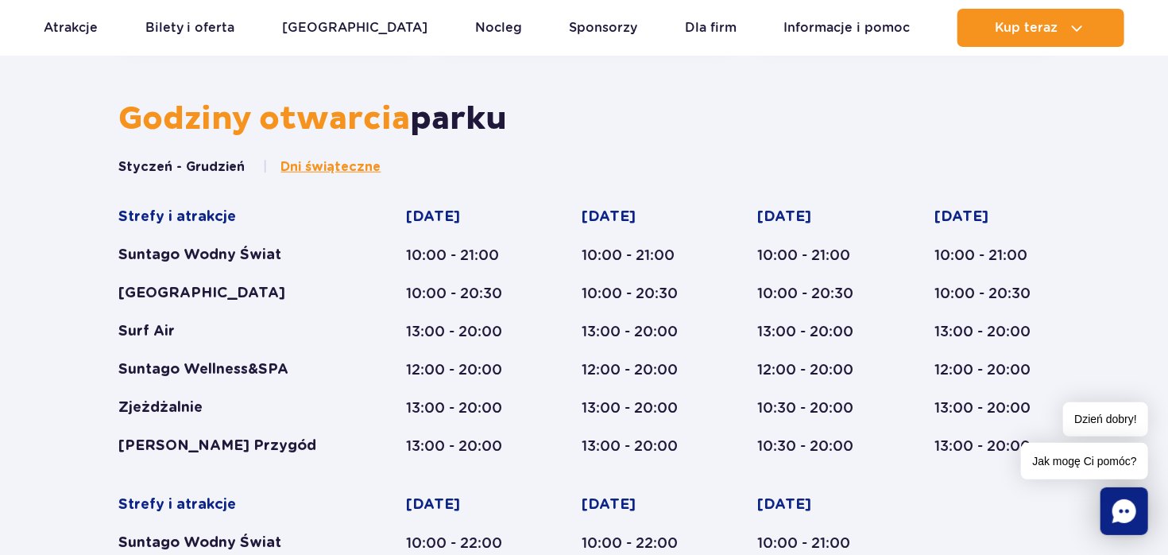
click at [326, 167] on span "Dni świąteczne" at bounding box center [331, 166] width 100 height 17
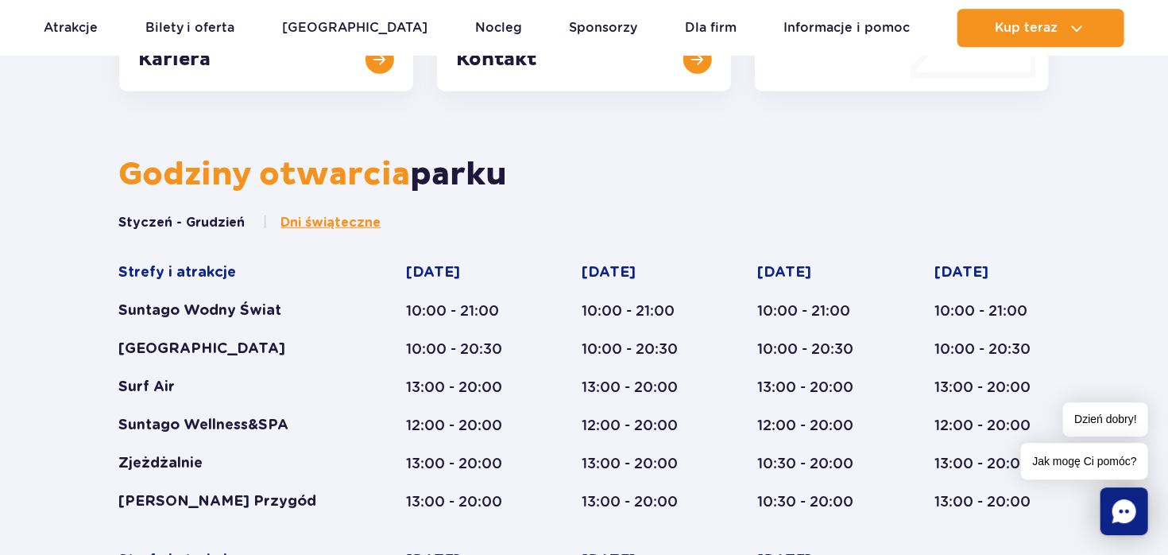
scroll to position [597, 0]
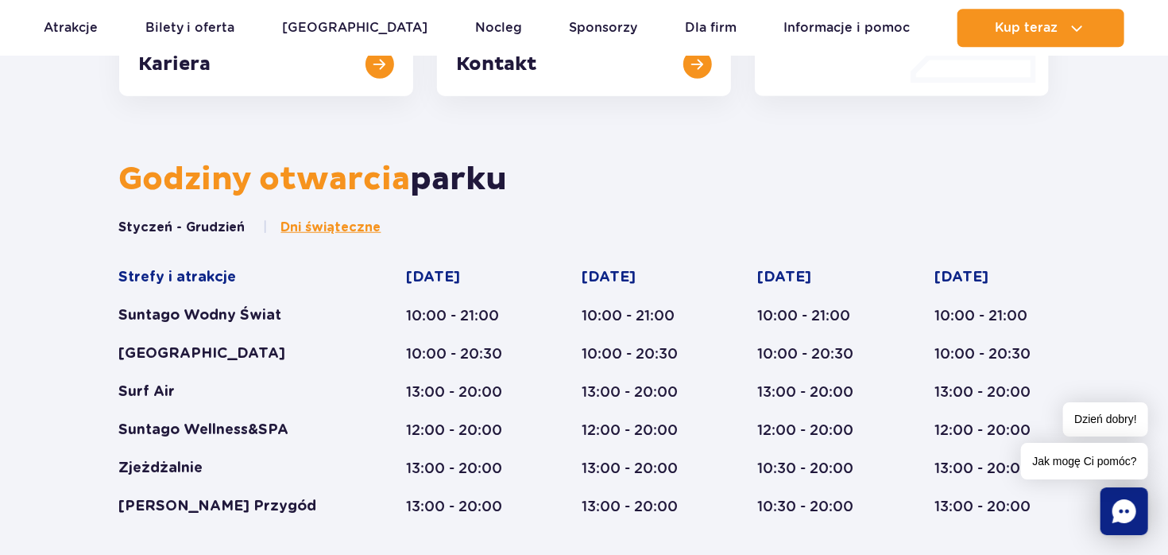
click at [208, 227] on button "Styczeń - Grudzień" at bounding box center [182, 227] width 126 height 17
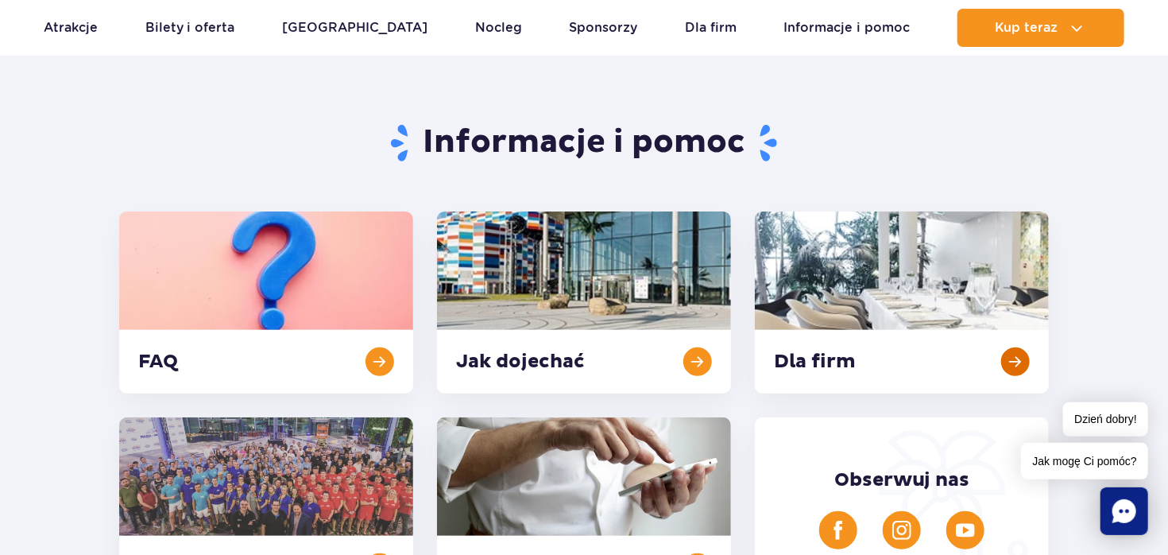
scroll to position [0, 0]
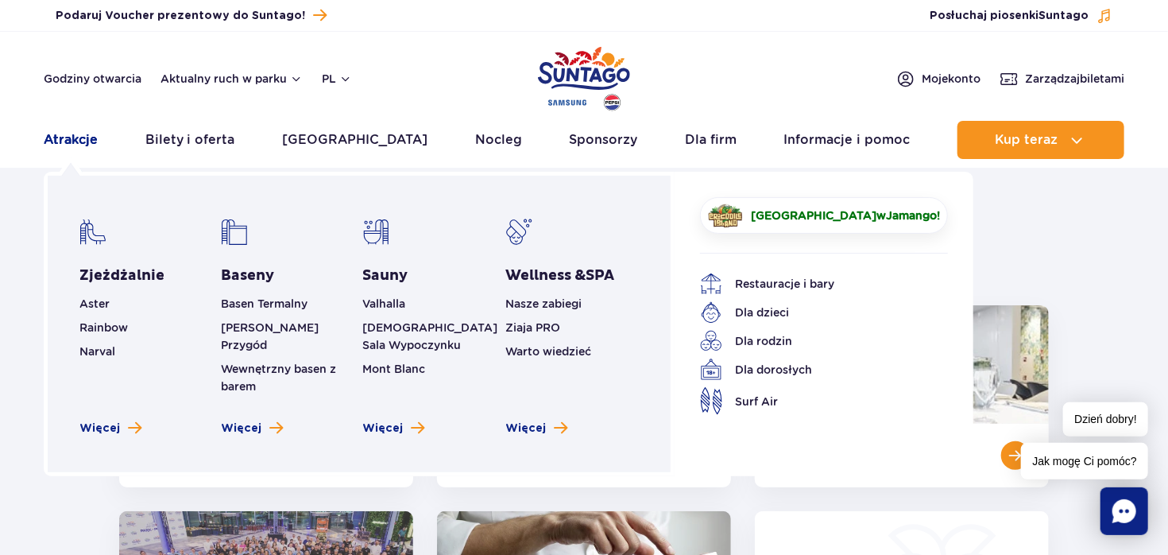
click at [61, 141] on link "Atrakcje" at bounding box center [71, 140] width 54 height 38
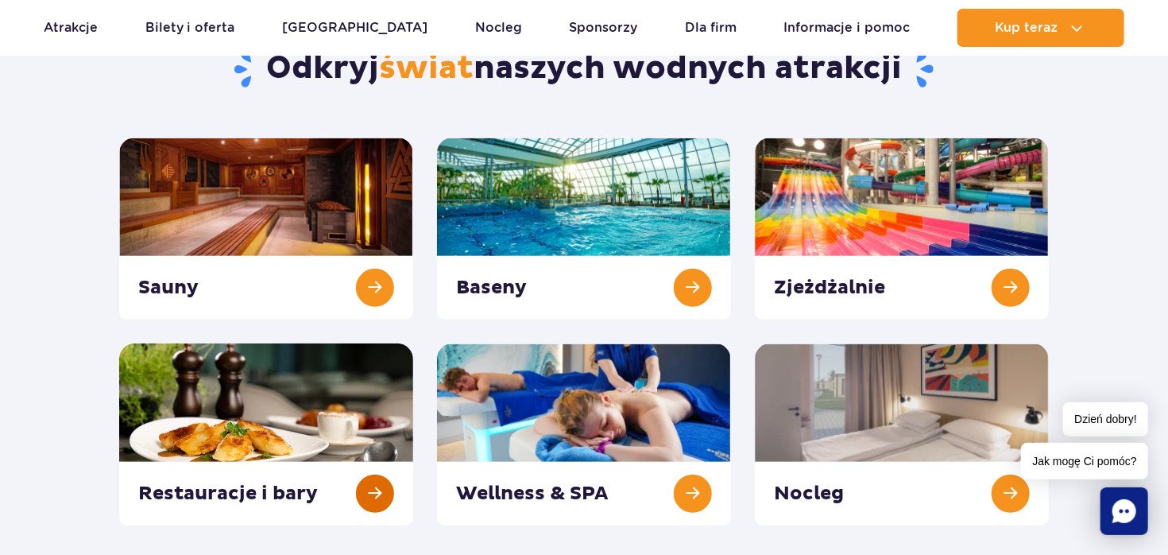
scroll to position [251, 0]
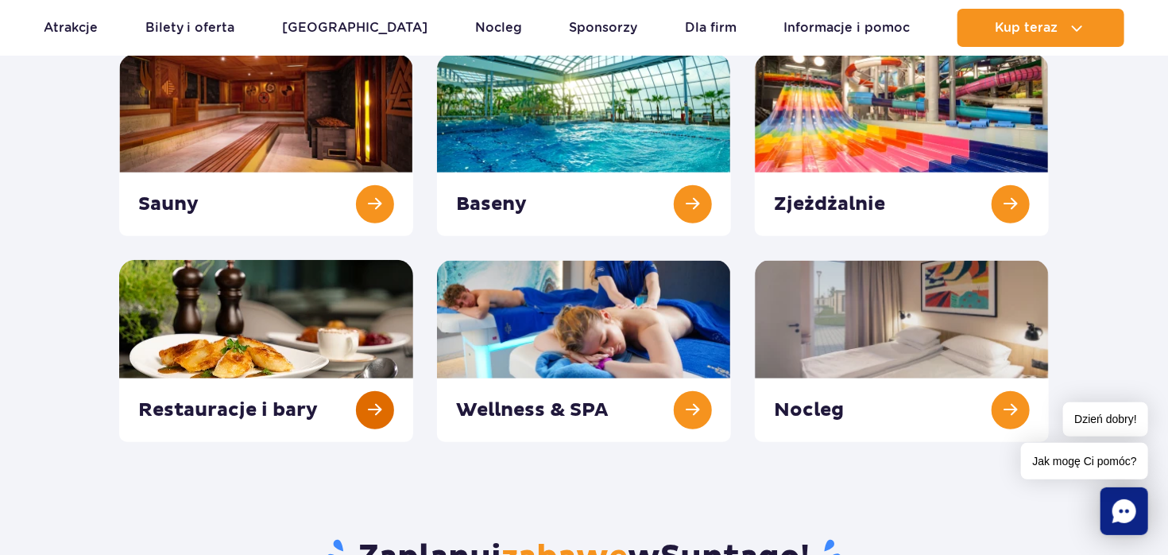
click at [370, 407] on link at bounding box center [266, 351] width 294 height 182
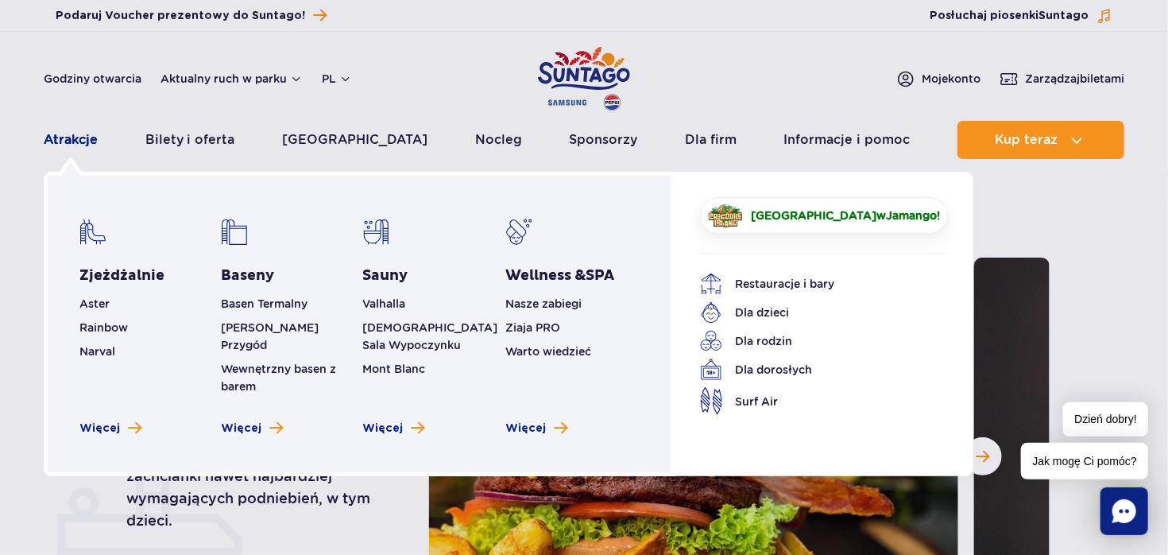
click at [68, 136] on link "Atrakcje" at bounding box center [71, 140] width 54 height 38
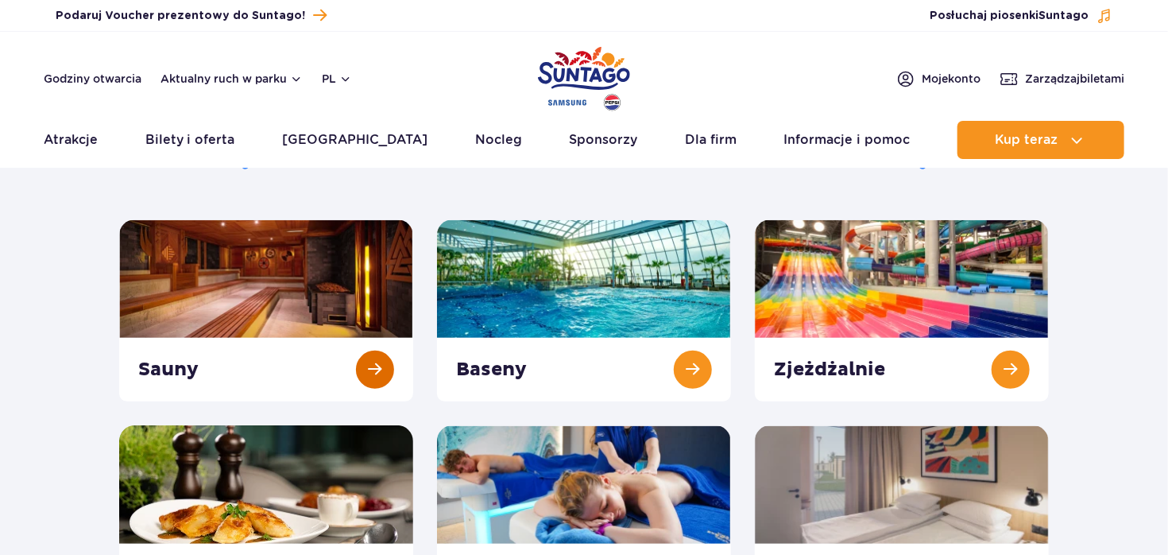
scroll to position [168, 0]
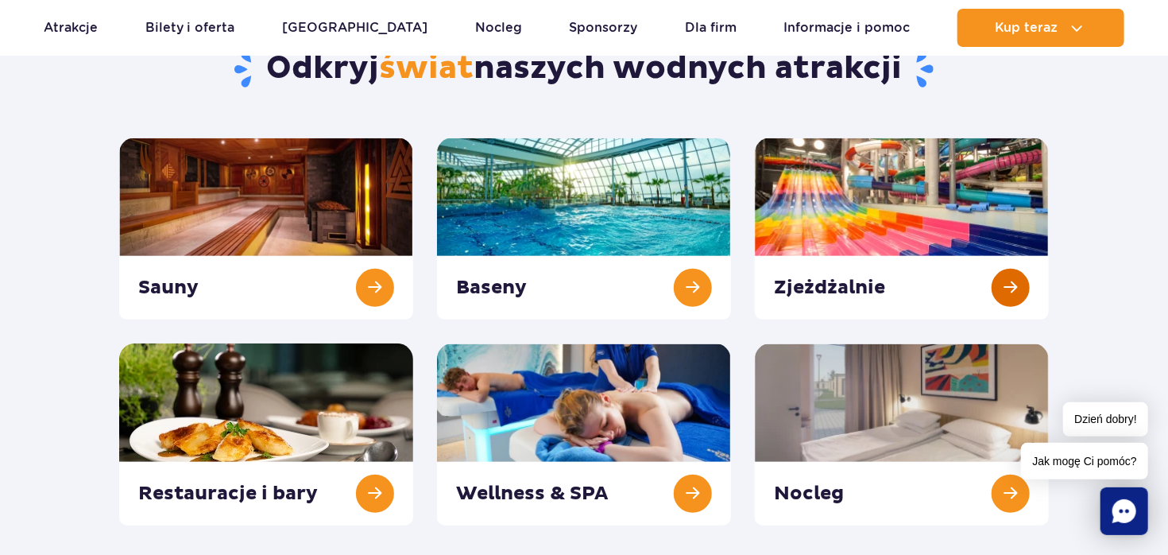
click at [1010, 282] on link at bounding box center [902, 229] width 294 height 182
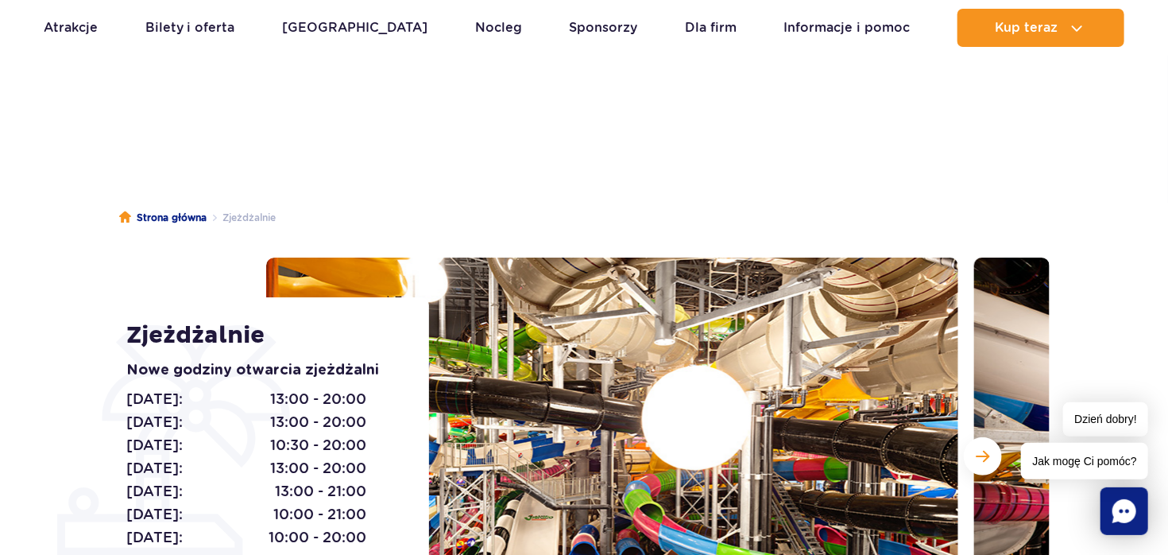
scroll to position [168, 0]
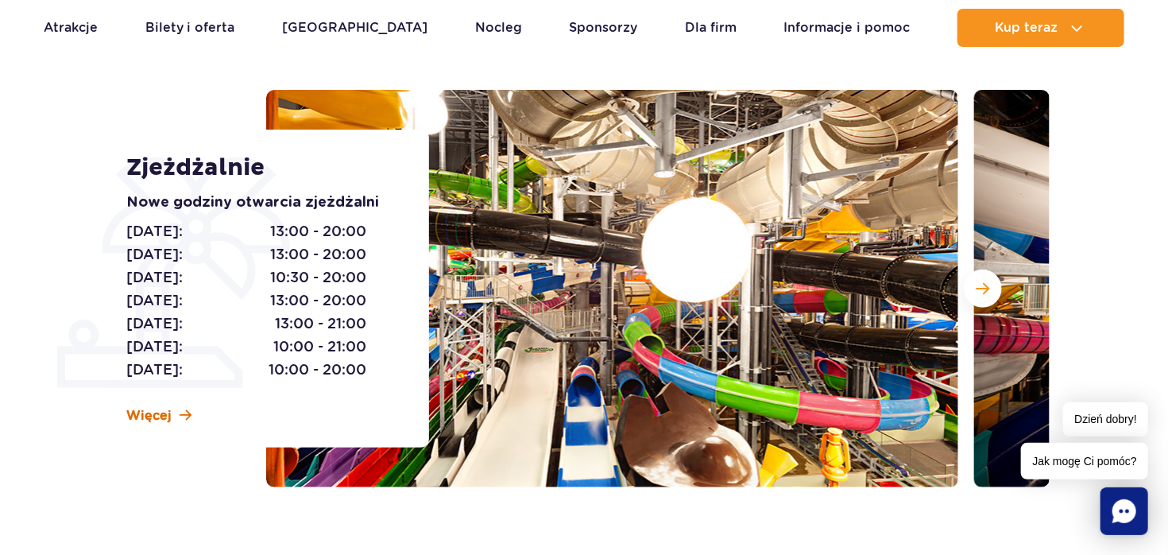
click at [138, 411] on span "Więcej" at bounding box center [149, 415] width 45 height 17
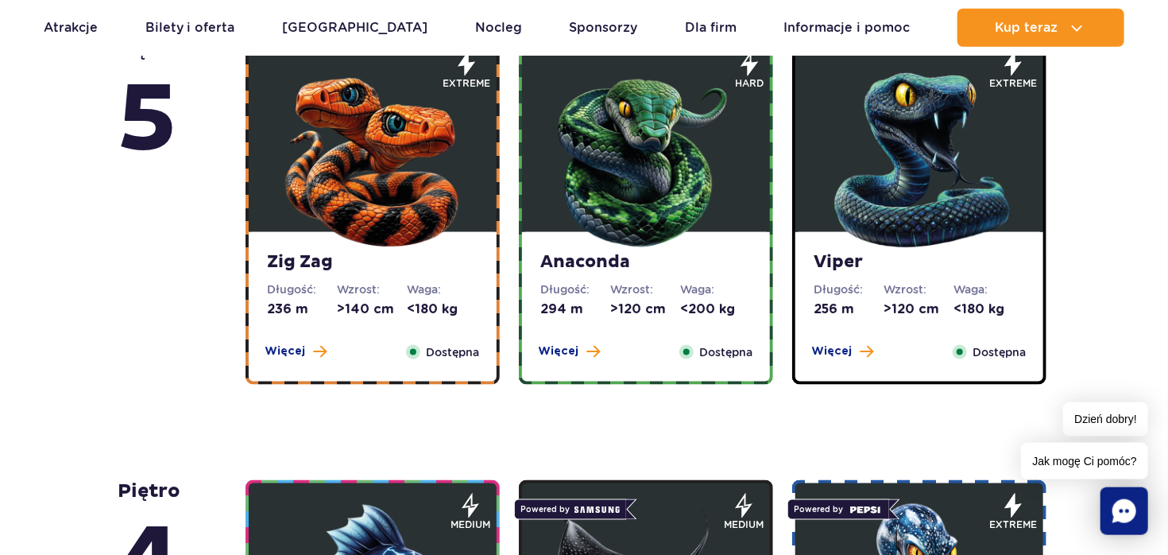
scroll to position [1052, 0]
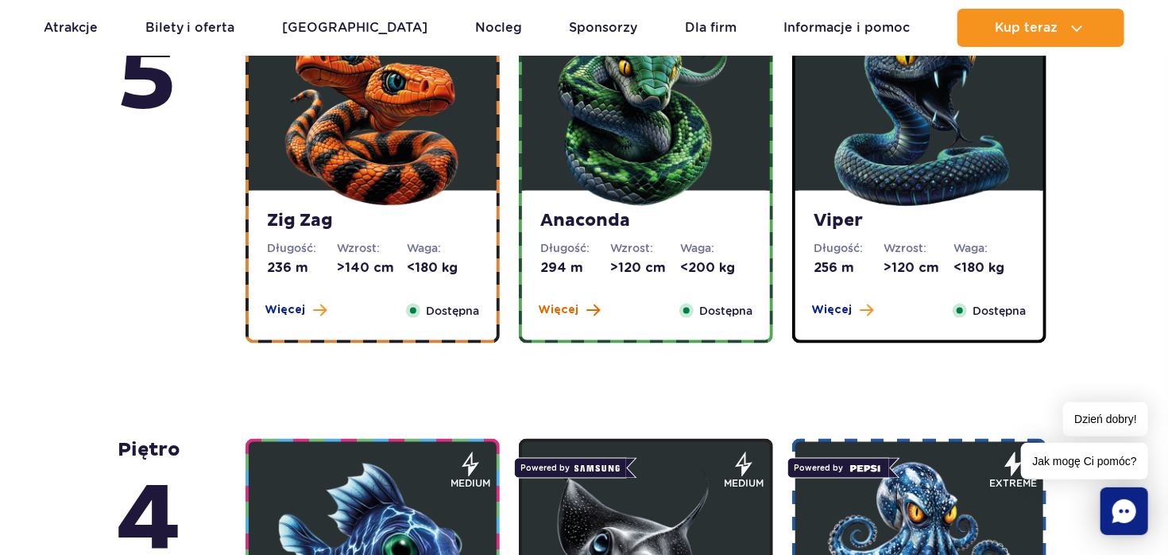
click at [552, 308] on span "Więcej" at bounding box center [559, 310] width 41 height 16
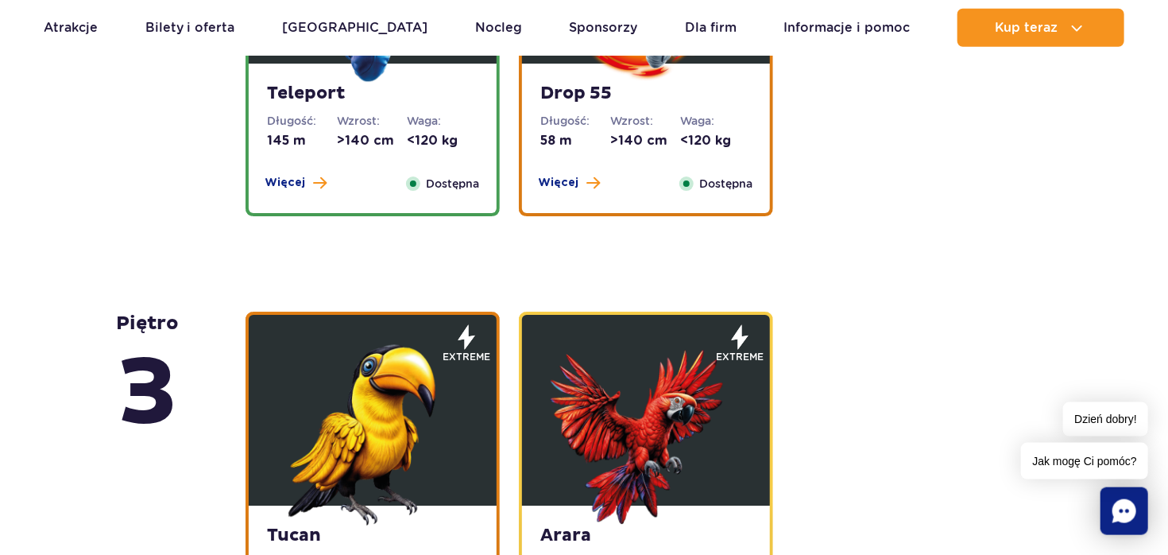
scroll to position [2259, 0]
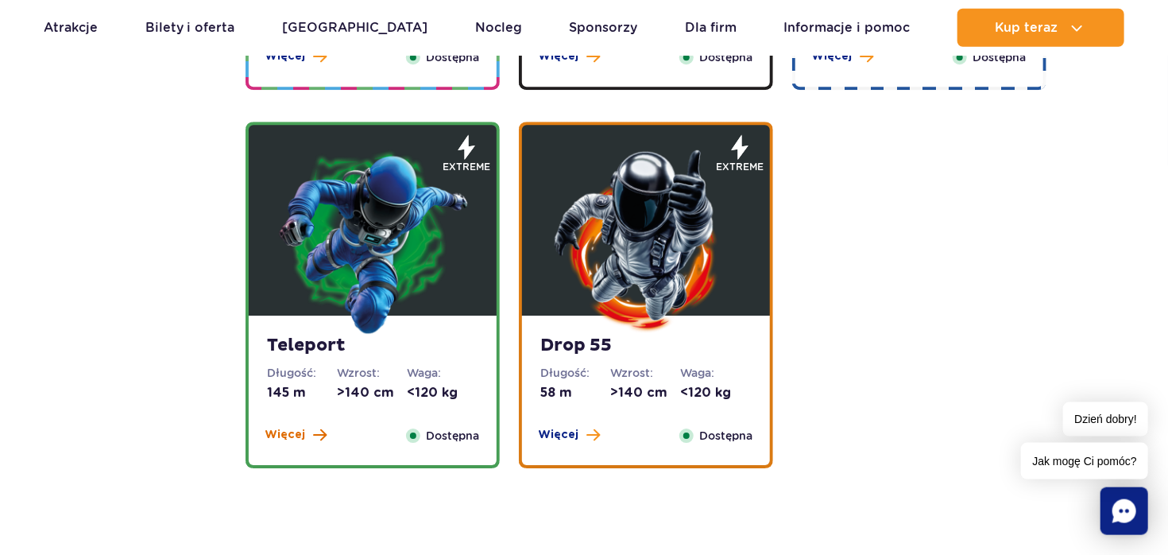
click at [297, 432] on span "Więcej" at bounding box center [285, 435] width 41 height 16
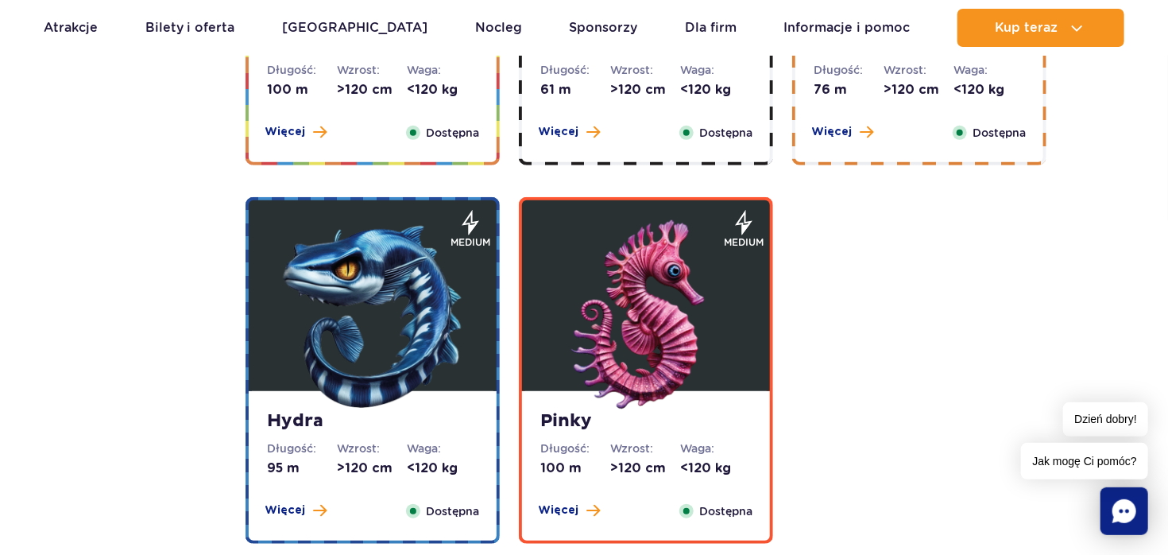
scroll to position [3164, 0]
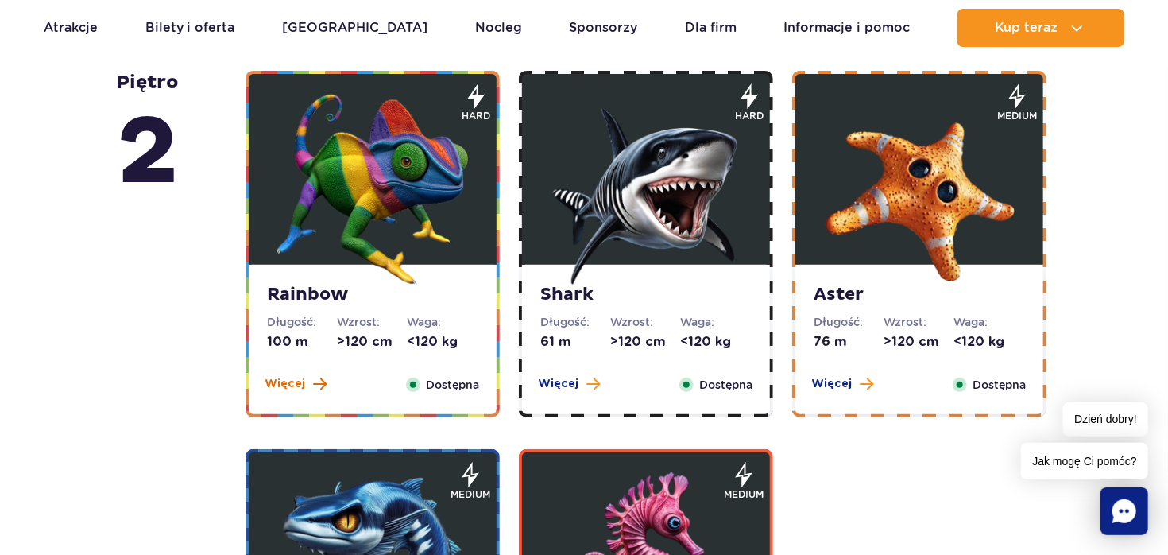
click at [285, 382] on span "Więcej" at bounding box center [285, 384] width 41 height 16
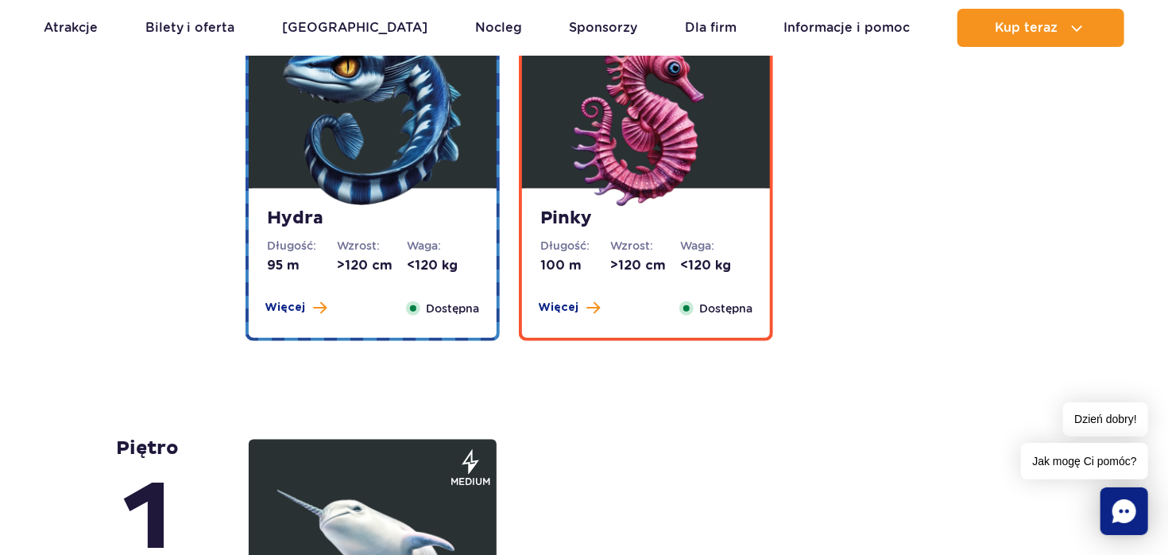
scroll to position [3628, 0]
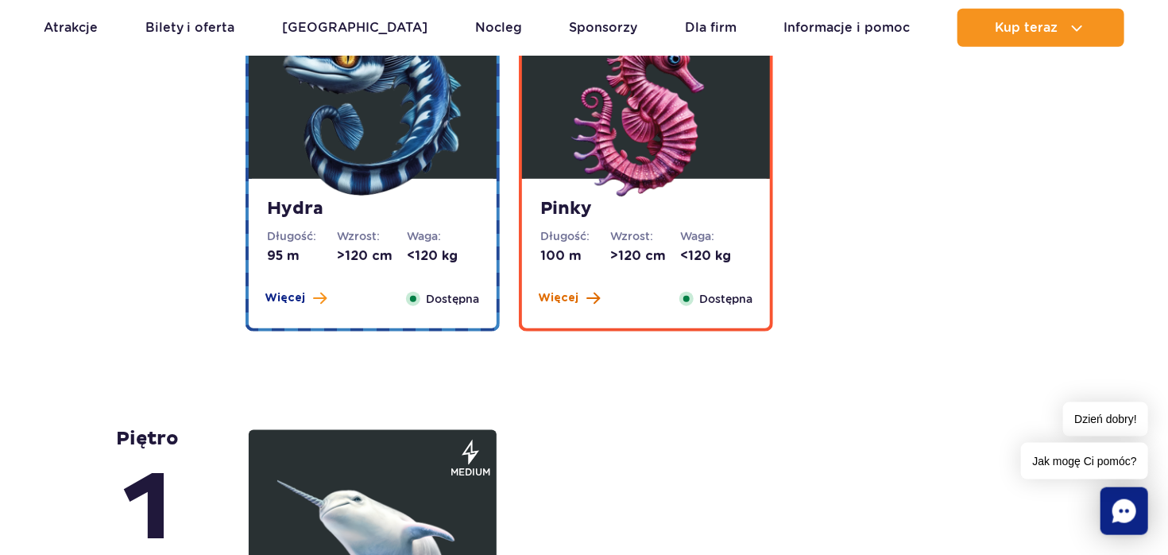
click at [552, 299] on span "Więcej" at bounding box center [559, 298] width 41 height 16
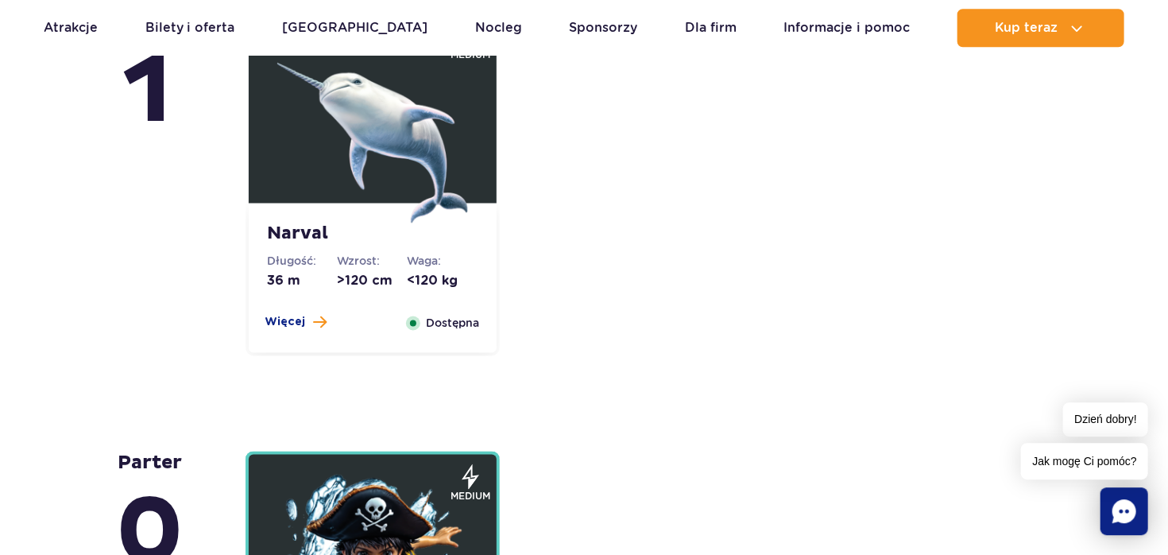
scroll to position [4090, 0]
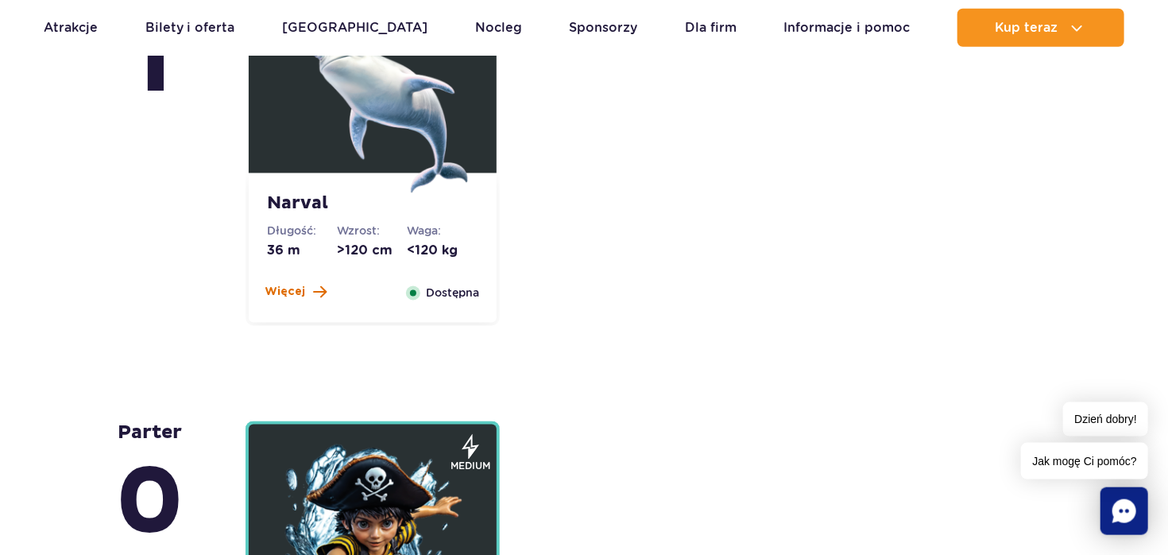
click at [286, 293] on span "Więcej" at bounding box center [285, 293] width 41 height 16
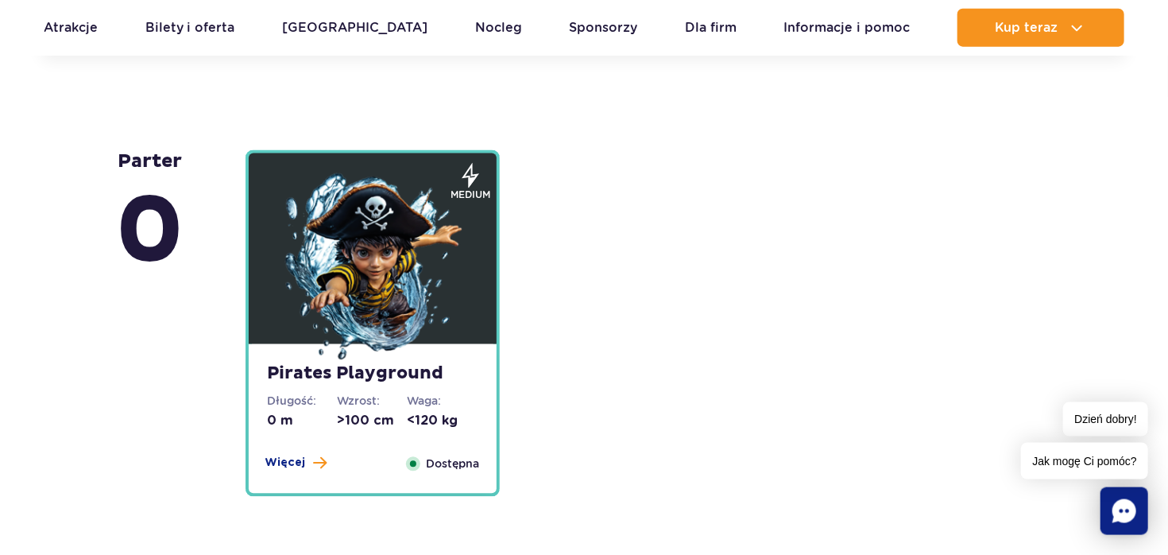
scroll to position [4448, 0]
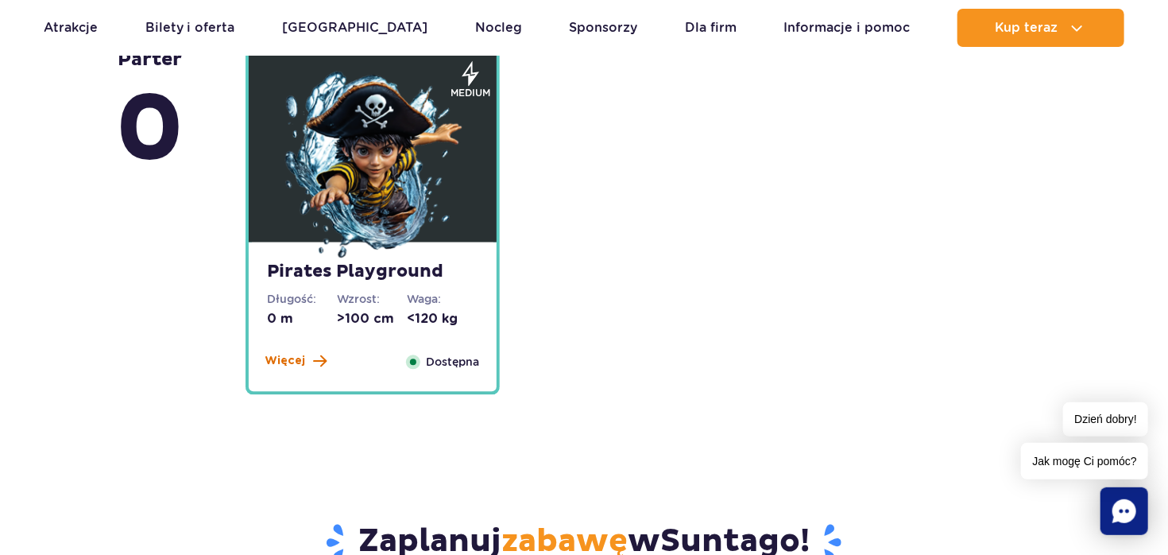
click at [278, 367] on span "Więcej" at bounding box center [285, 362] width 41 height 16
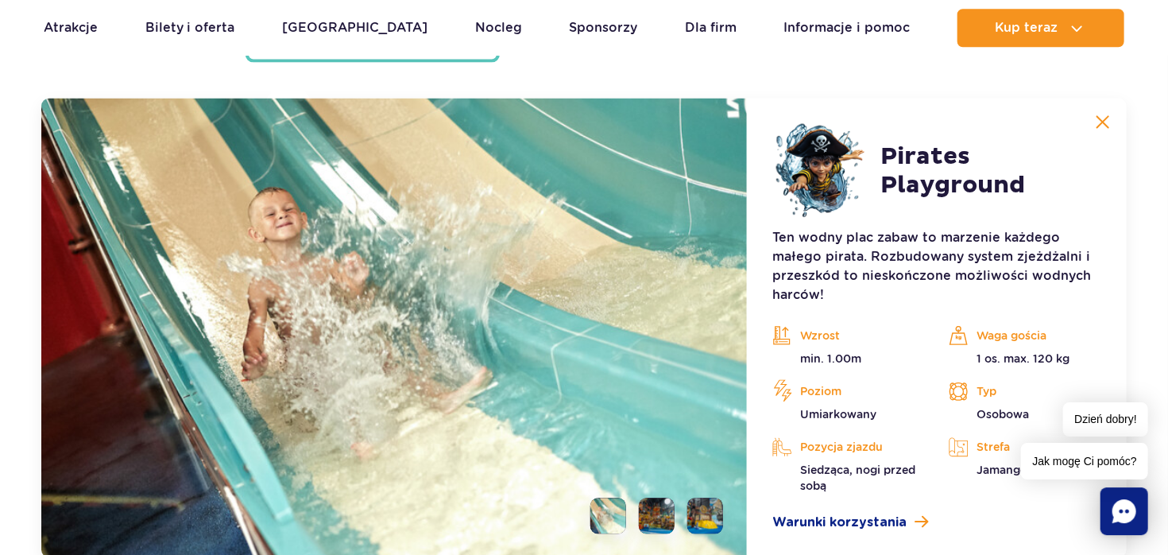
scroll to position [4302, 0]
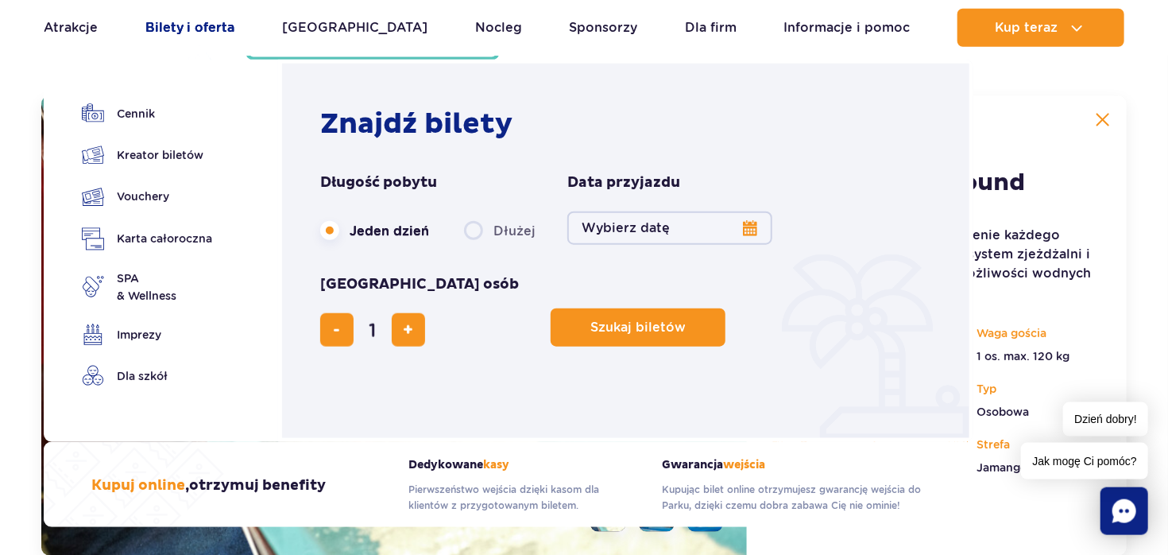
click at [215, 30] on link "Bilety i oferta" at bounding box center [190, 28] width 90 height 38
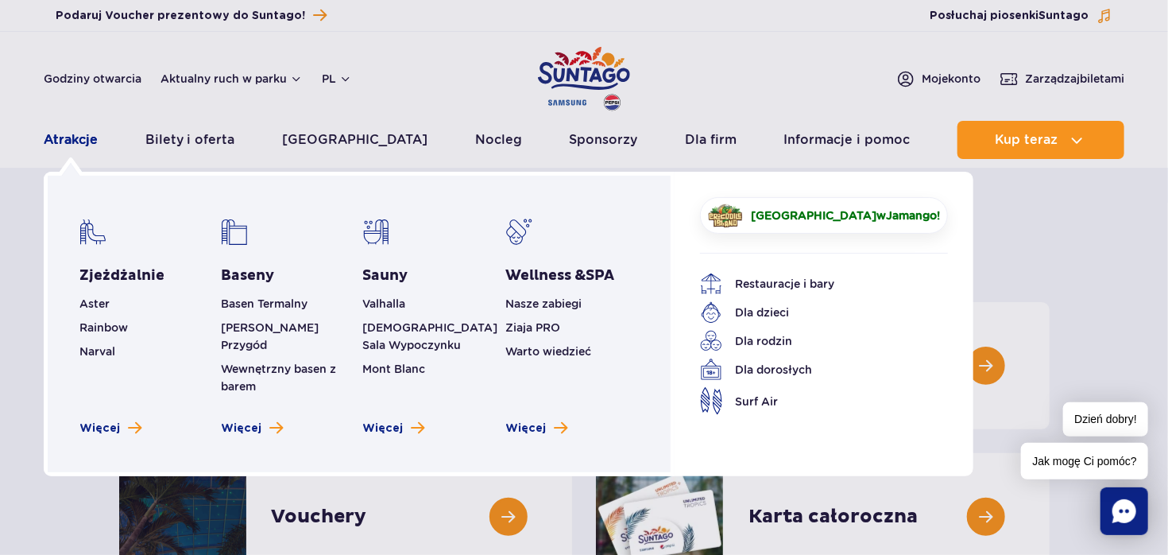
click at [68, 147] on link "Atrakcje" at bounding box center [71, 140] width 54 height 38
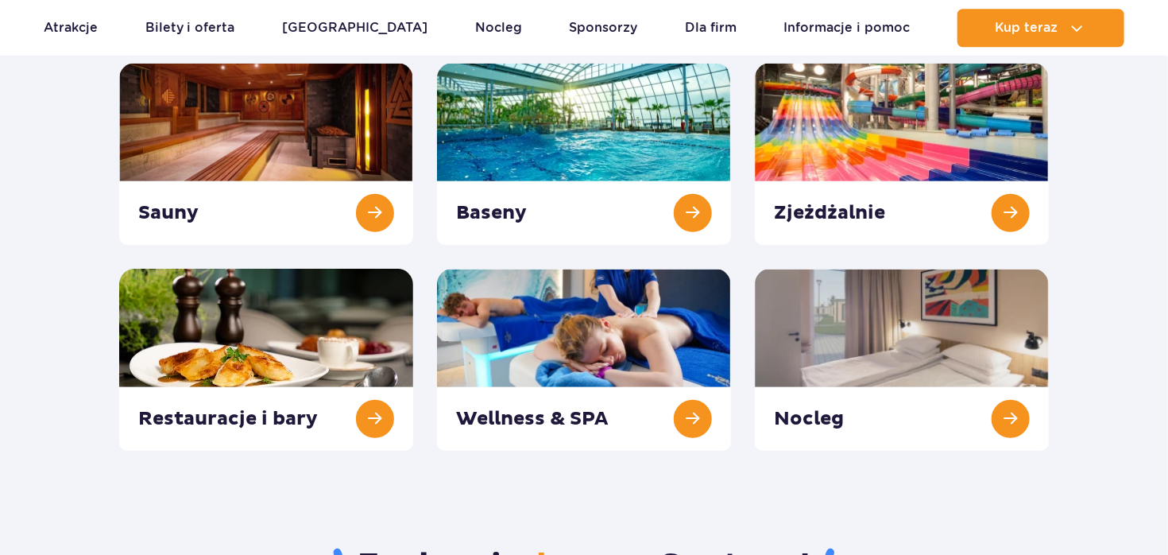
scroll to position [251, 0]
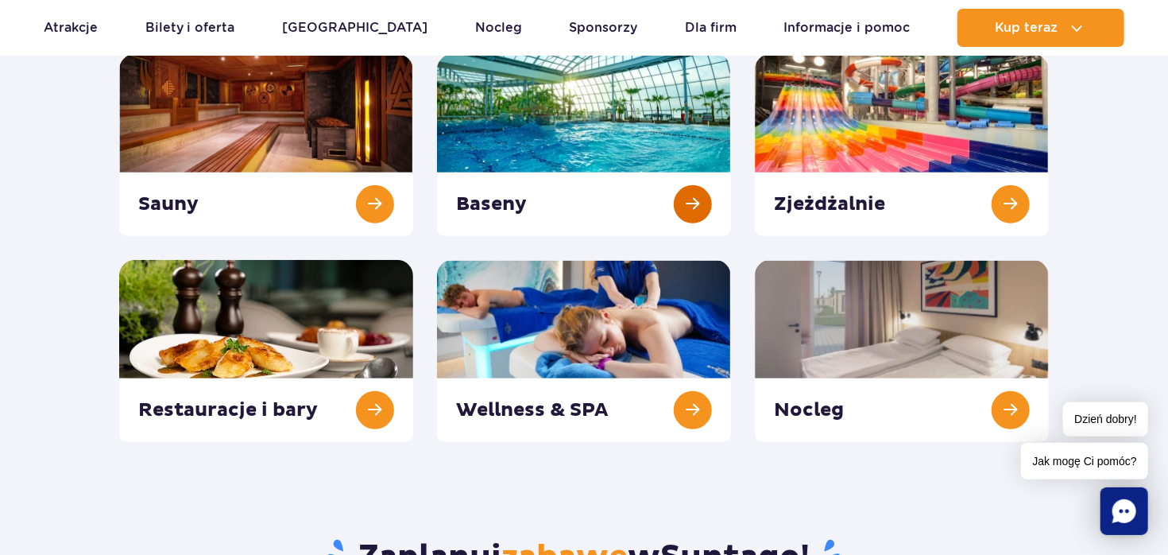
click at [687, 209] on link at bounding box center [584, 145] width 294 height 182
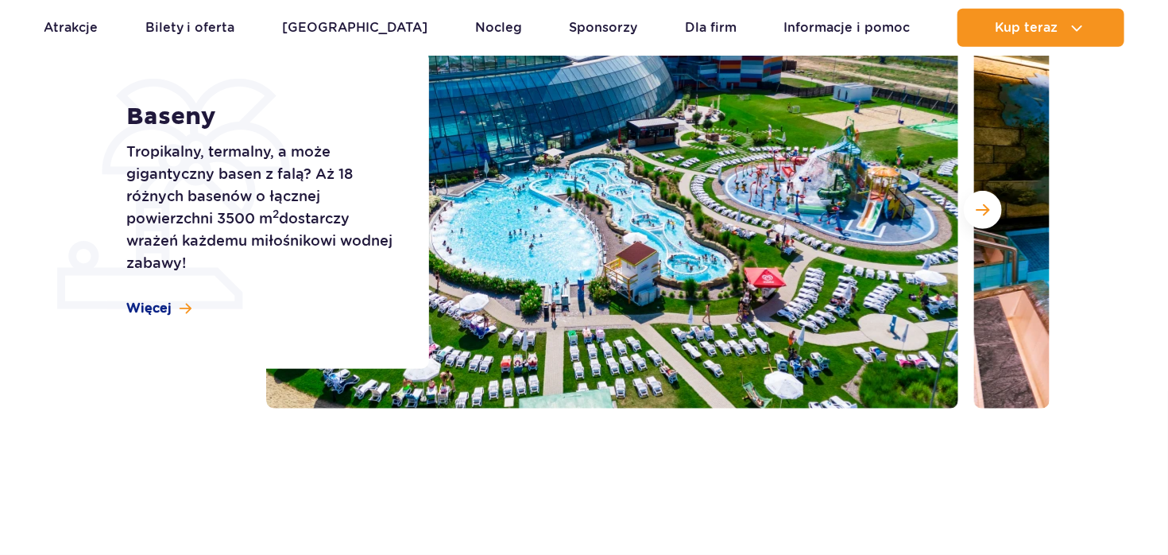
scroll to position [251, 0]
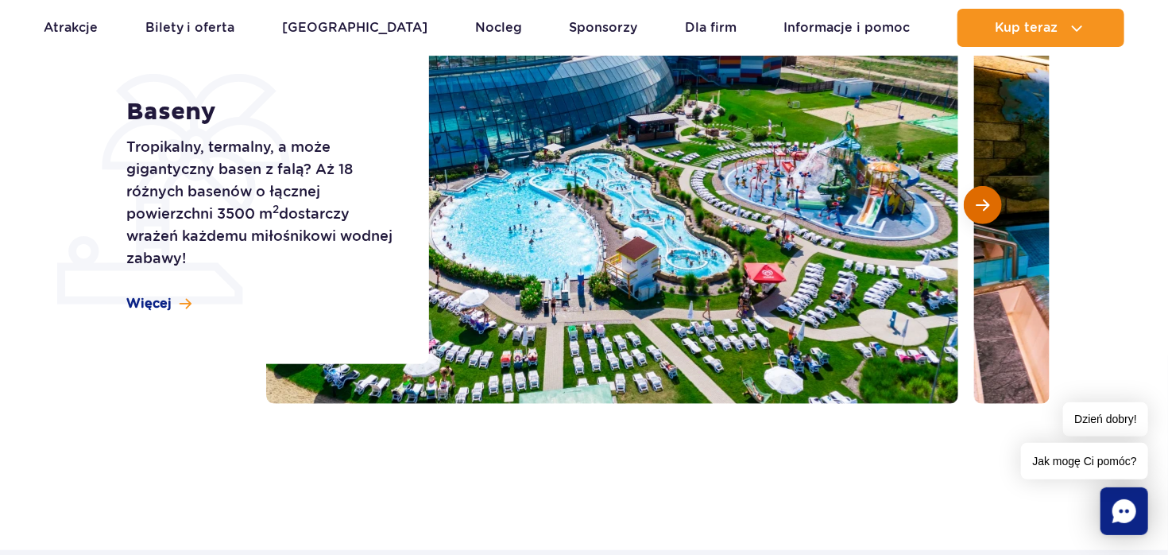
click at [984, 203] on span "Następny slajd" at bounding box center [983, 205] width 14 height 14
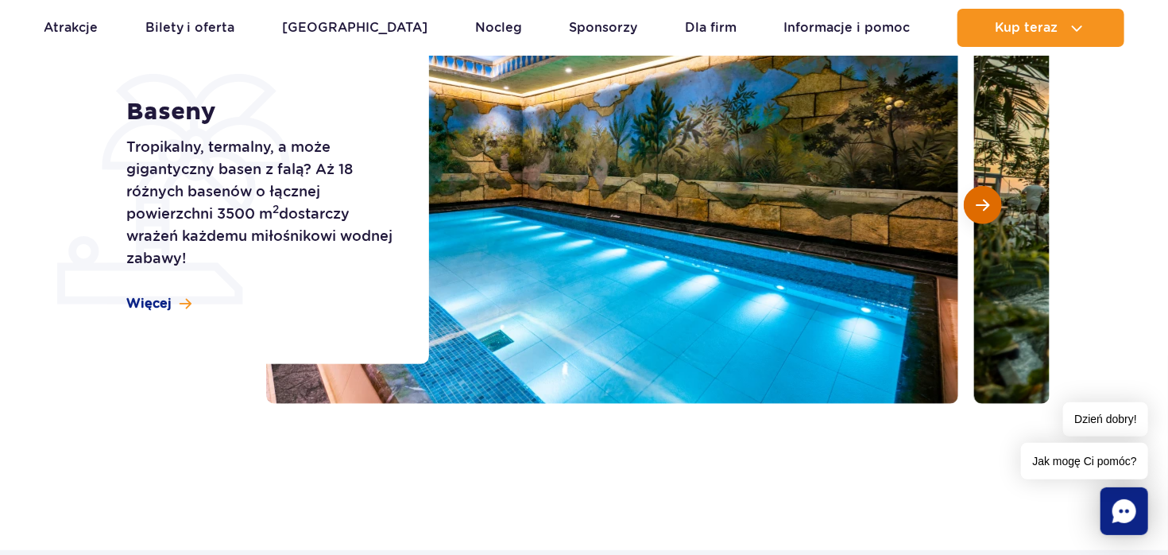
click at [984, 203] on span "Następny slajd" at bounding box center [983, 205] width 14 height 14
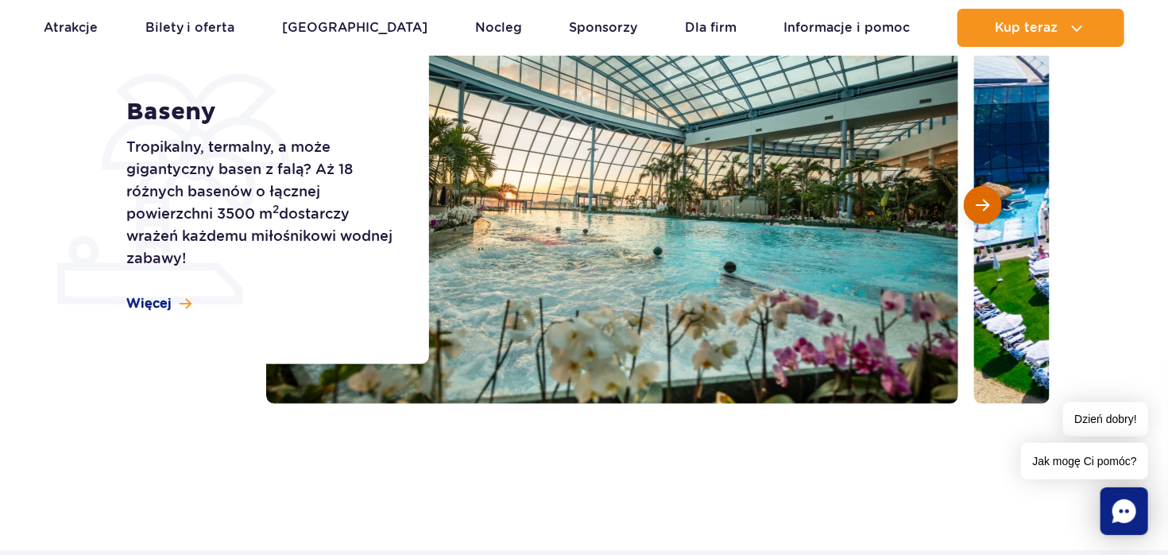
click at [984, 203] on span "Następny slajd" at bounding box center [983, 205] width 14 height 14
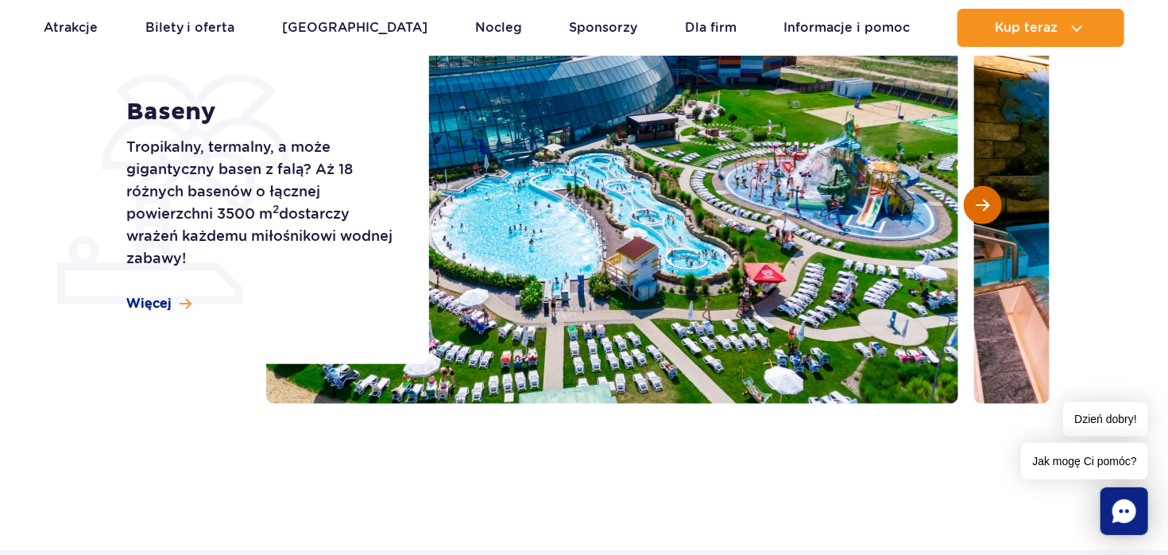
click at [984, 203] on span "Następny slajd" at bounding box center [983, 205] width 14 height 14
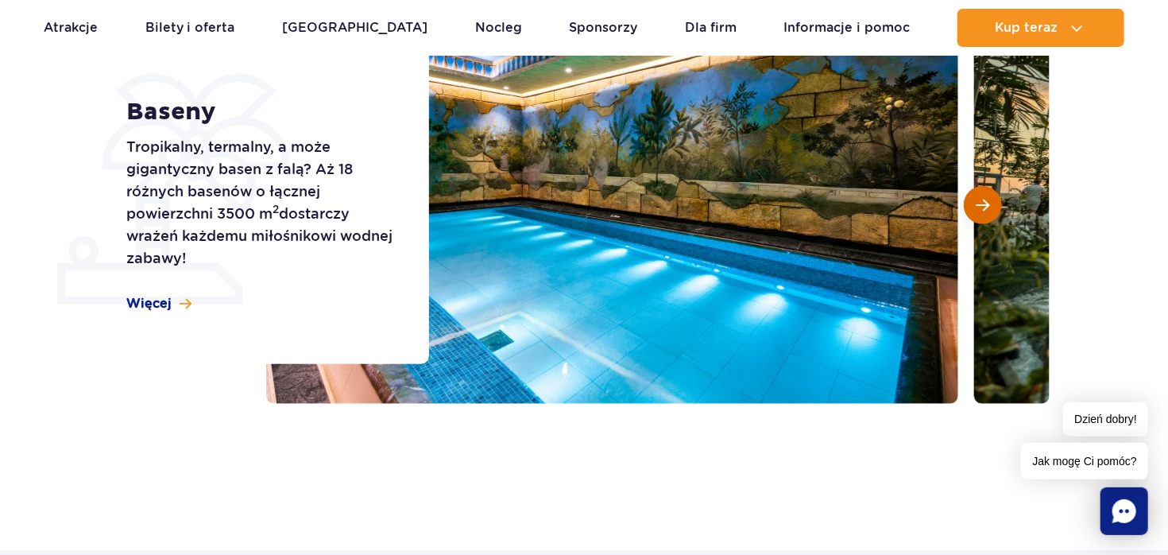
click at [984, 203] on span "Następny slajd" at bounding box center [983, 205] width 14 height 14
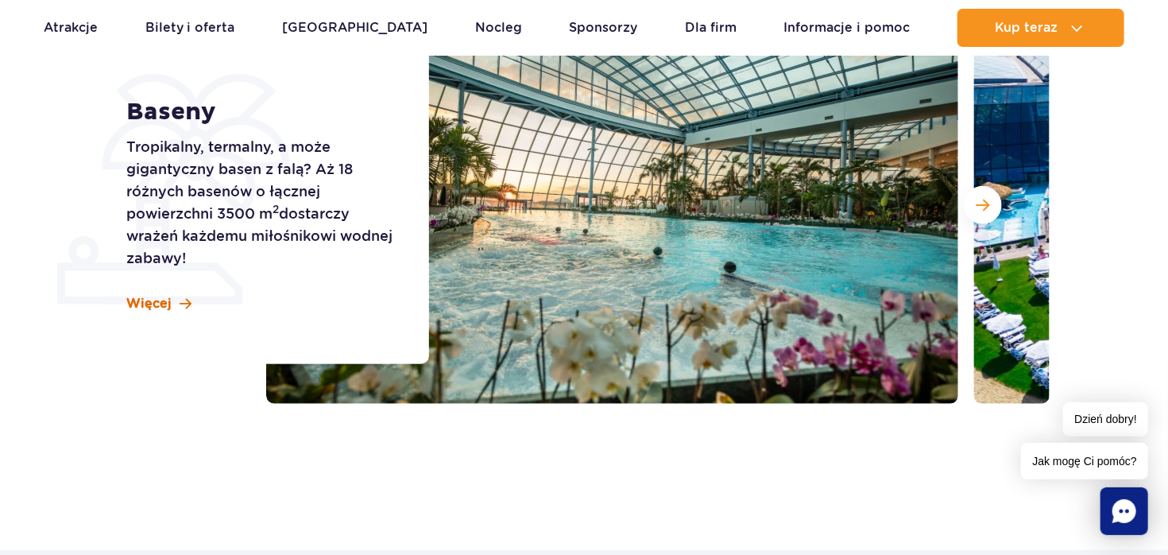
click at [149, 305] on span "Więcej" at bounding box center [149, 303] width 45 height 17
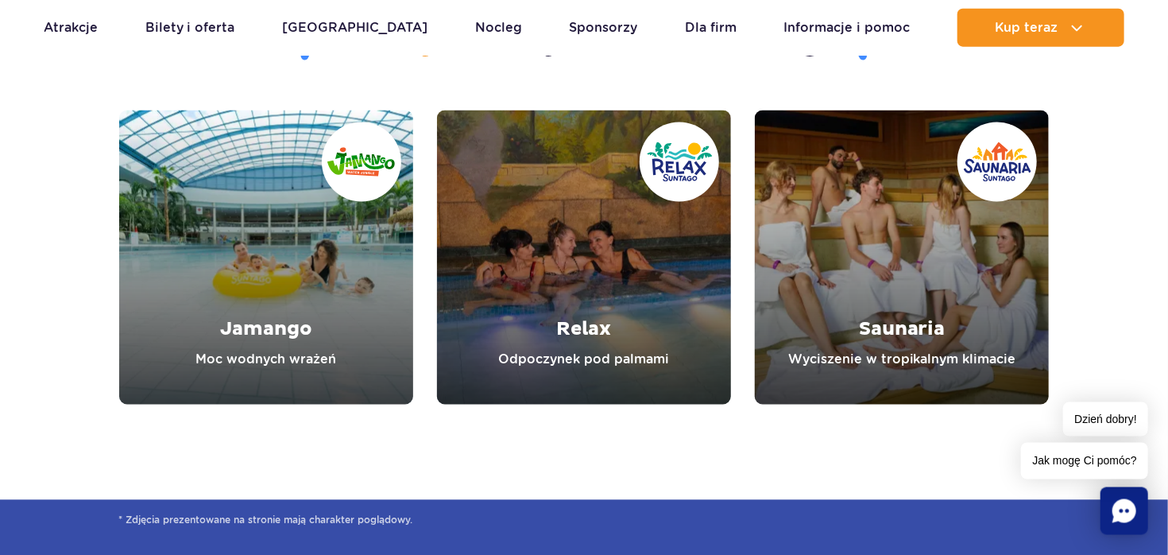
scroll to position [4327, 0]
